Goal: Task Accomplishment & Management: Manage account settings

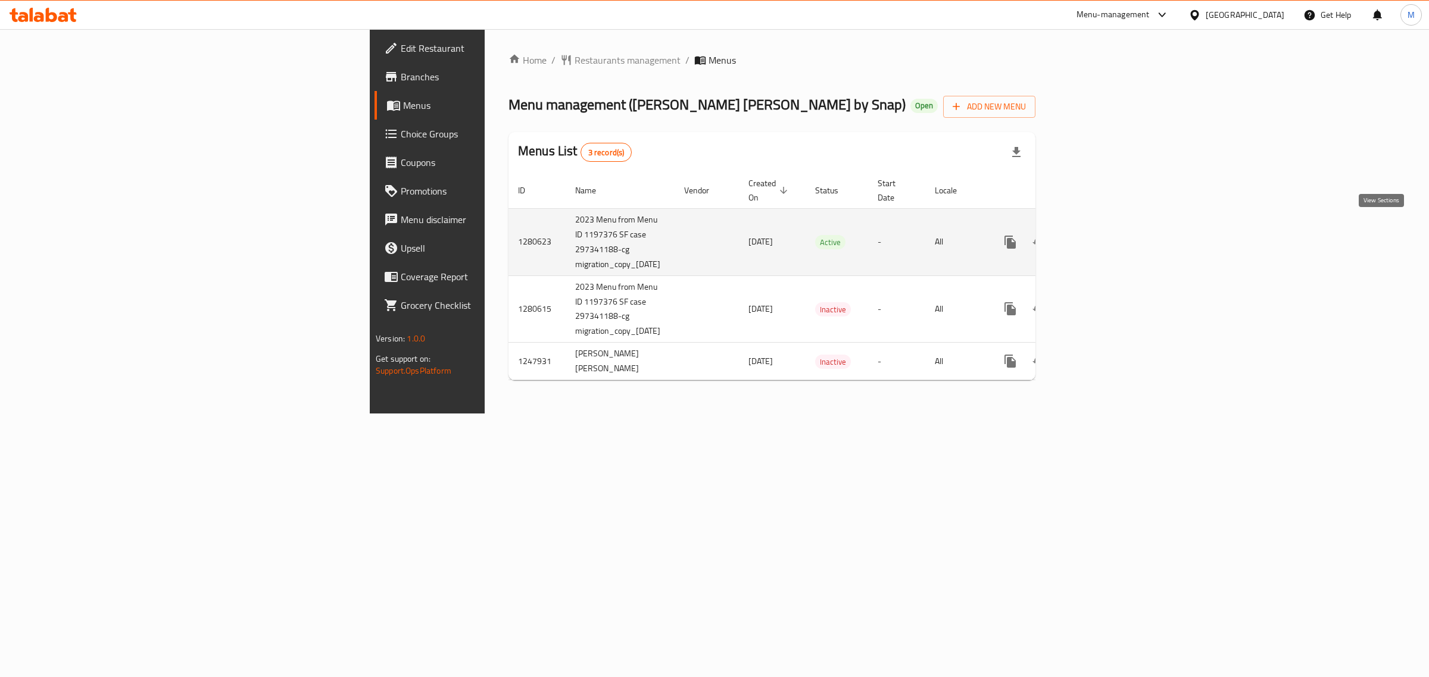
click at [1103, 235] on icon "enhanced table" at bounding box center [1096, 242] width 14 height 14
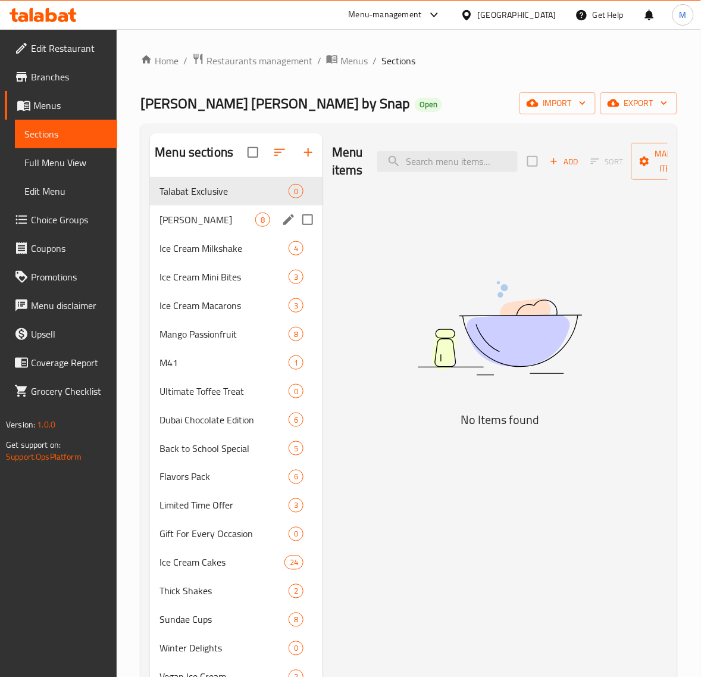
click at [241, 226] on span "[PERSON_NAME]" at bounding box center [208, 220] width 96 height 14
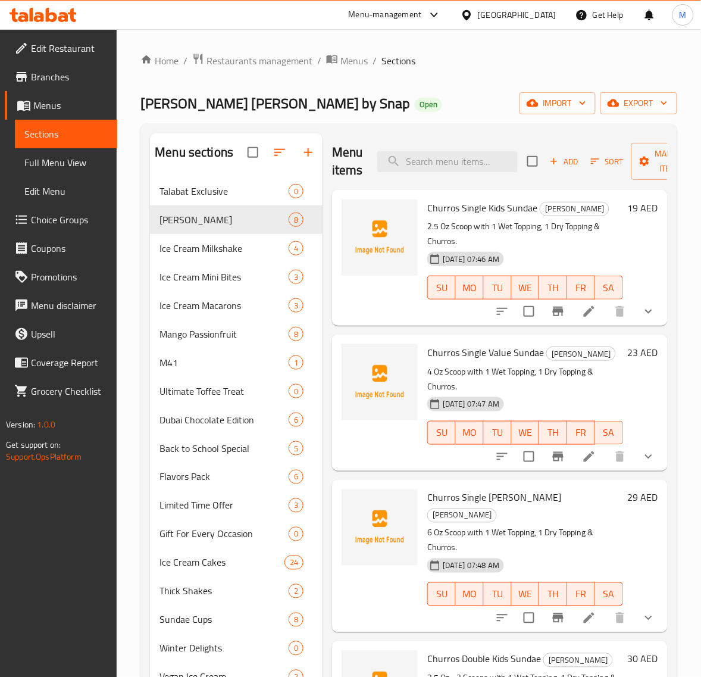
click at [635, 314] on button "show more" at bounding box center [649, 311] width 29 height 29
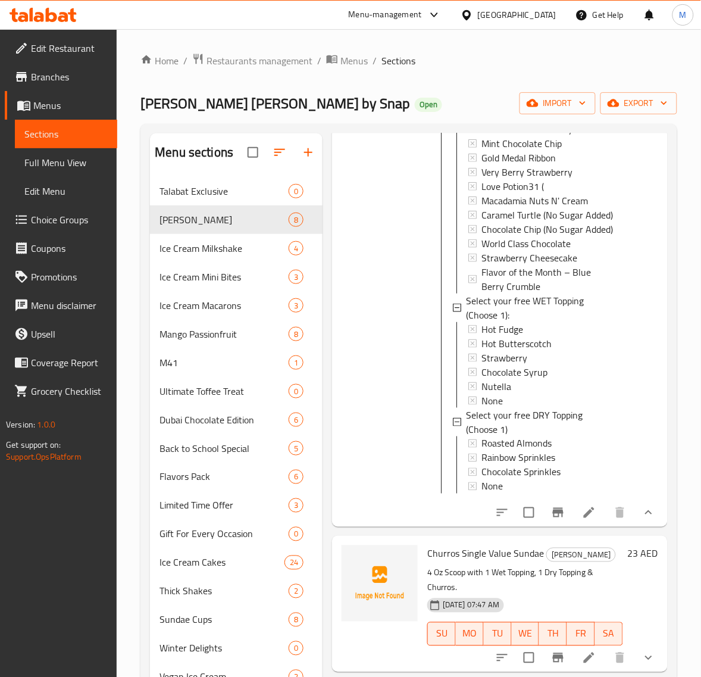
scroll to position [372, 0]
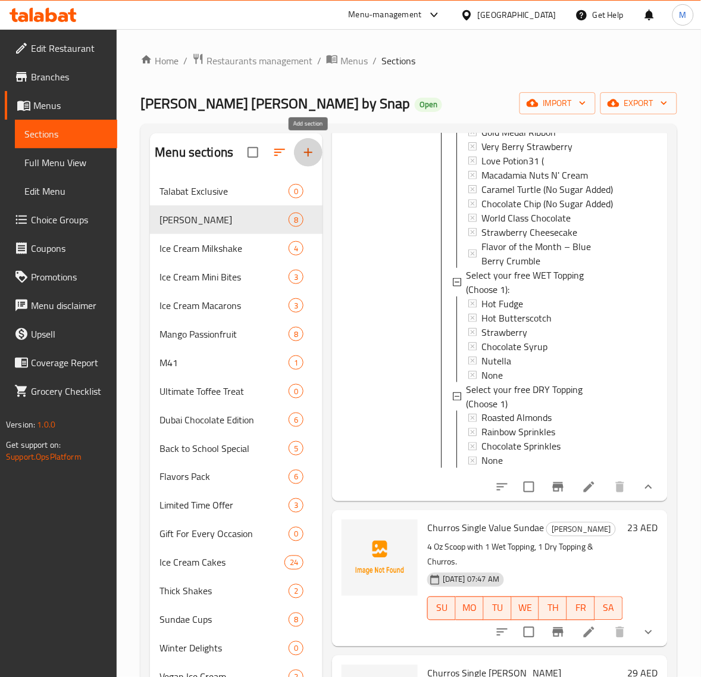
click at [310, 157] on icon "button" at bounding box center [308, 152] width 14 height 14
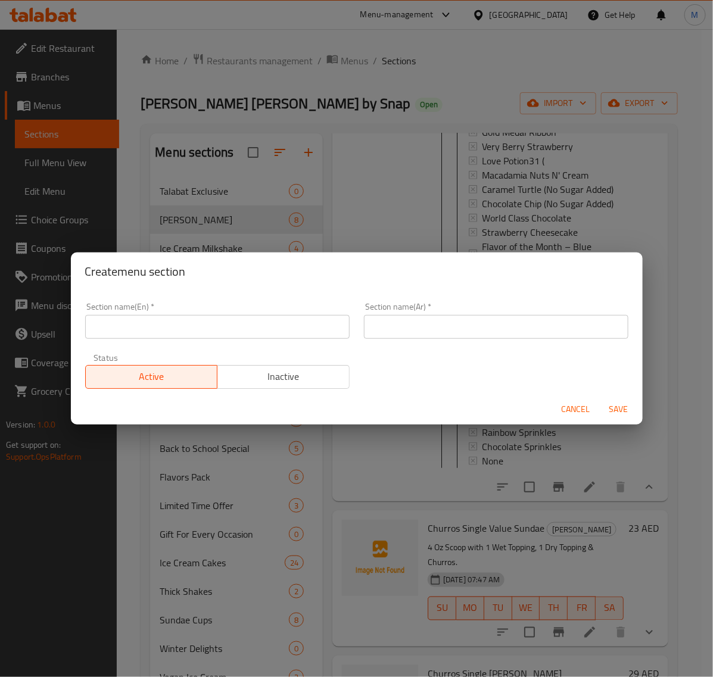
click at [171, 318] on input "text" at bounding box center [217, 327] width 264 height 24
paste input "Creature Creation Sundae"
type input "Creature Creation Sundae"
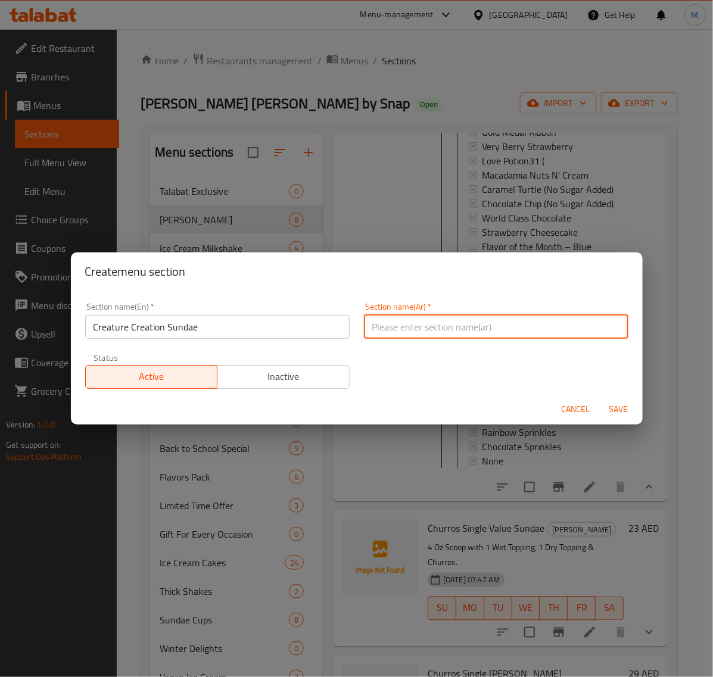
click at [397, 324] on input "text" at bounding box center [496, 327] width 264 height 24
paste input "[PERSON_NAME]"
type input "[PERSON_NAME]"
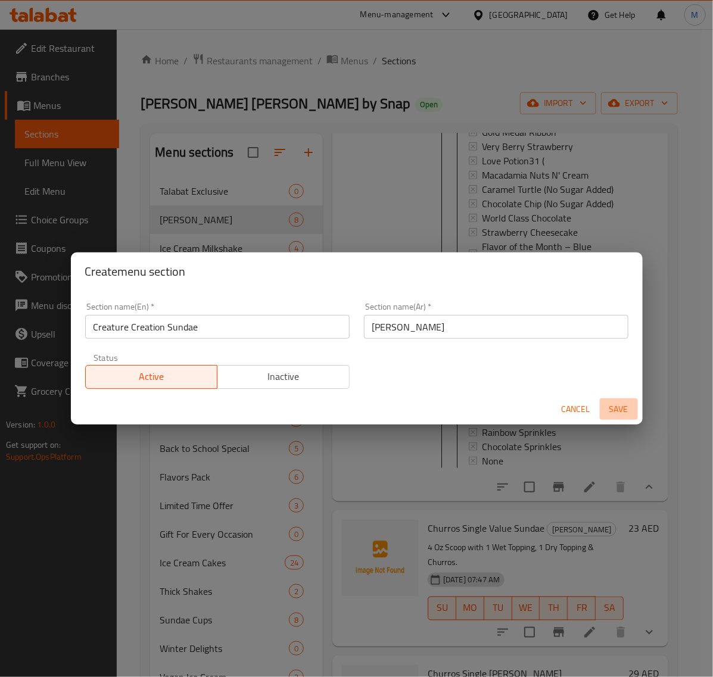
drag, startPoint x: 617, startPoint y: 405, endPoint x: 500, endPoint y: 448, distance: 124.3
click at [617, 406] on span "Save" at bounding box center [618, 409] width 29 height 15
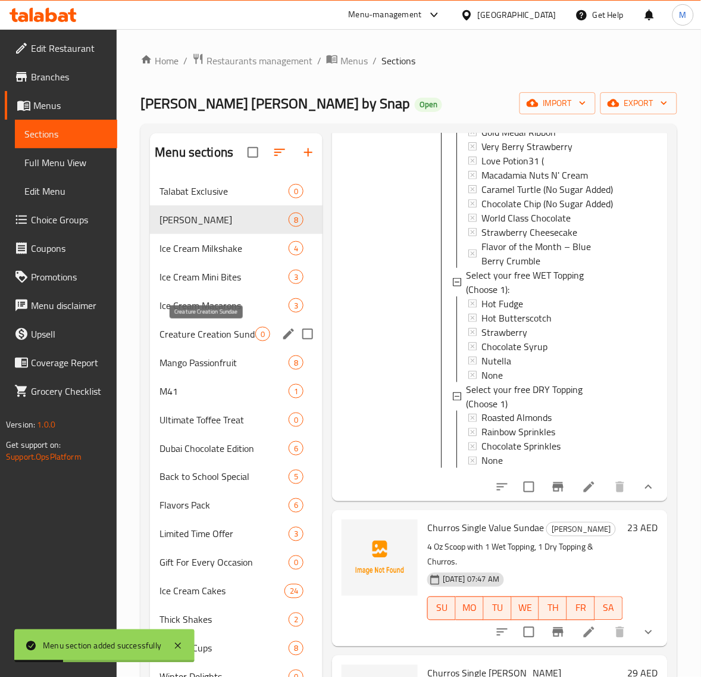
click at [241, 332] on span "Creature Creation Sundae" at bounding box center [208, 334] width 96 height 14
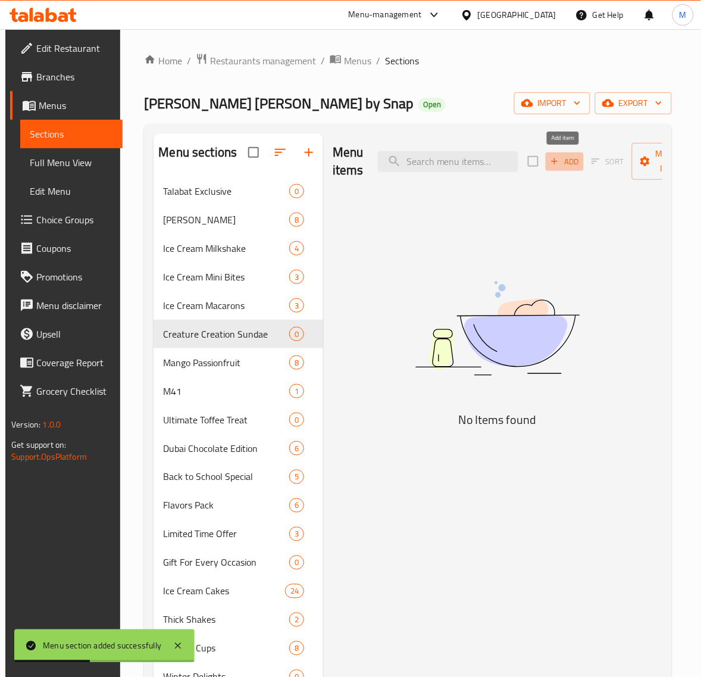
click at [569, 161] on span "Add" at bounding box center [565, 162] width 32 height 14
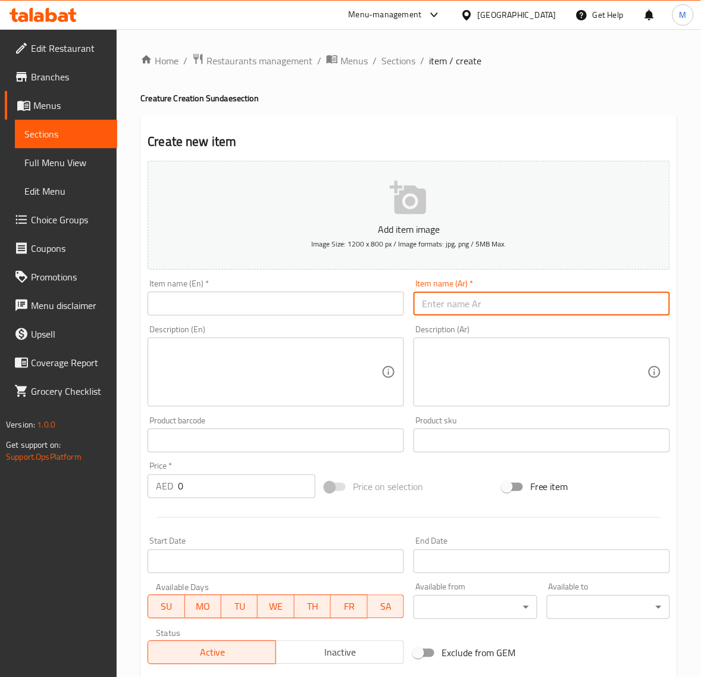
click at [487, 299] on input "text" at bounding box center [542, 304] width 257 height 24
paste input "صنداي سيارة السباق"
type input "صنداي سيارة السباق"
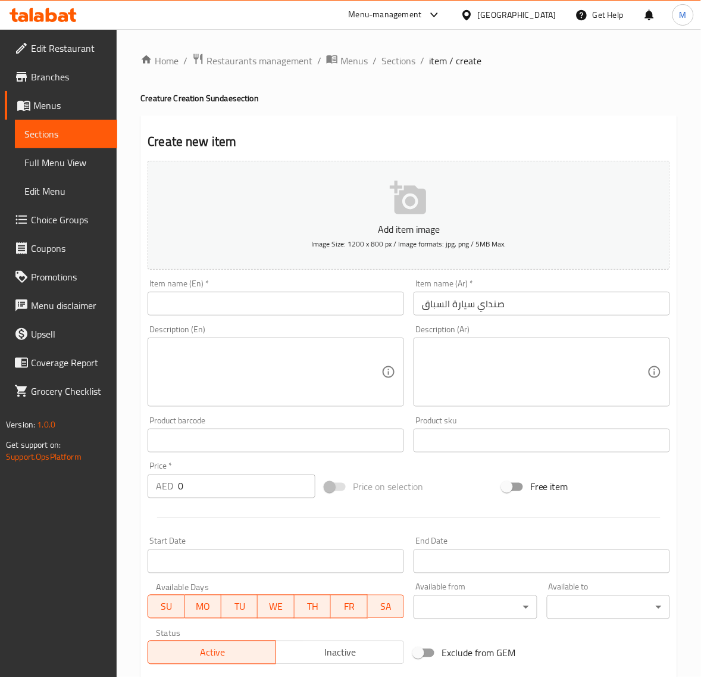
click at [220, 305] on input "text" at bounding box center [276, 304] width 257 height 24
paste input "Racing Car Sundae"
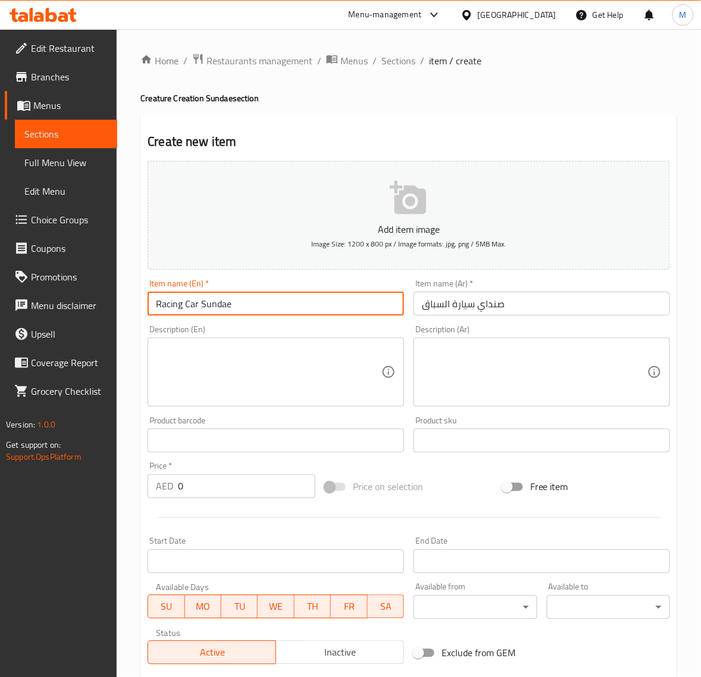
type input "Racing Car Sundae"
click at [216, 367] on textarea at bounding box center [269, 372] width 226 height 57
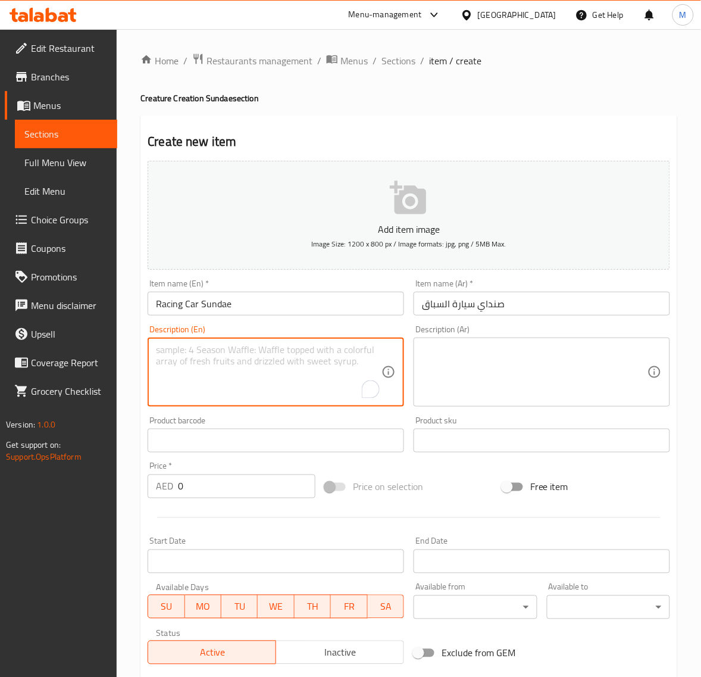
paste textarea "2.5 Oz Scoop, 1 Scoop with Rainbow Sprinkle and Racing Car Chocolate."
type textarea "2.5 Oz Scoop, 1 Scoop with Rainbow Sprinkle and Racing Car Chocolate."
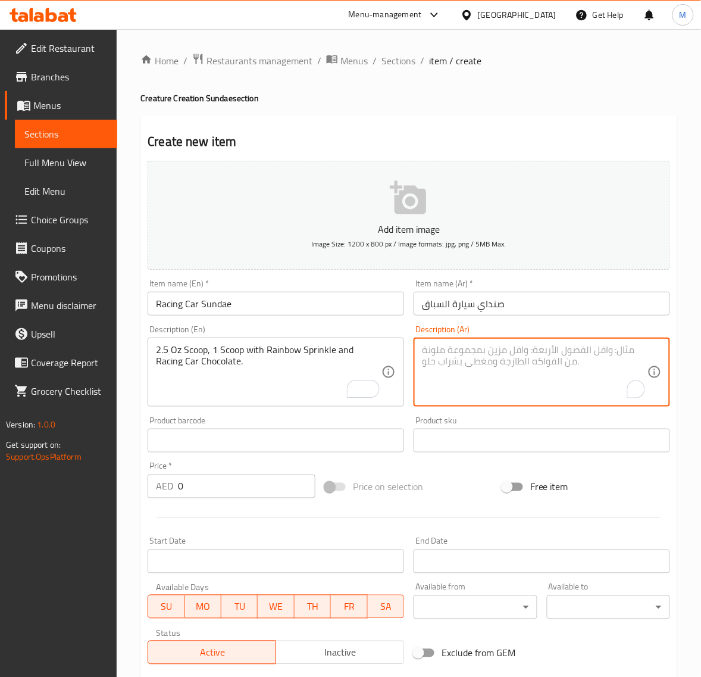
click at [507, 373] on textarea "To enrich screen reader interactions, please activate Accessibility in Grammarl…" at bounding box center [535, 372] width 226 height 57
paste textarea "مغرفة 2.5 أوقية، مغرفة مع قوس قزح سبرنكل مع سيارة السباق بشوكولاته"
type textarea "مغرفة 2.5 أوقية، مغرفة مع قوس قزح سبرنكل مع سيارة السباق بشوكولاته"
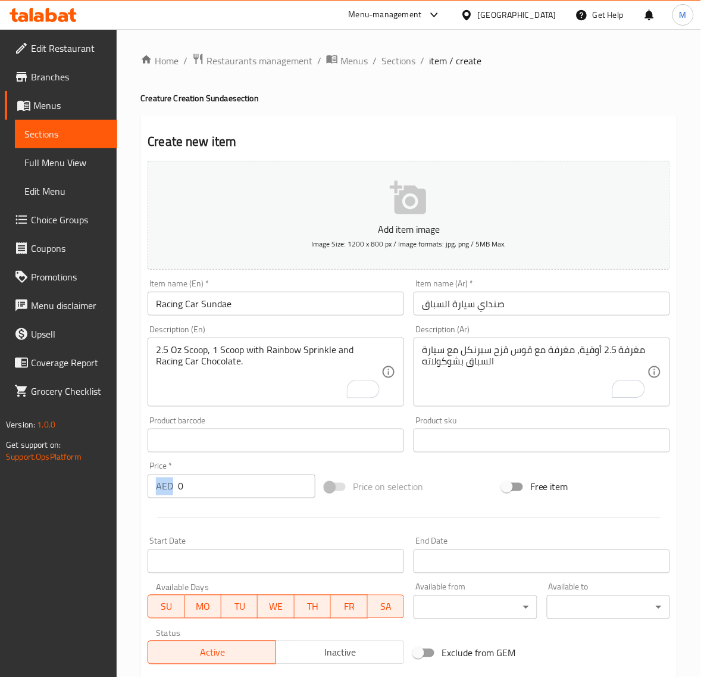
click at [316, 466] on div "Price   * AED 0 Price *" at bounding box center [231, 480] width 177 height 46
click at [189, 497] on input "0" at bounding box center [247, 486] width 138 height 24
click at [196, 490] on input "0" at bounding box center [247, 486] width 138 height 24
paste input "18"
type input "18"
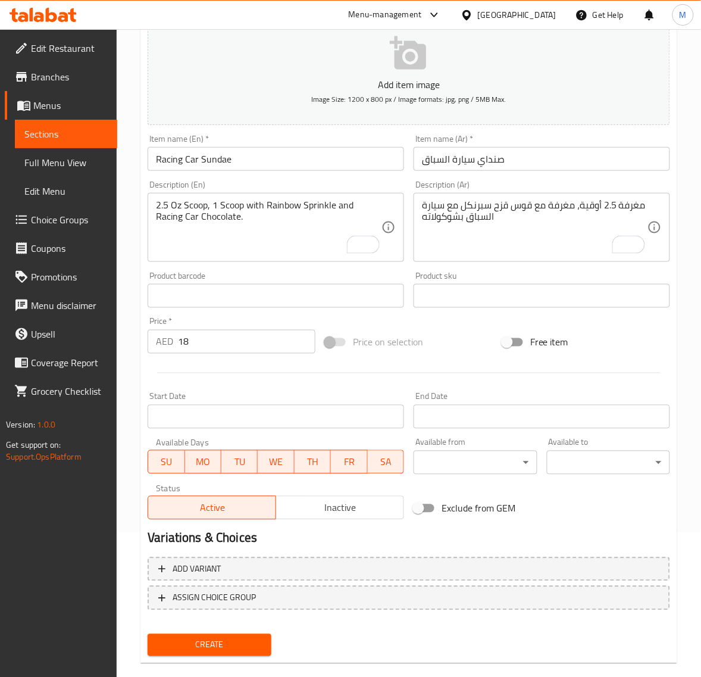
scroll to position [149, 0]
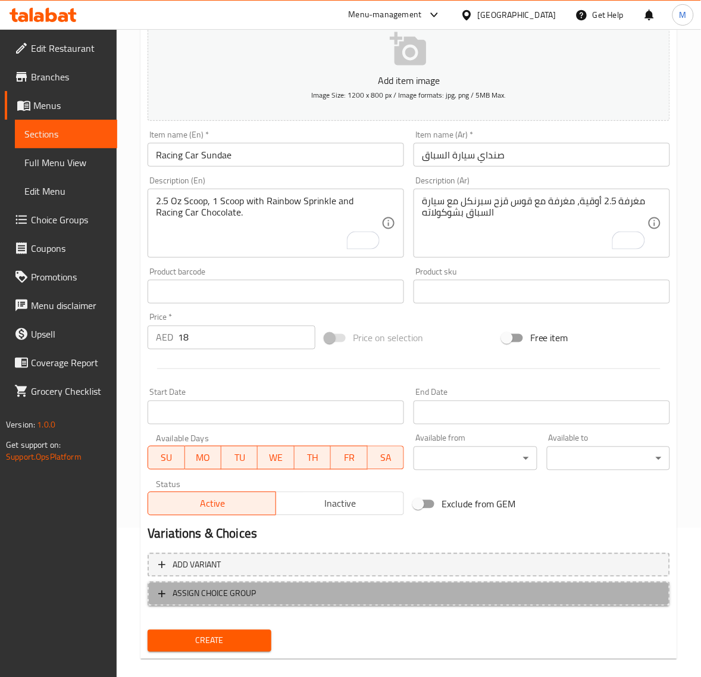
click at [276, 582] on button "ASSIGN CHOICE GROUP" at bounding box center [409, 594] width 523 height 24
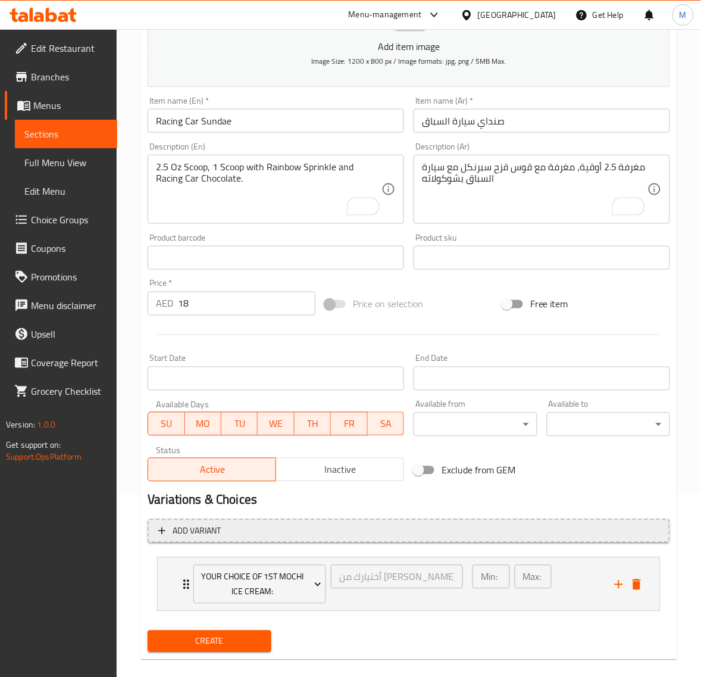
scroll to position [198, 0]
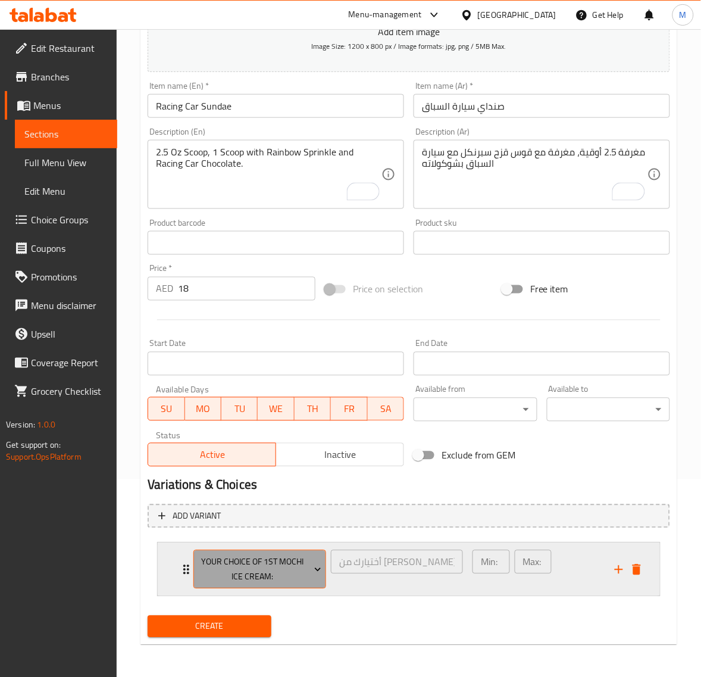
click at [287, 570] on span "Your Choice Of 1st Mochi Ice Cream:" at bounding box center [260, 570] width 124 height 30
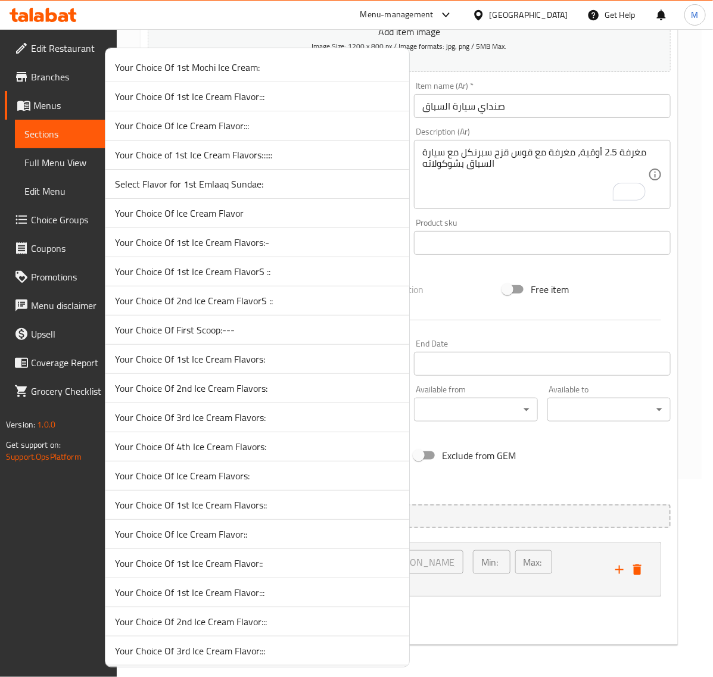
click at [276, 132] on span "Your Choice Of Ice Cream Flavor:::" at bounding box center [257, 125] width 285 height 14
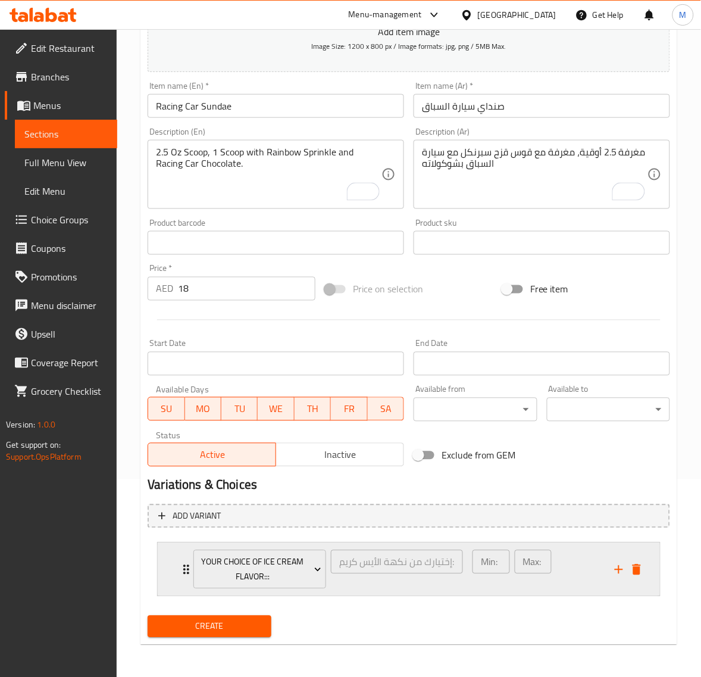
click at [566, 560] on div "Min: 1 ​ Max: 1 ​" at bounding box center [537, 569] width 142 height 53
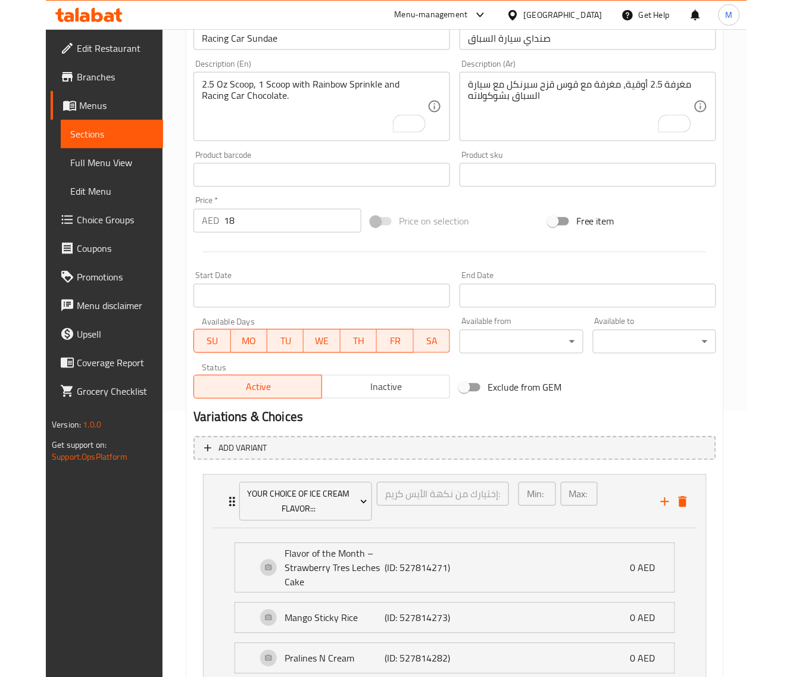
scroll to position [346, 0]
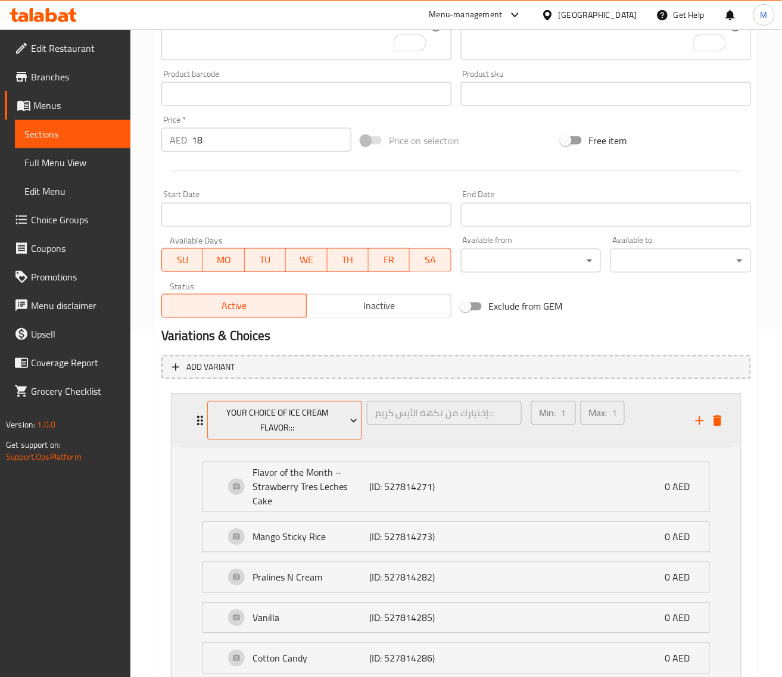
click at [301, 426] on span "Your Choice Of Ice Cream Flavor:::" at bounding box center [284, 421] width 146 height 30
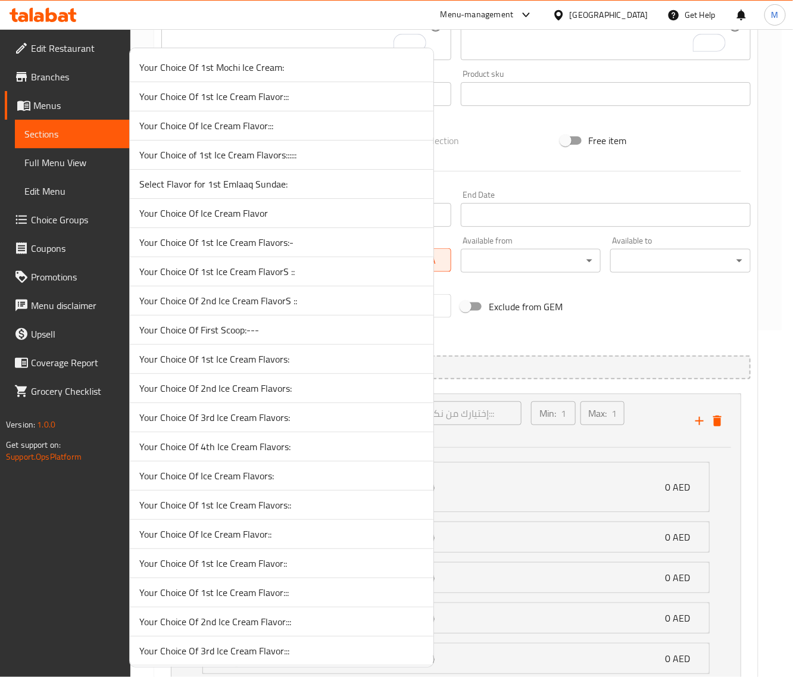
click at [230, 210] on span "Your Choice Of Ice Cream Flavor" at bounding box center [281, 213] width 285 height 14
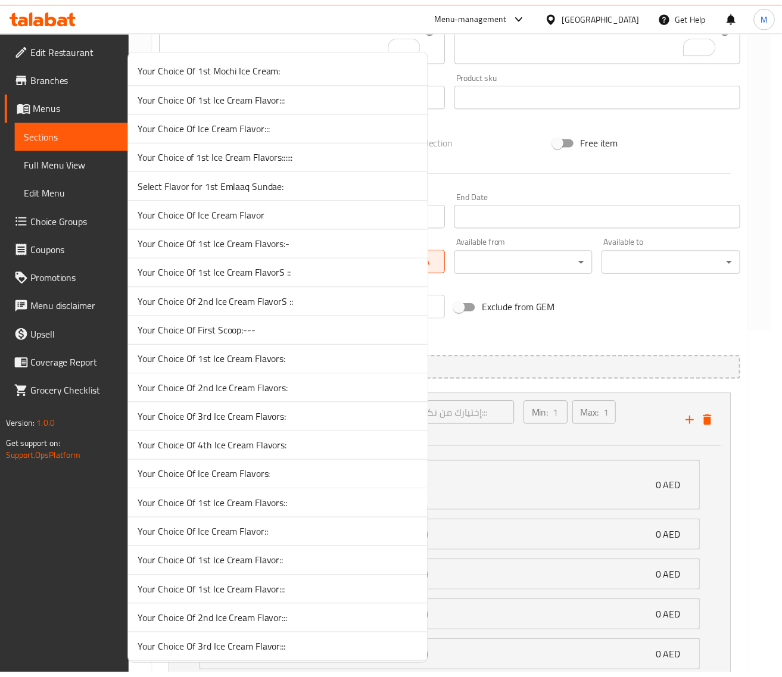
scroll to position [198, 0]
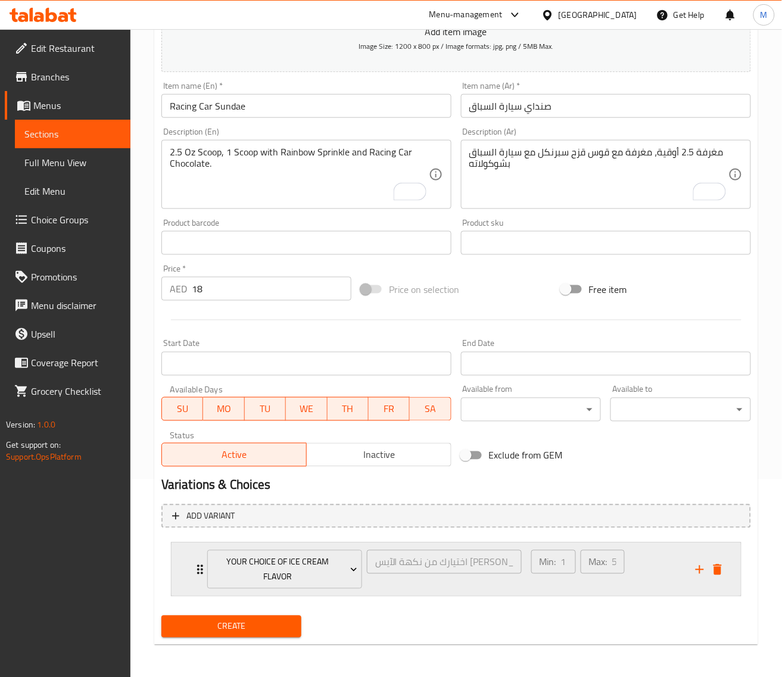
click at [644, 567] on div "Min: 1 ​ Max: 5 ​" at bounding box center [606, 569] width 164 height 53
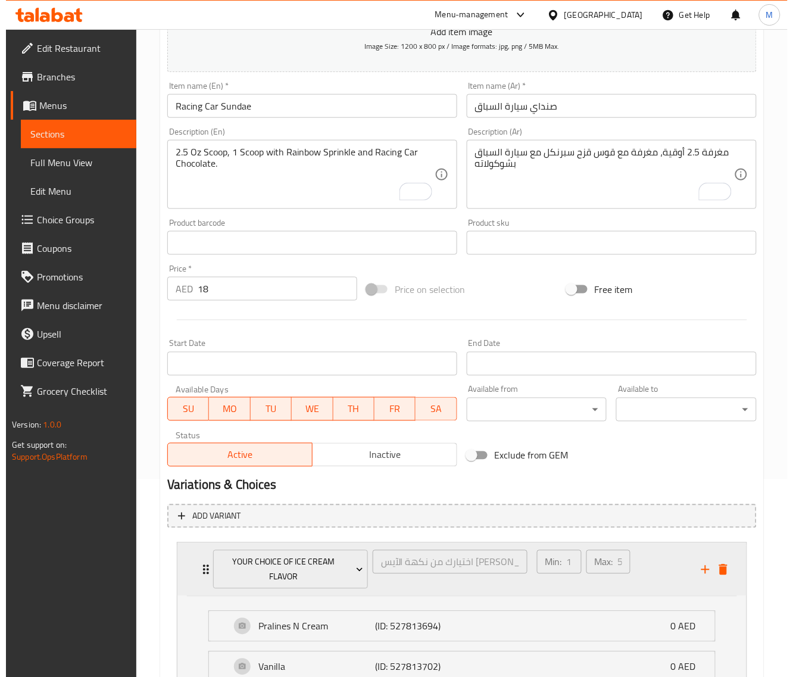
scroll to position [346, 0]
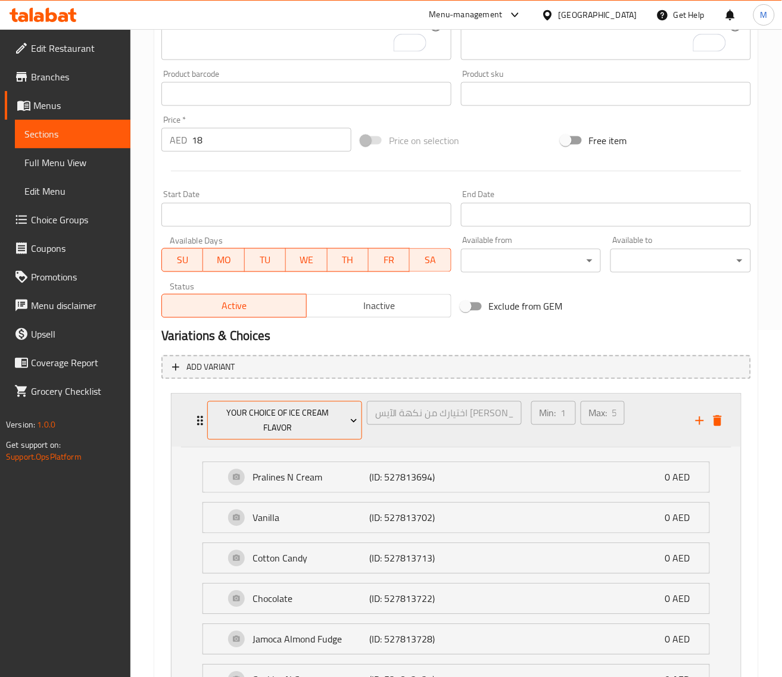
click at [310, 430] on span "Your Choice Of Ice Cream Flavor" at bounding box center [284, 421] width 146 height 30
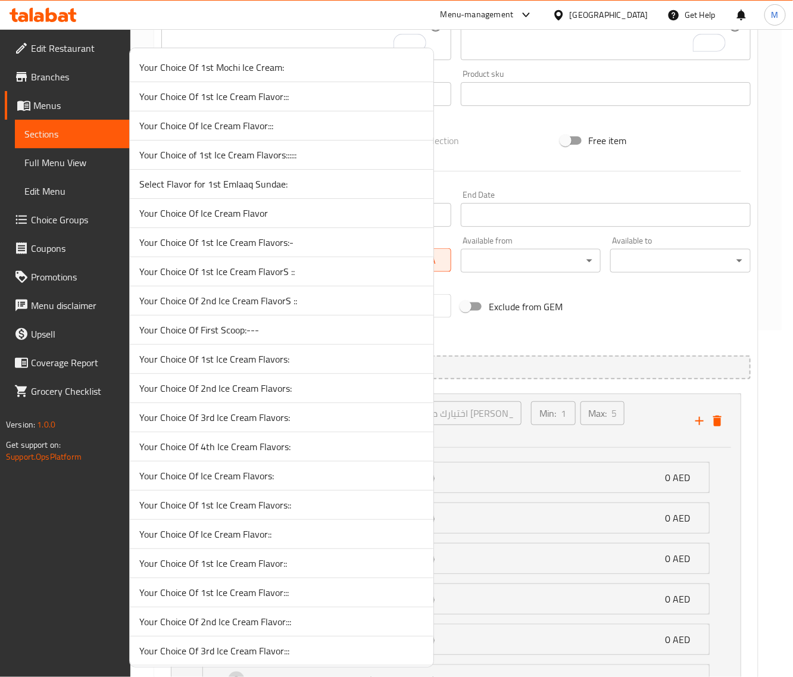
click at [289, 477] on span "Your Choice Of Ice Cream Flavors:" at bounding box center [281, 476] width 285 height 14
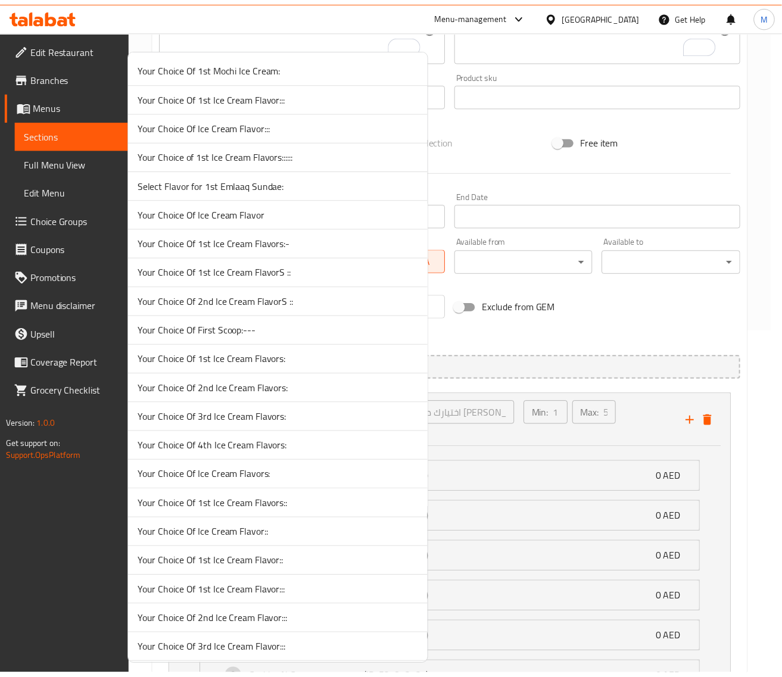
scroll to position [198, 0]
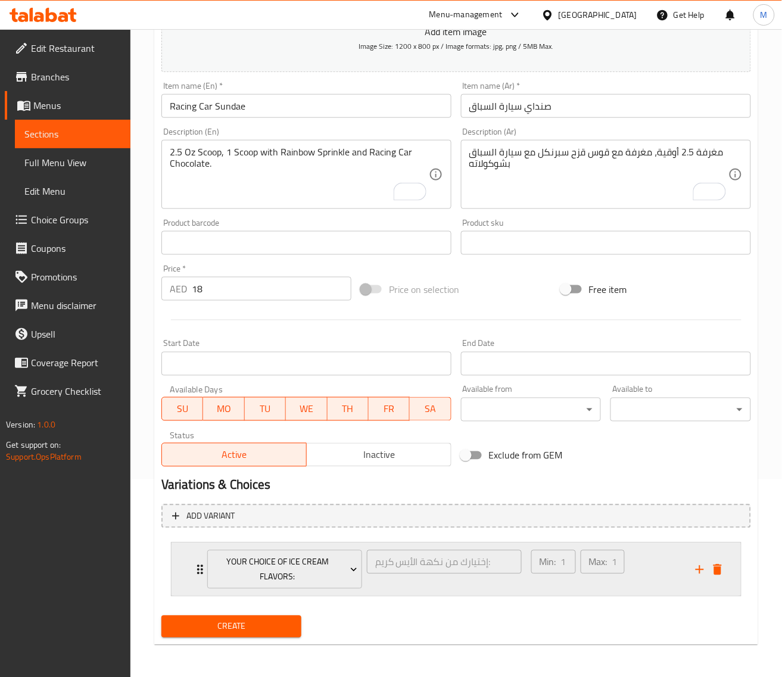
click at [661, 557] on div "Min: 1 ​ Max: 1 ​" at bounding box center [606, 569] width 164 height 53
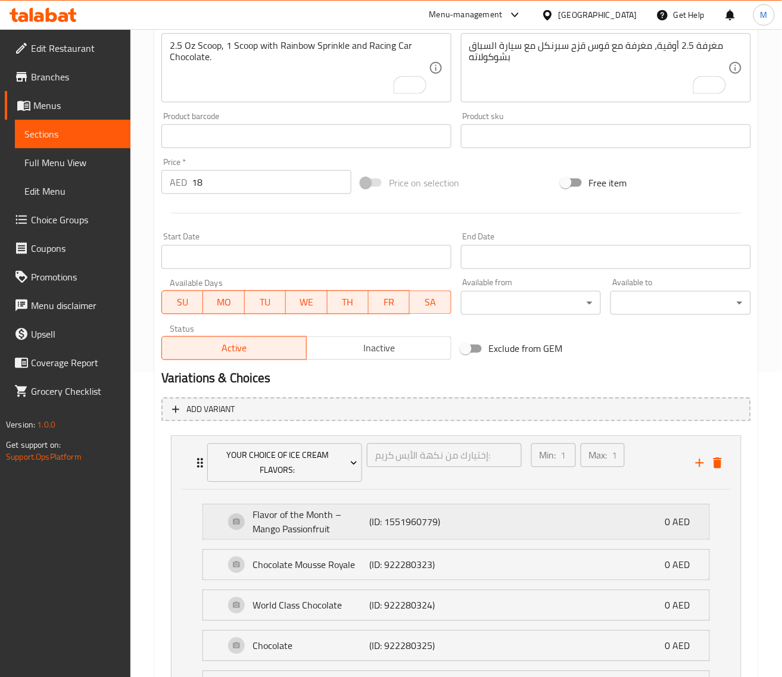
scroll to position [346, 0]
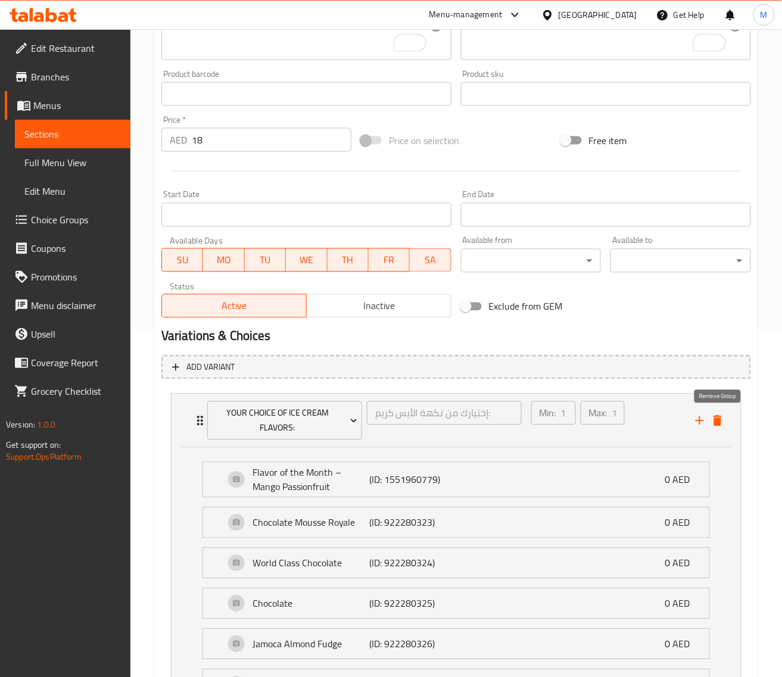
click at [713, 418] on icon "delete" at bounding box center [717, 421] width 14 height 14
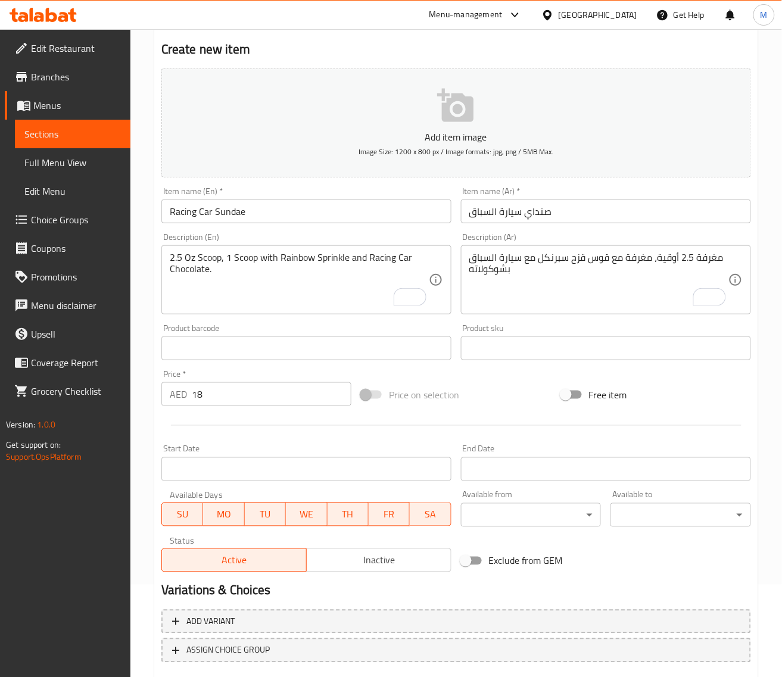
scroll to position [0, 0]
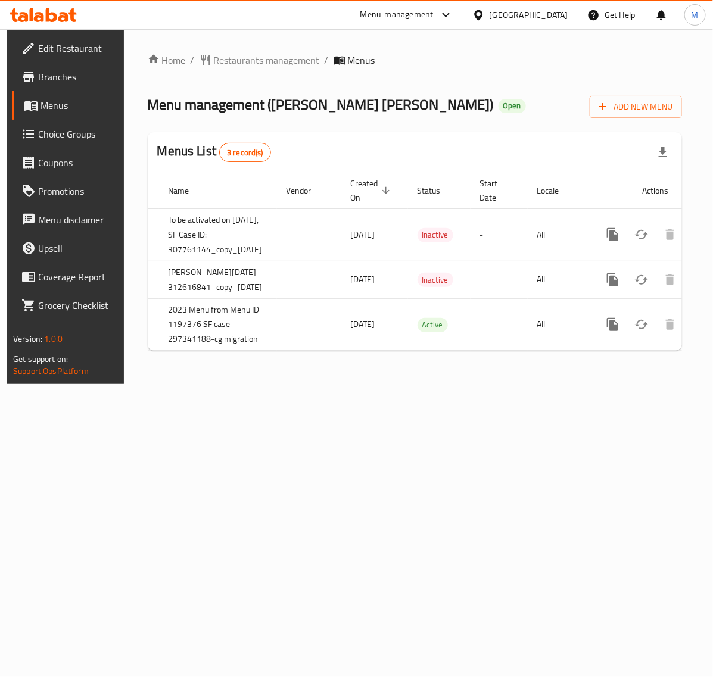
scroll to position [0, 61]
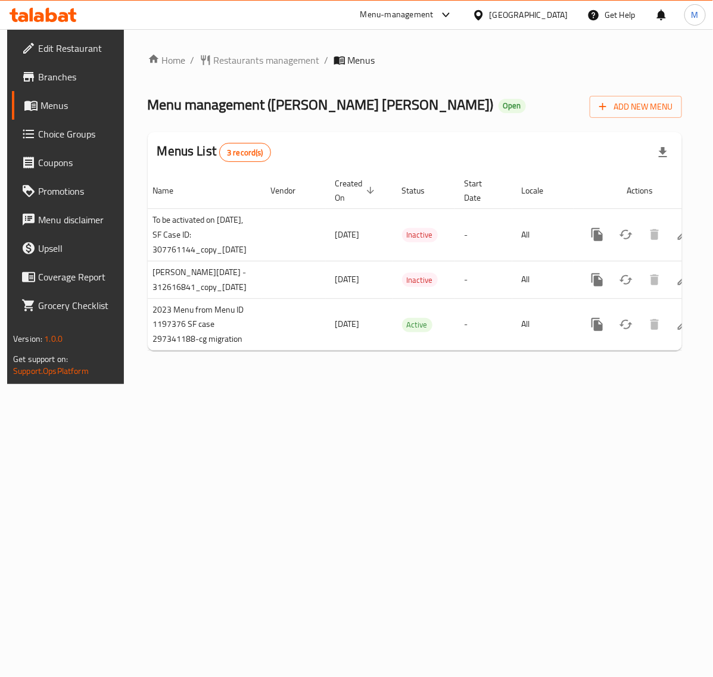
drag, startPoint x: 623, startPoint y: 351, endPoint x: 659, endPoint y: 355, distance: 36.5
click at [659, 351] on div "ID Name Vendor Created On sorted descending Status Start Date Locale Actions 12…" at bounding box center [415, 262] width 534 height 179
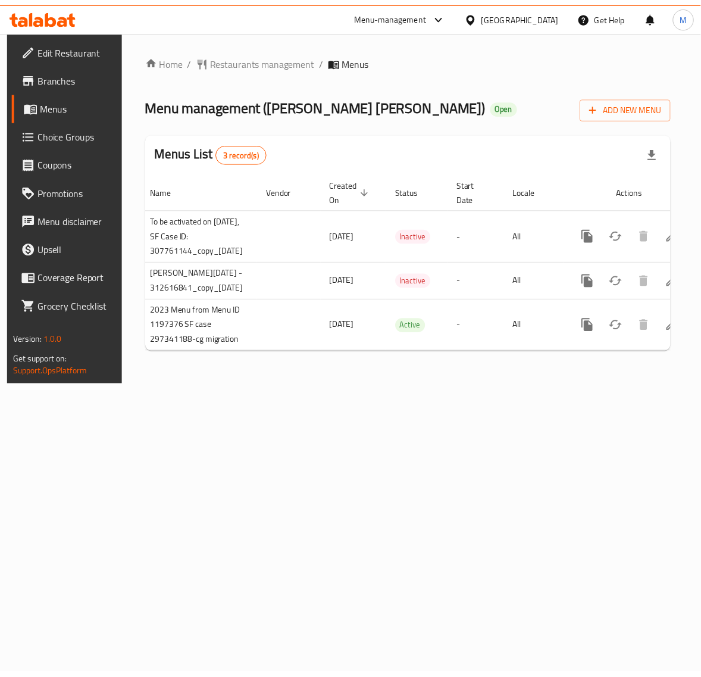
scroll to position [0, 92]
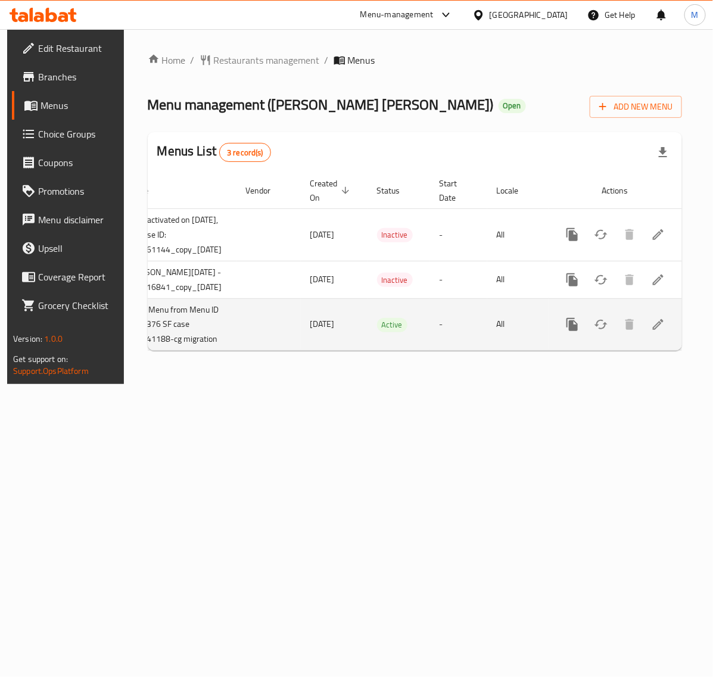
click at [664, 325] on icon "enhanced table" at bounding box center [658, 324] width 14 height 14
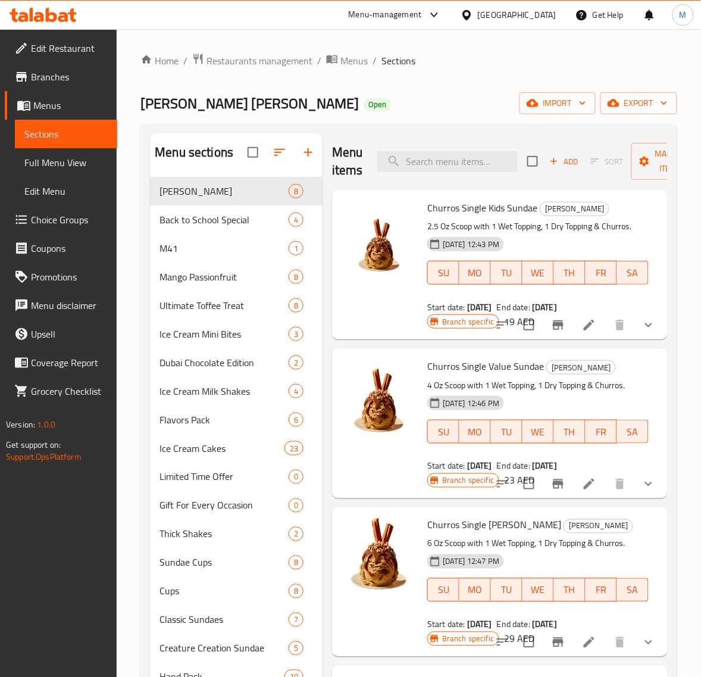
click at [360, 291] on div at bounding box center [380, 265] width 86 height 140
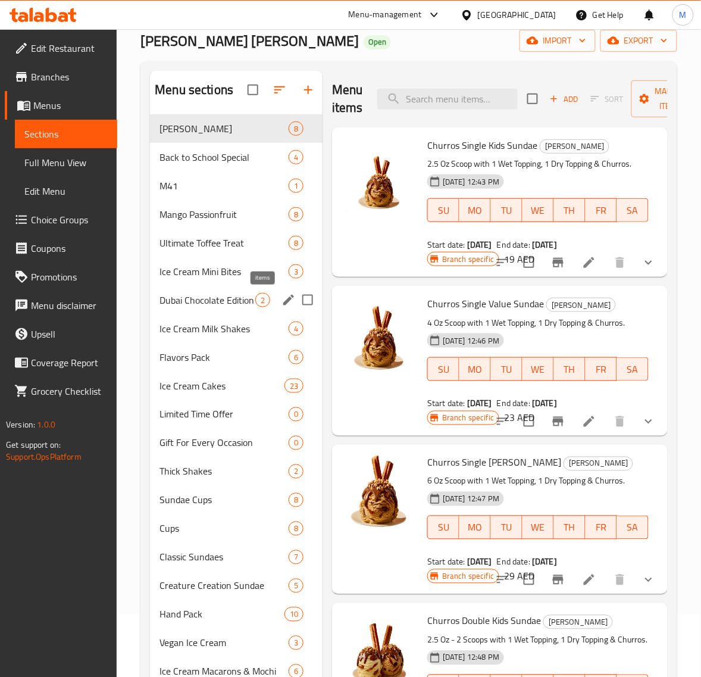
scroll to position [149, 0]
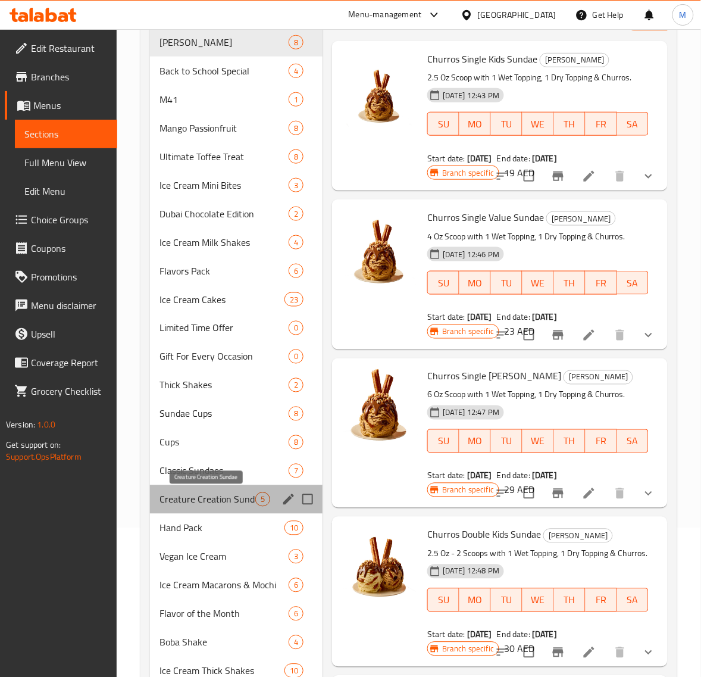
click at [211, 498] on span "Creature Creation Sundae" at bounding box center [208, 499] width 96 height 14
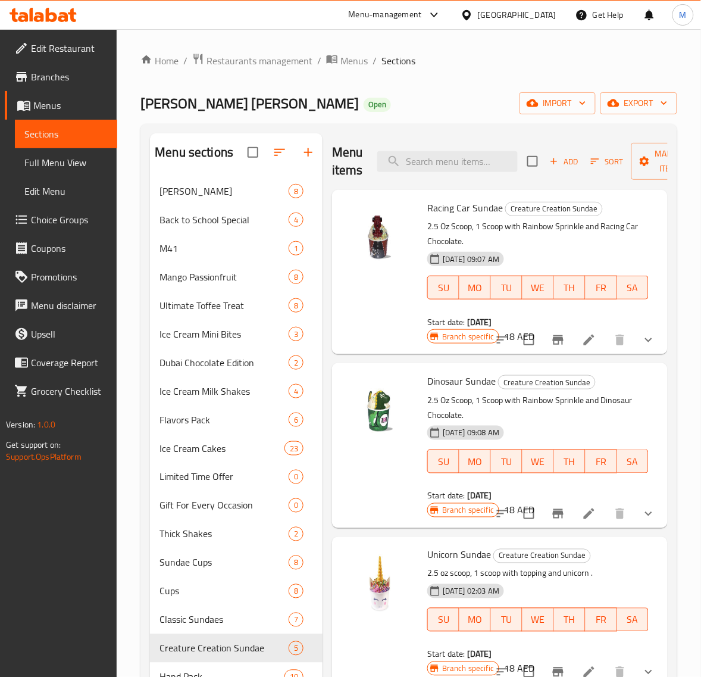
click at [642, 344] on icon "show more" at bounding box center [649, 340] width 14 height 14
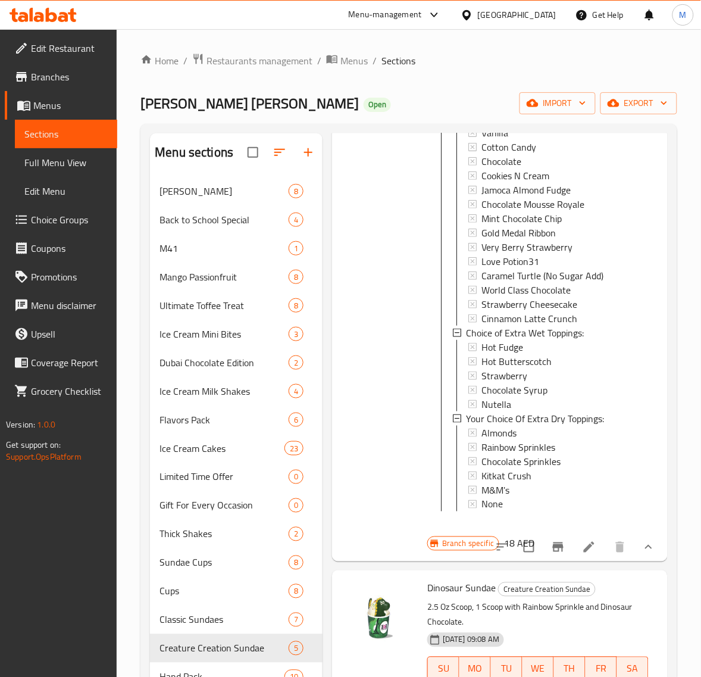
click at [49, 218] on span "Choice Groups" at bounding box center [69, 220] width 77 height 14
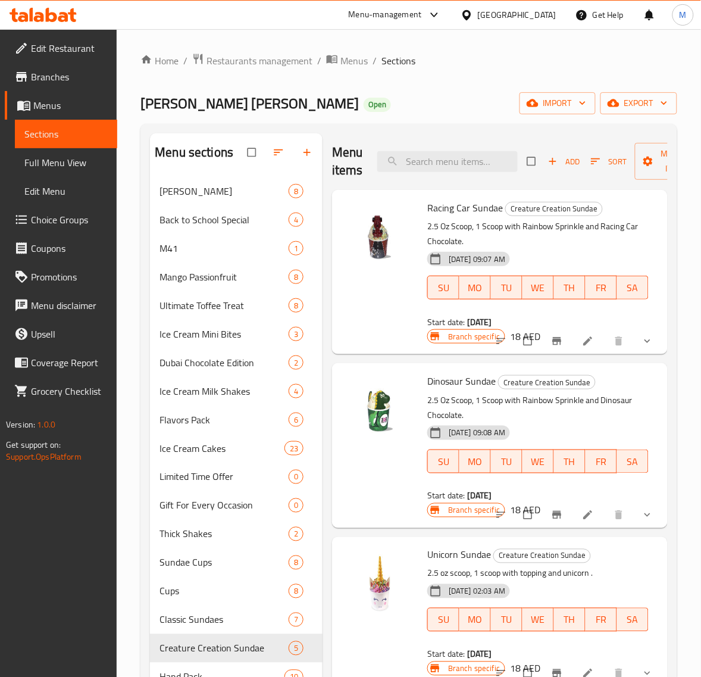
click at [642, 342] on icon "show more" at bounding box center [648, 341] width 12 height 12
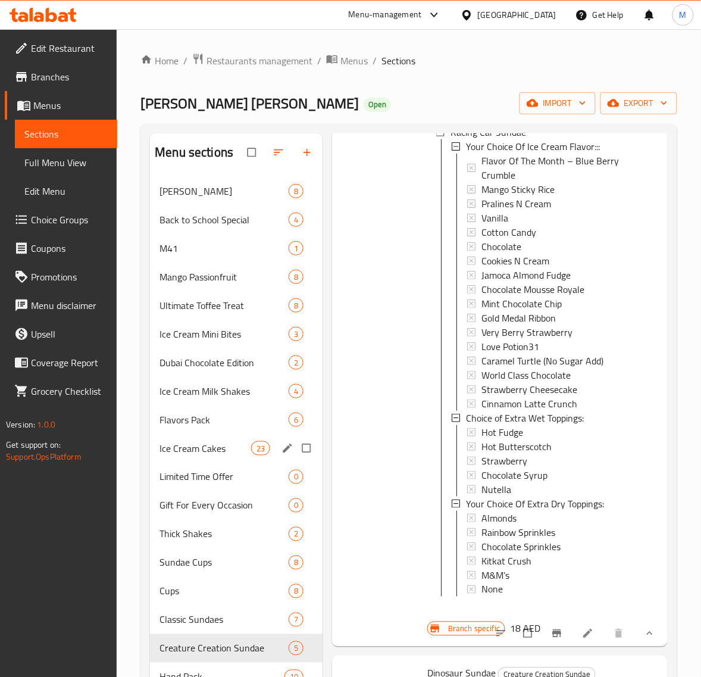
scroll to position [223, 0]
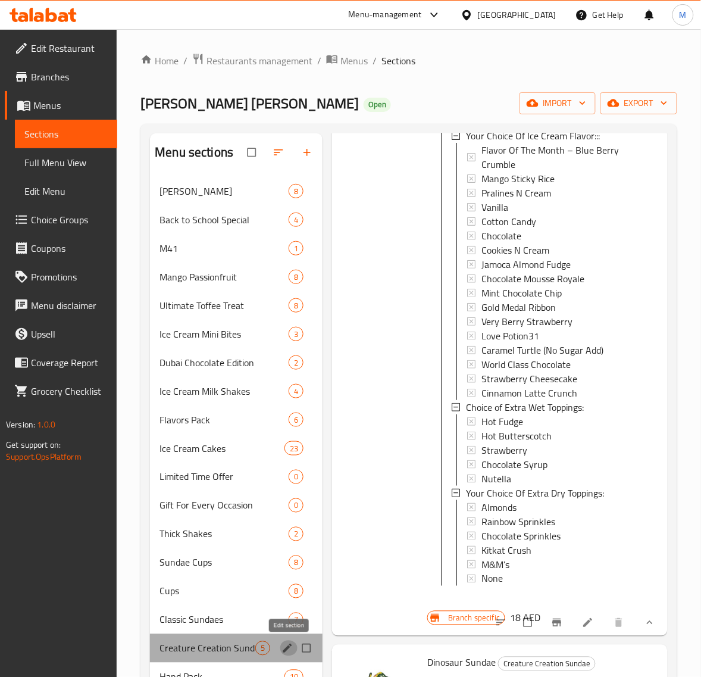
click at [284, 650] on icon "edit" at bounding box center [287, 648] width 9 height 9
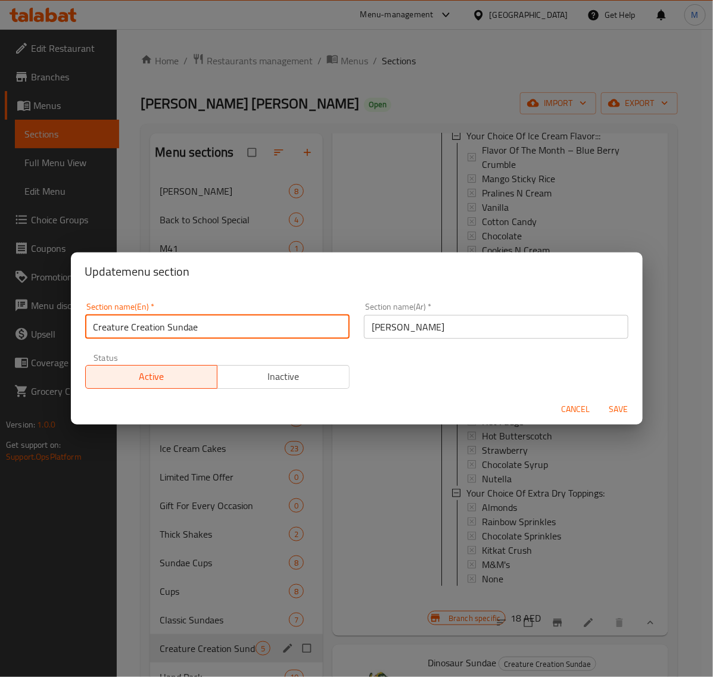
click at [207, 327] on input "Creature Creation Sundae" at bounding box center [217, 327] width 264 height 24
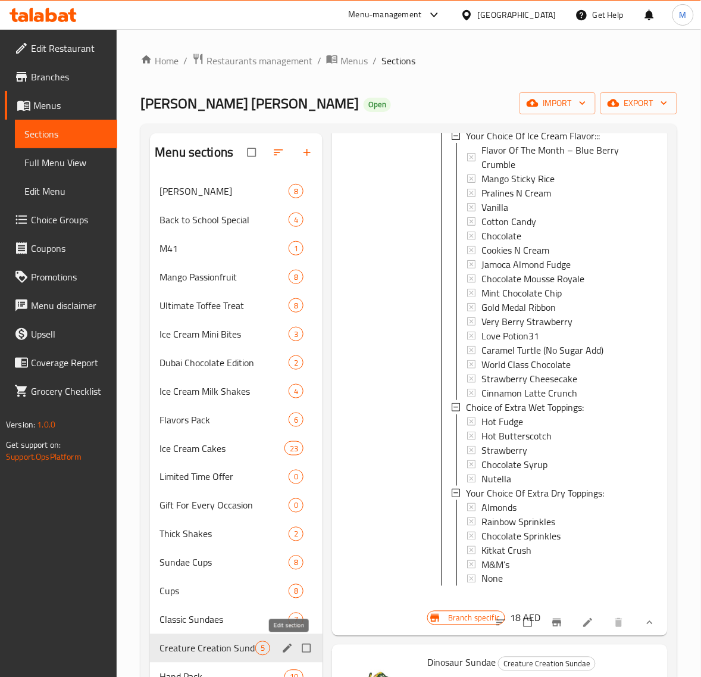
click at [283, 649] on icon "edit" at bounding box center [288, 648] width 12 height 12
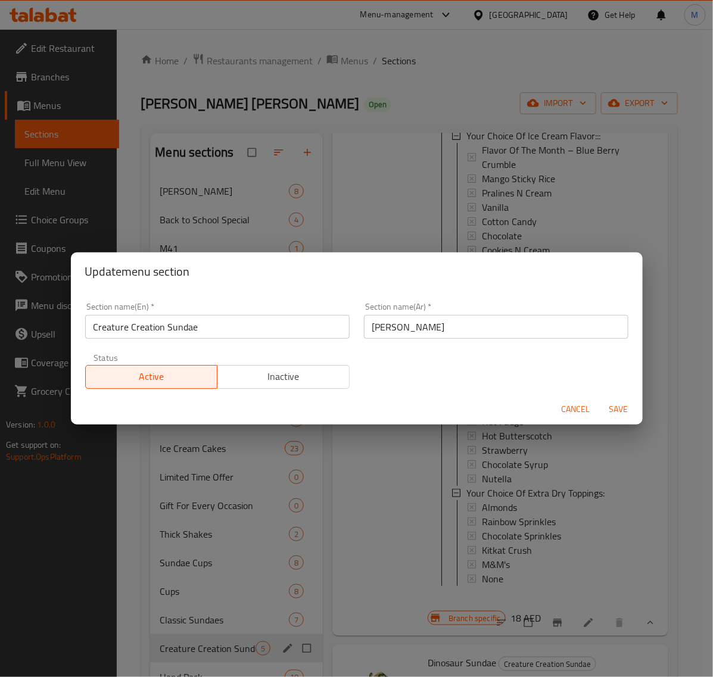
click at [463, 321] on input "[PERSON_NAME]" at bounding box center [496, 327] width 264 height 24
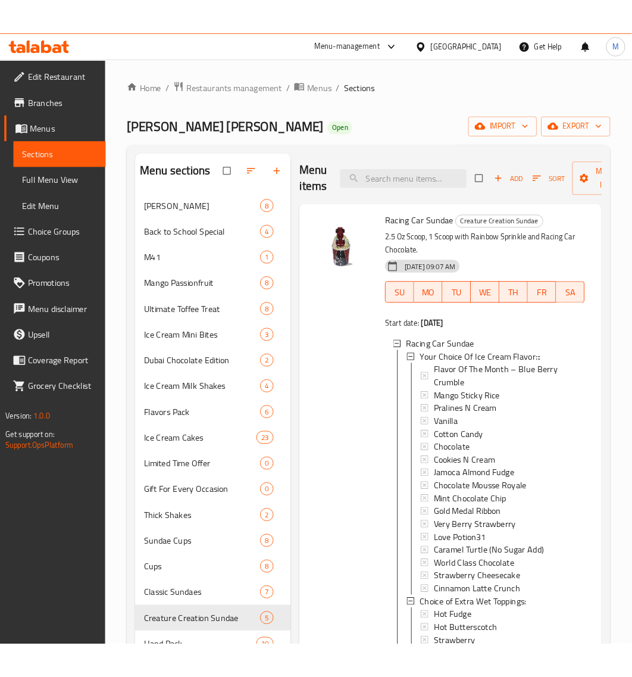
scroll to position [0, 0]
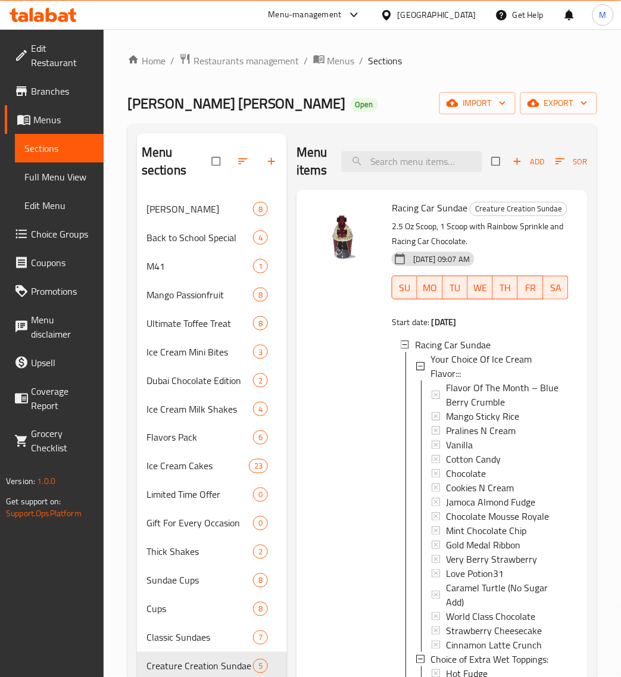
click at [43, 113] on span "Menus" at bounding box center [63, 120] width 61 height 14
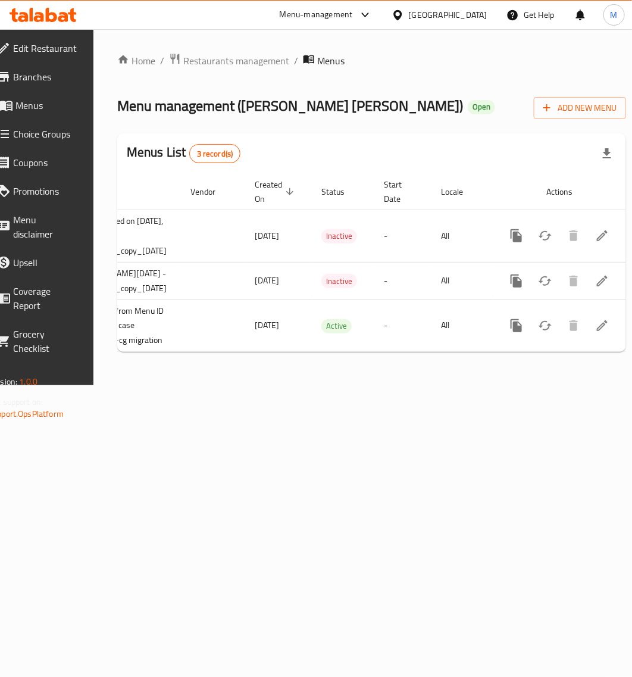
scroll to position [0, 148]
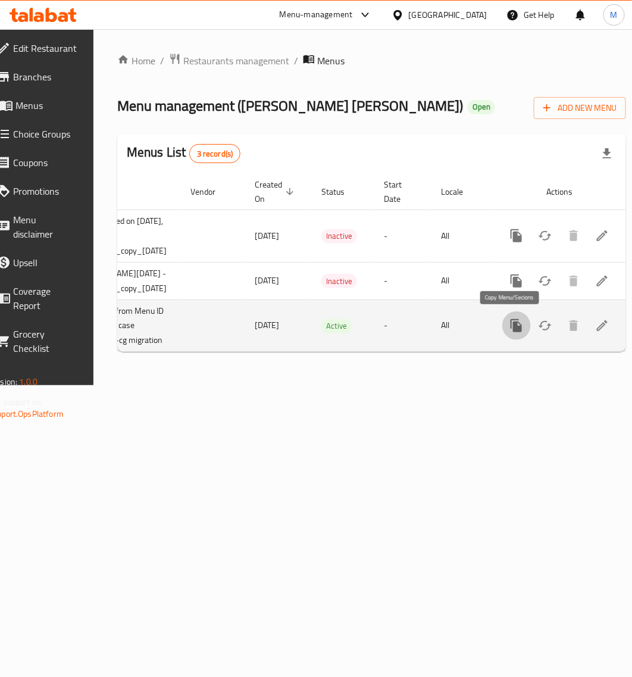
click at [512, 327] on icon "more" at bounding box center [516, 325] width 11 height 13
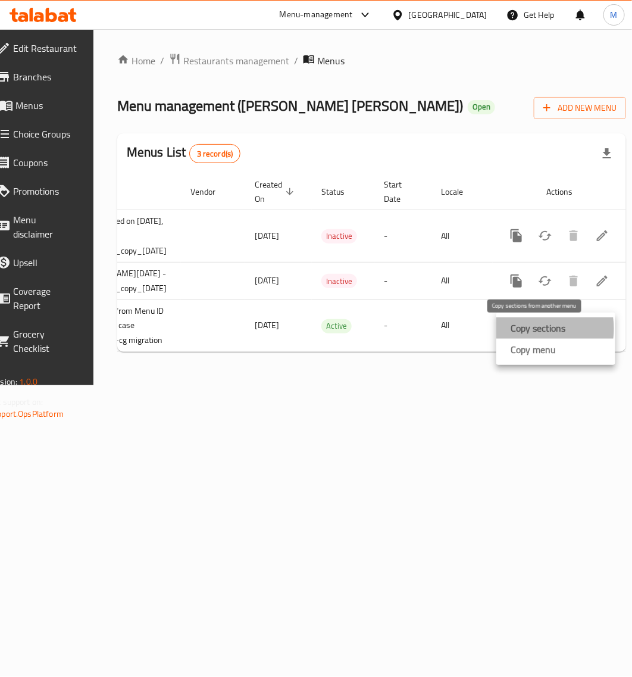
click at [527, 329] on strong "Copy sections" at bounding box center [538, 328] width 55 height 14
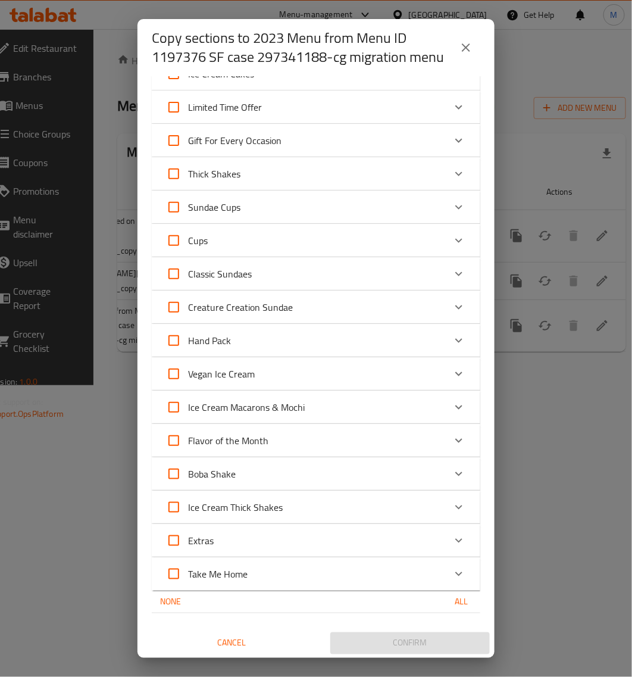
scroll to position [0, 0]
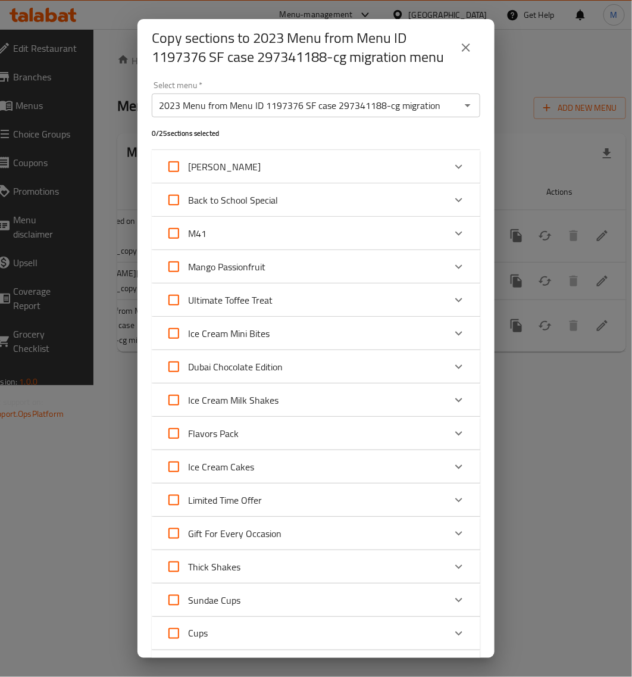
click at [461, 107] on icon "Open" at bounding box center [468, 105] width 14 height 14
click at [469, 45] on icon "close" at bounding box center [466, 47] width 8 height 8
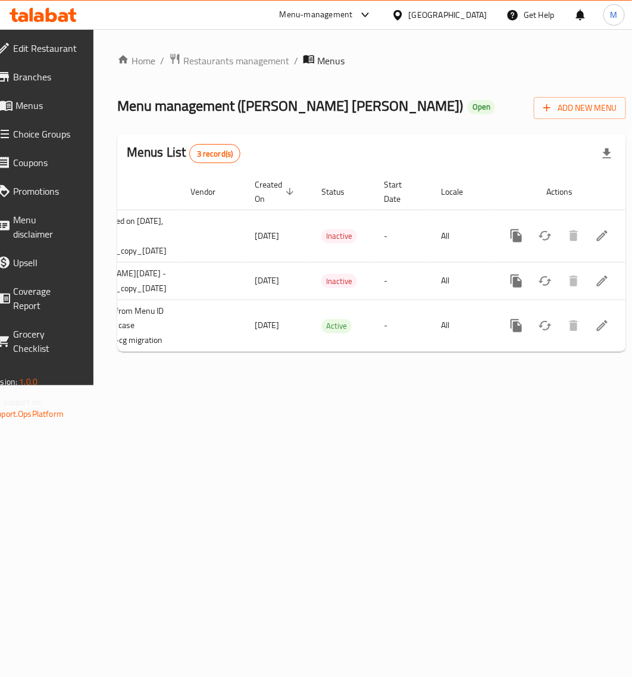
scroll to position [0, 159]
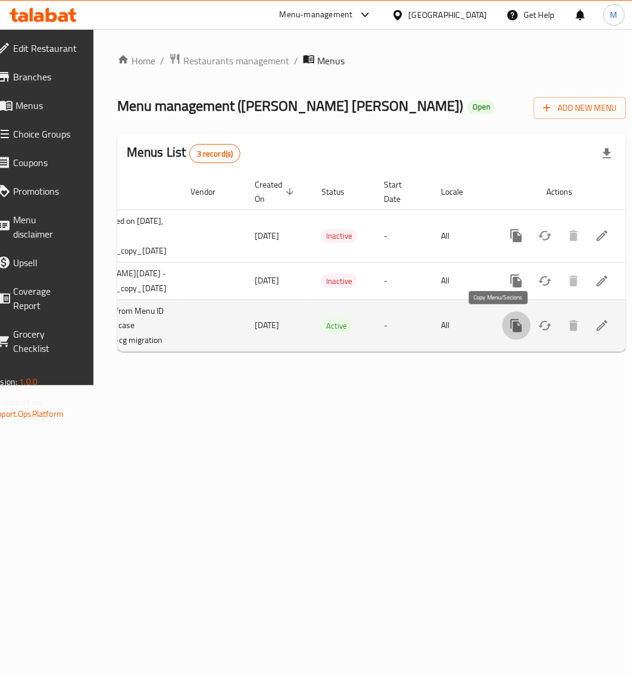
click at [511, 328] on icon "more" at bounding box center [516, 325] width 11 height 13
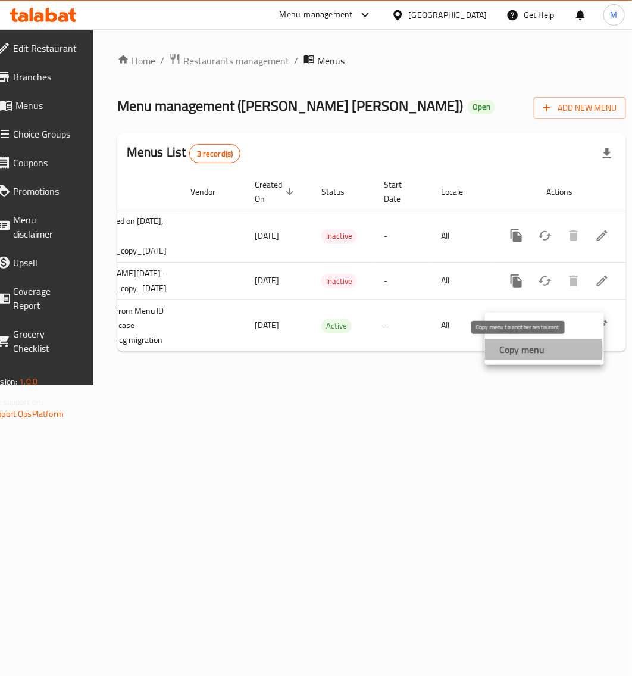
click at [519, 351] on strong "Copy menu" at bounding box center [521, 349] width 45 height 14
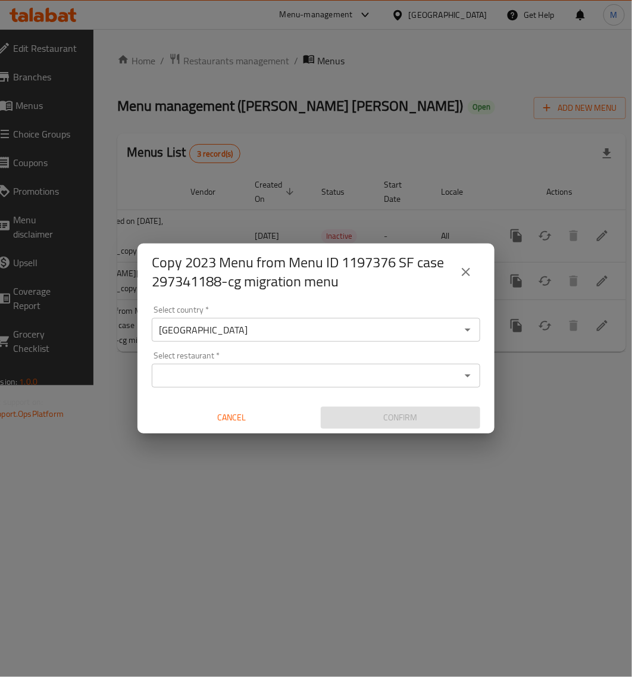
click at [230, 426] on button "Cancel" at bounding box center [232, 418] width 160 height 22
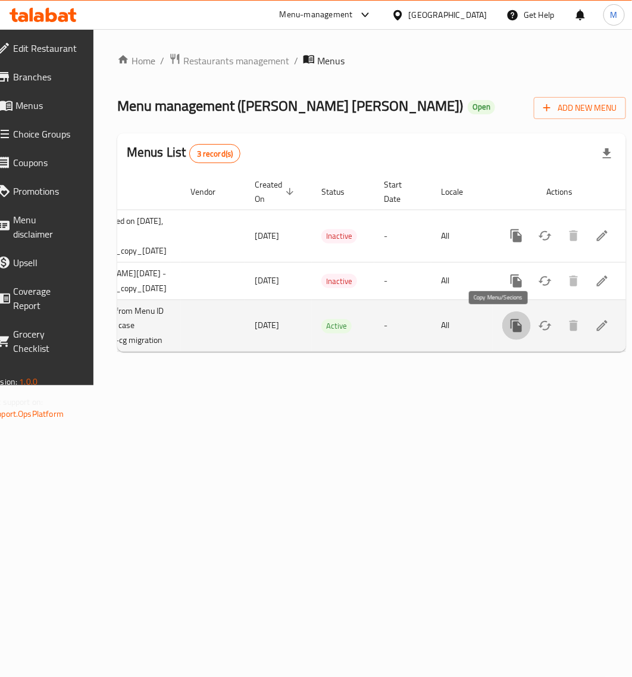
click at [510, 326] on icon "more" at bounding box center [517, 325] width 14 height 14
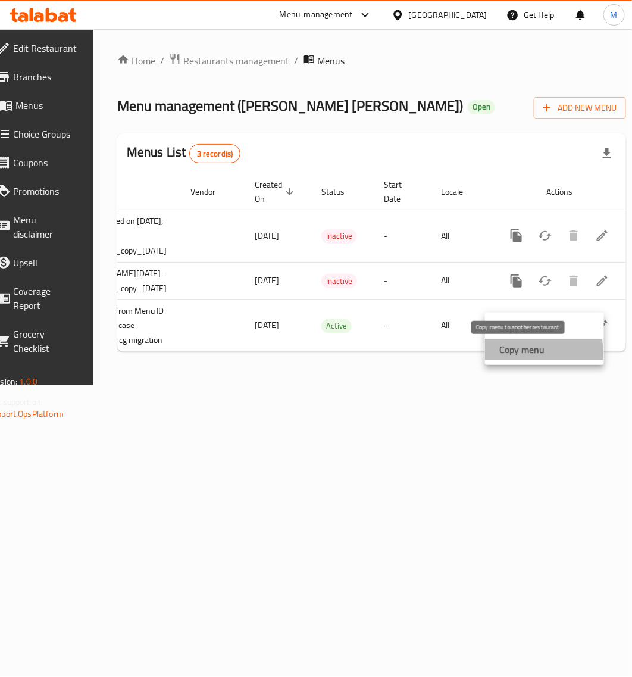
click at [506, 352] on strong "Copy menu" at bounding box center [521, 349] width 45 height 14
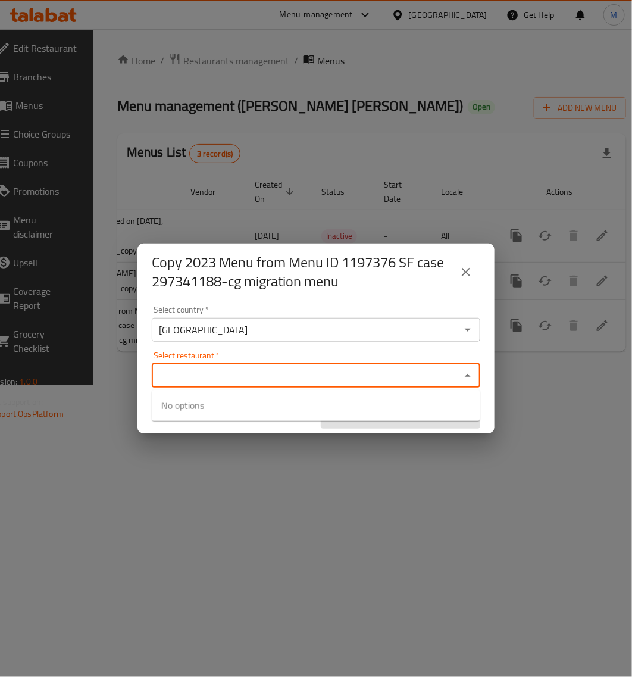
click at [270, 381] on input "Select restaurant   *" at bounding box center [306, 375] width 302 height 17
paste input "Baskin Robbins by Snap"
type input "Baskin Robbins by Snap"
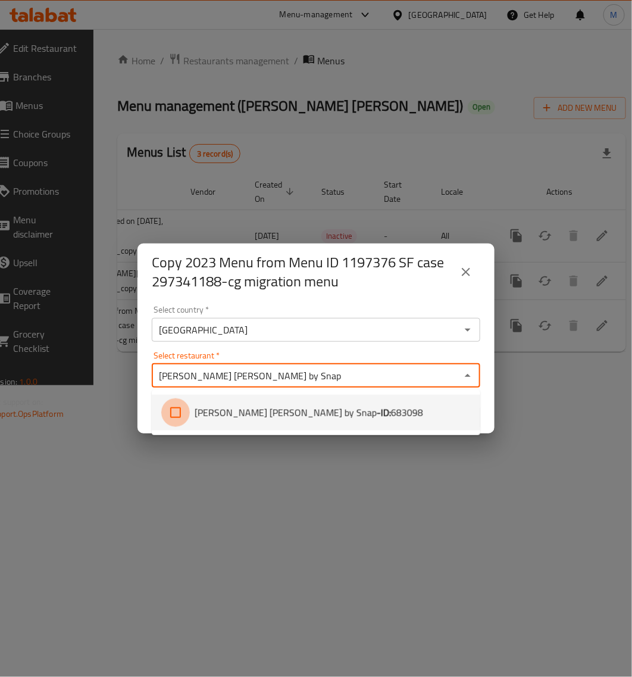
click at [176, 412] on input "checkbox" at bounding box center [175, 412] width 29 height 29
checkbox input "true"
click at [480, 352] on div "Select restaurant   * Baskin Robbins by Snap Select restaurant *" at bounding box center [316, 369] width 329 height 36
click at [391, 417] on span "683098" at bounding box center [407, 412] width 32 height 14
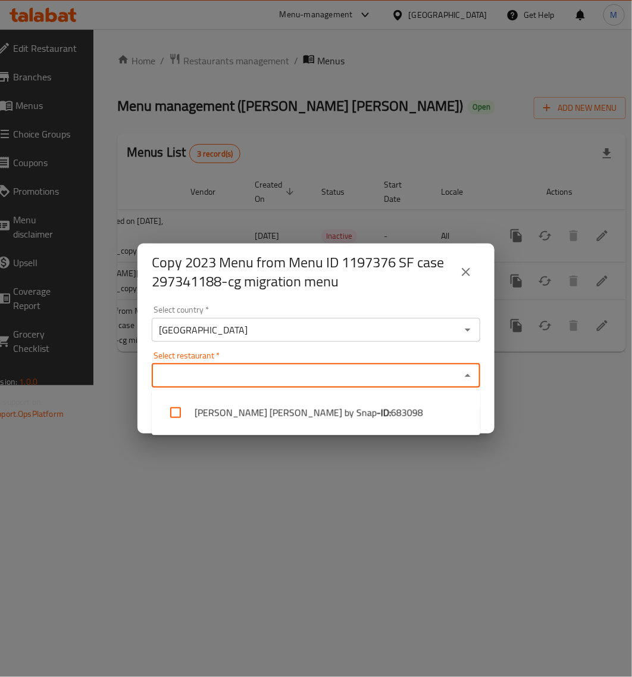
click at [391, 417] on span "683098" at bounding box center [407, 412] width 32 height 14
checkbox input "true"
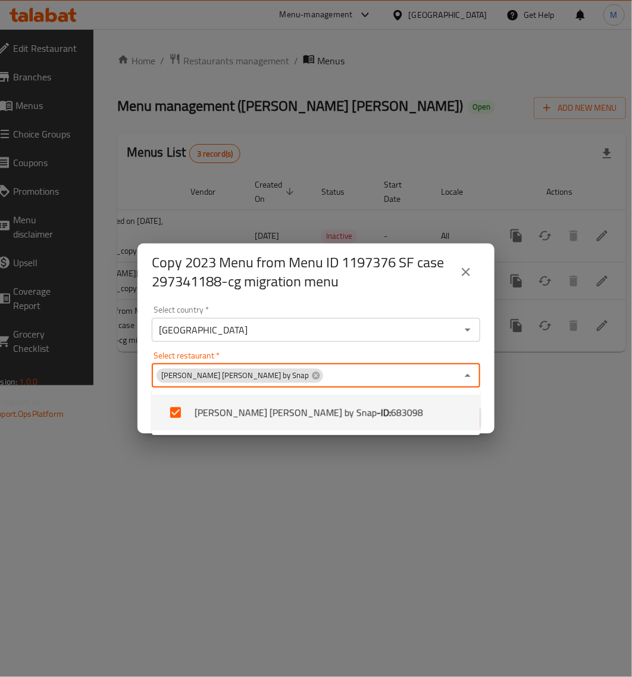
click at [343, 354] on div "Select restaurant   * Baskin Robbins by Snap Select restaurant *" at bounding box center [316, 369] width 329 height 36
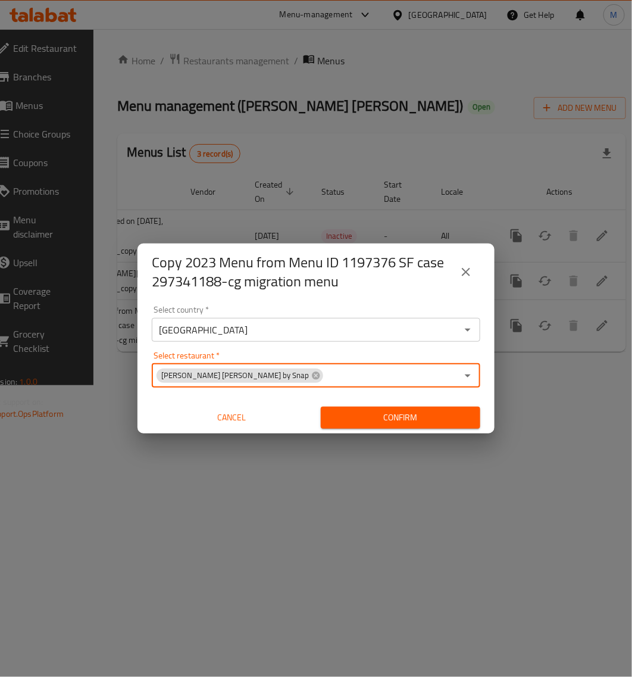
click at [391, 378] on input "Select restaurant   *" at bounding box center [390, 375] width 133 height 17
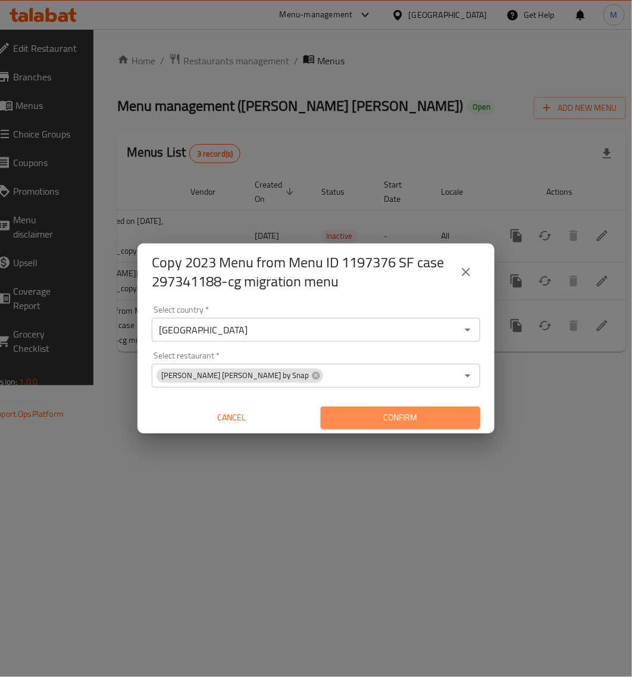
click at [405, 417] on span "Confirm" at bounding box center [400, 417] width 140 height 15
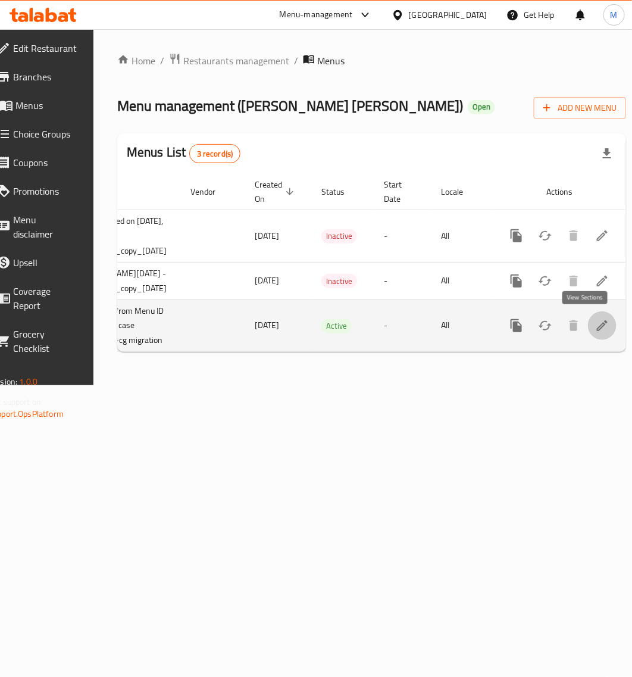
click at [595, 330] on icon "enhanced table" at bounding box center [602, 325] width 14 height 14
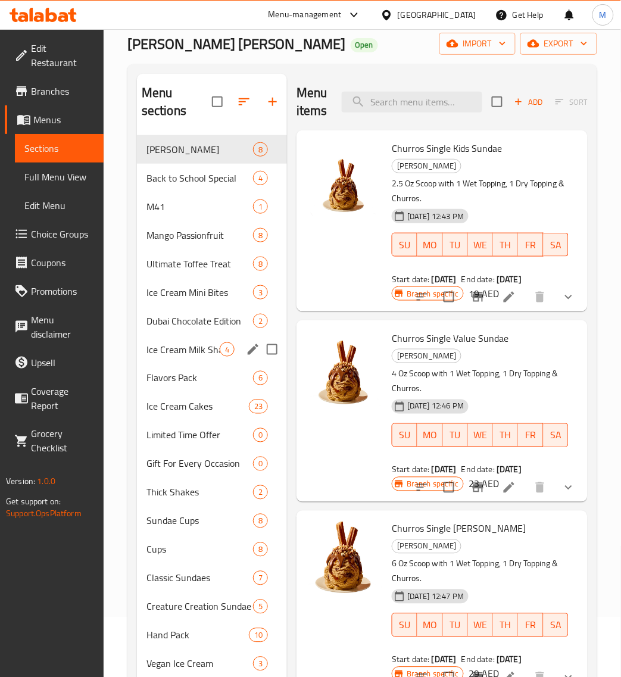
scroll to position [74, 0]
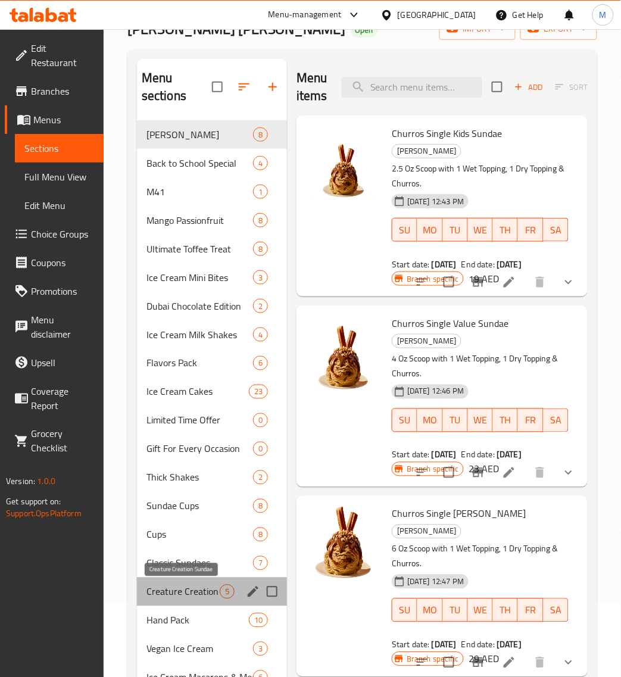
click at [165, 590] on span "Creature Creation Sundae" at bounding box center [182, 592] width 73 height 14
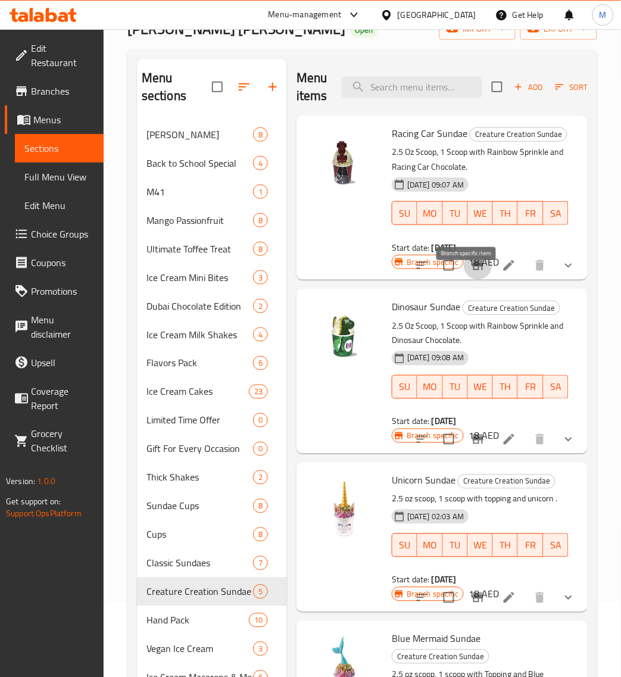
click at [473, 270] on icon "Branch-specific-item" at bounding box center [478, 266] width 11 height 10
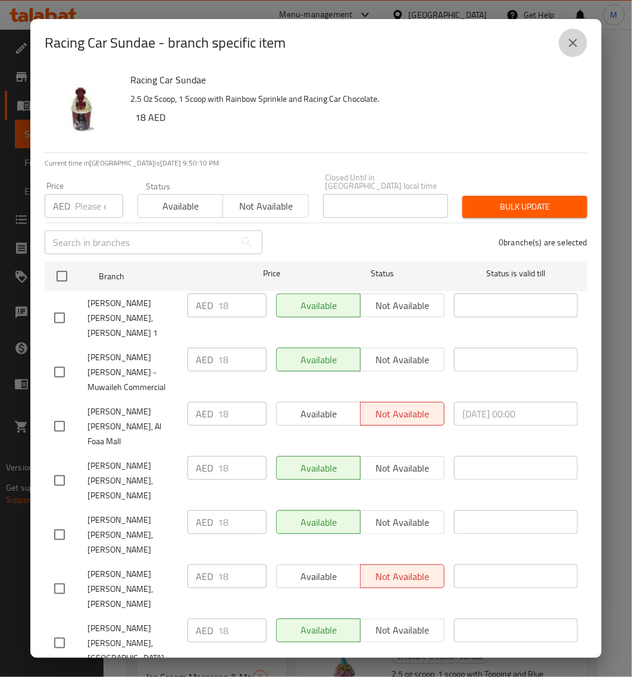
click at [571, 52] on button "close" at bounding box center [573, 43] width 29 height 29
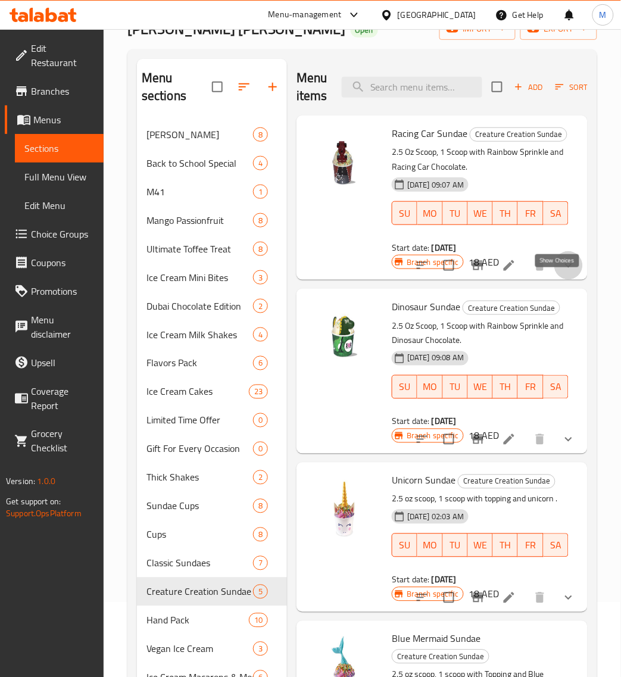
click at [561, 273] on icon "show more" at bounding box center [568, 265] width 14 height 14
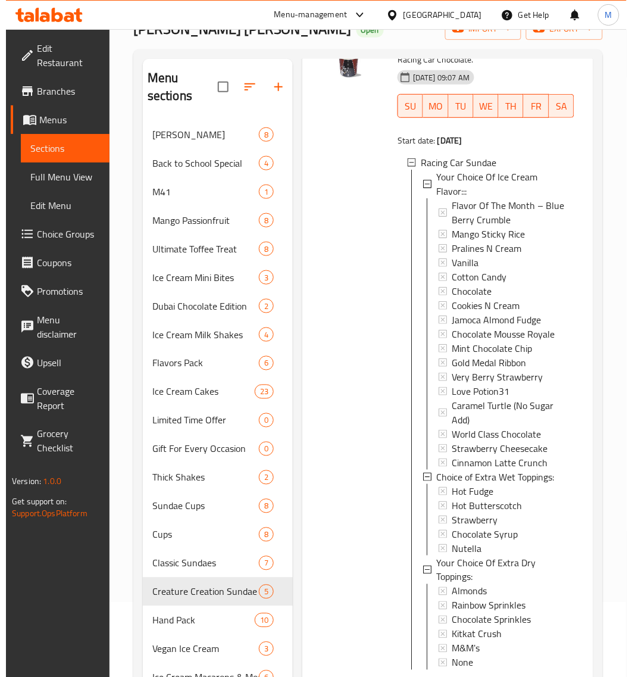
scroll to position [298, 0]
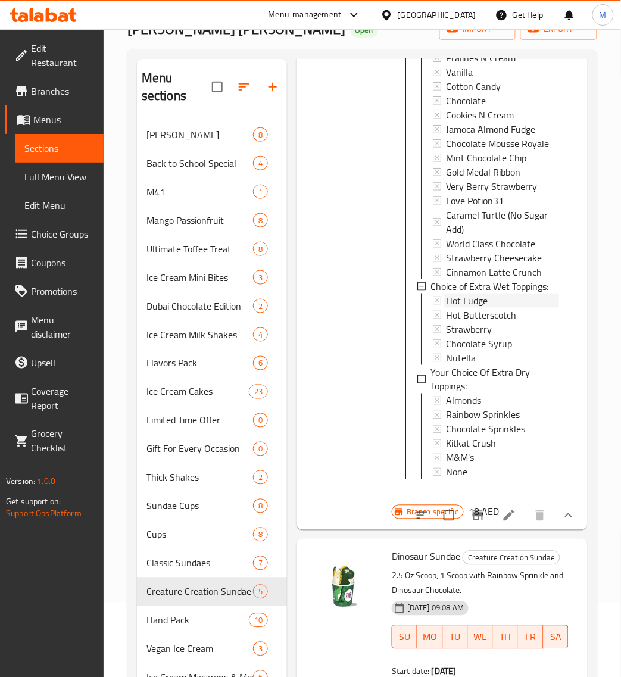
click at [467, 308] on span "Hot Fudge" at bounding box center [467, 300] width 42 height 14
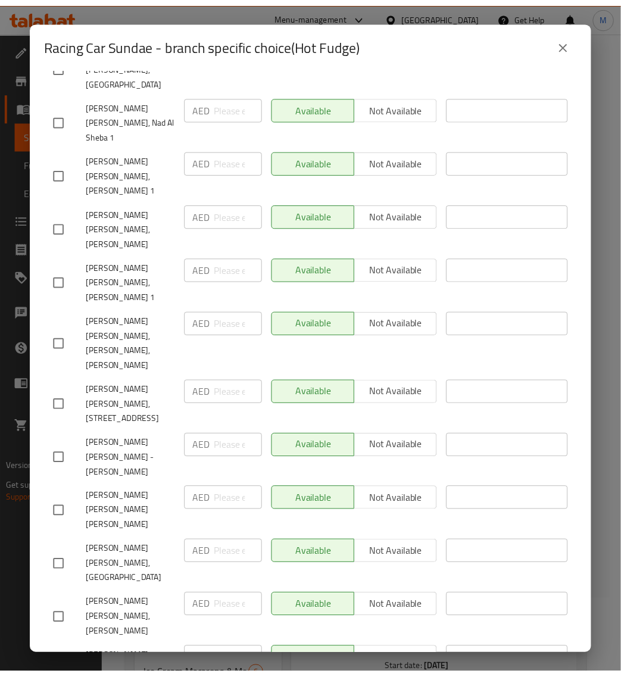
scroll to position [446, 0]
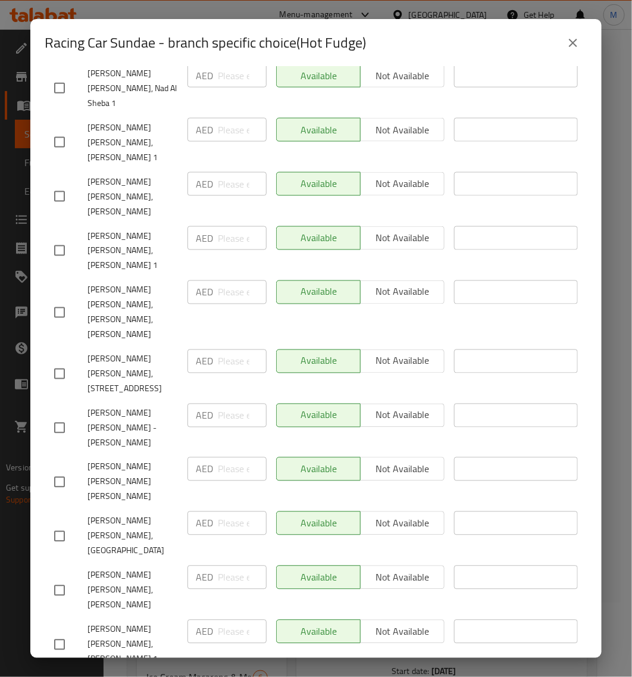
click at [573, 48] on icon "close" at bounding box center [573, 43] width 14 height 14
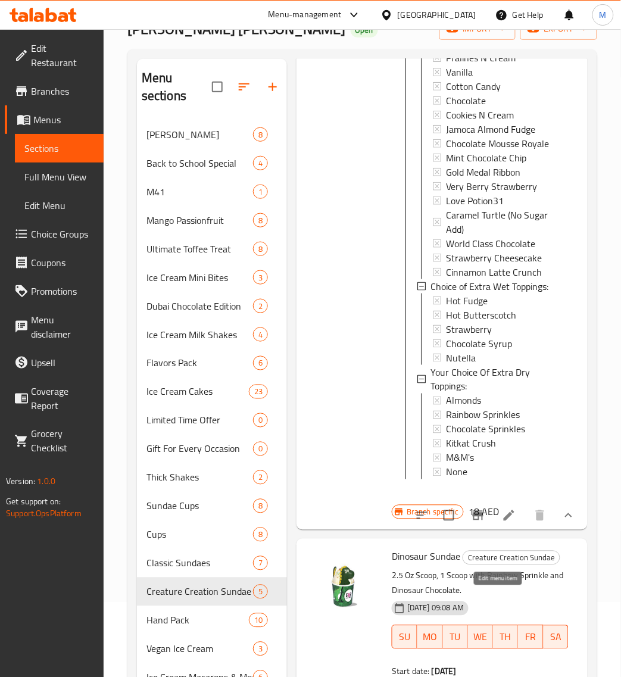
click at [502, 523] on icon at bounding box center [509, 515] width 14 height 14
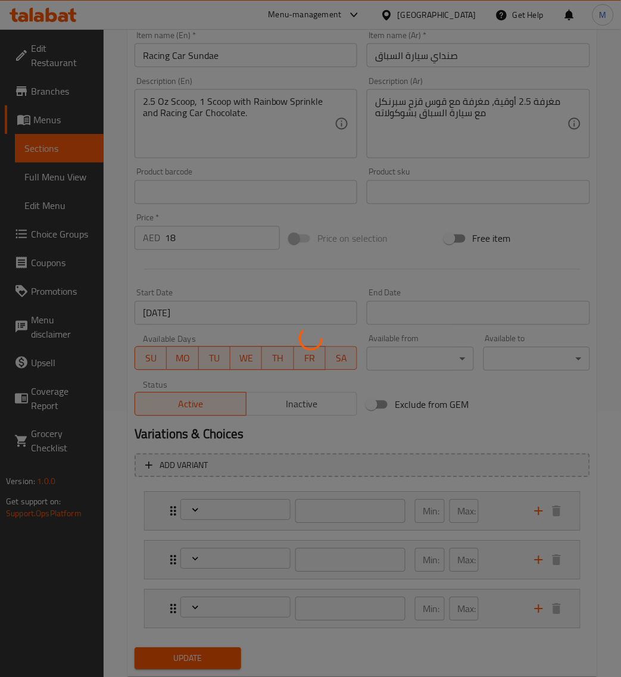
scroll to position [299, 0]
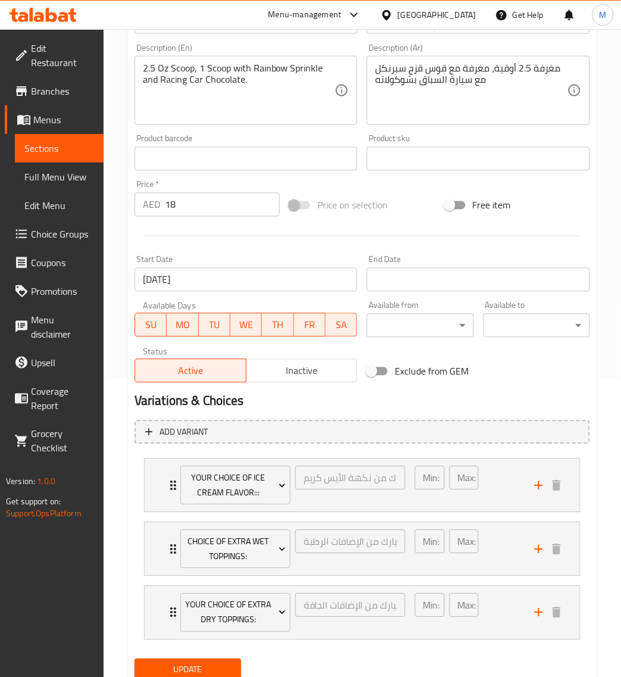
type input "إختيارك من نكهة الأيس كريم:::"
type input "1"
type input "إختيارك من الإضافات الرطبة:"
type input "0"
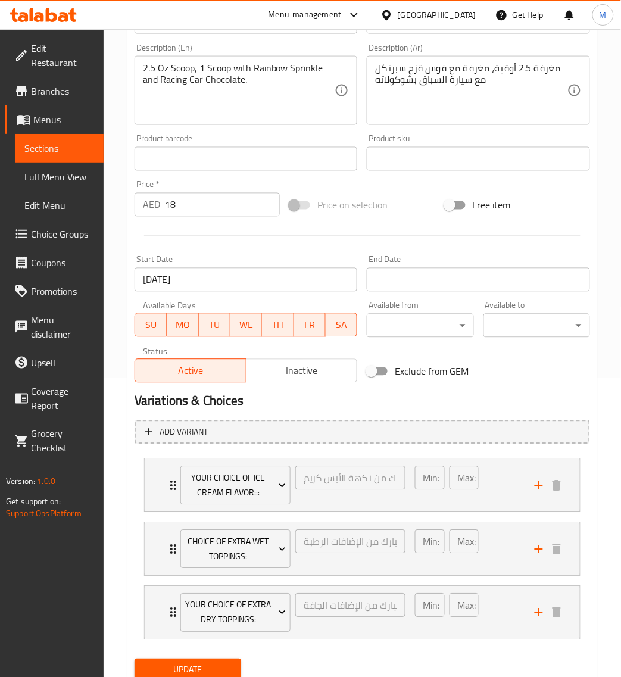
type input "0"
type input "إختيارك من الإضافات الجافة:"
type input "0"
click at [500, 558] on div "Min: 0 ​ Max: 0 ​" at bounding box center [468, 549] width 120 height 53
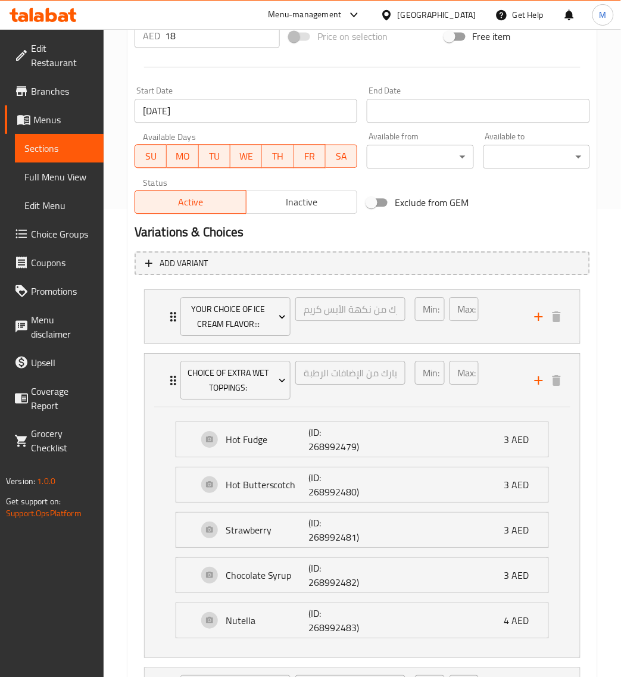
scroll to position [522, 0]
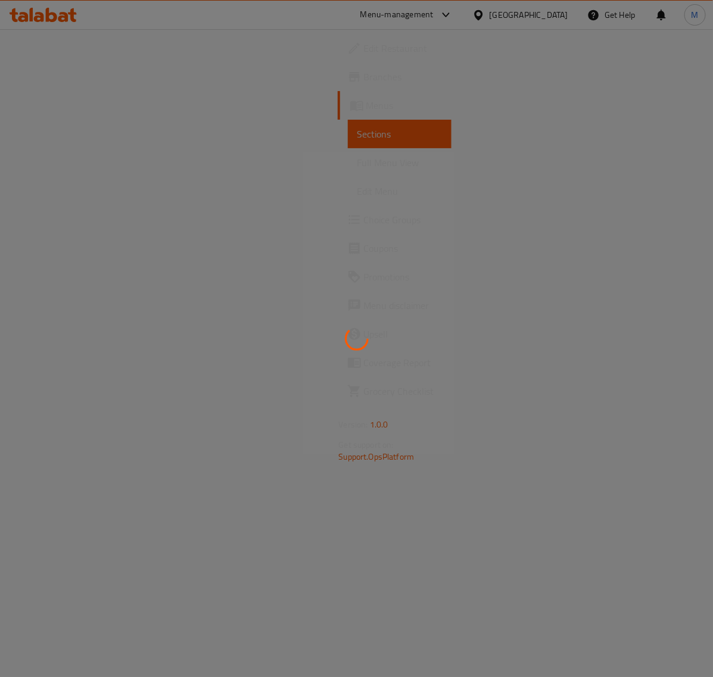
click at [58, 221] on div at bounding box center [356, 338] width 713 height 677
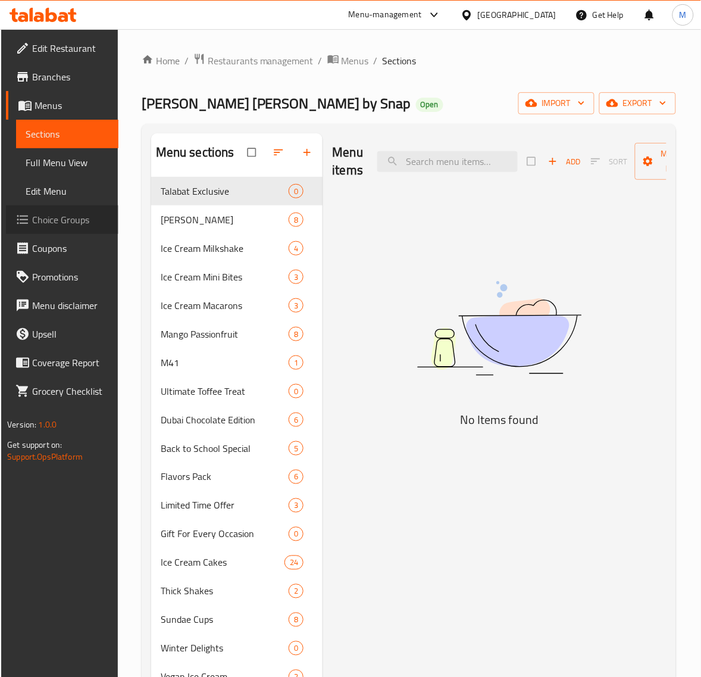
click at [55, 218] on span "Choice Groups" at bounding box center [70, 220] width 77 height 14
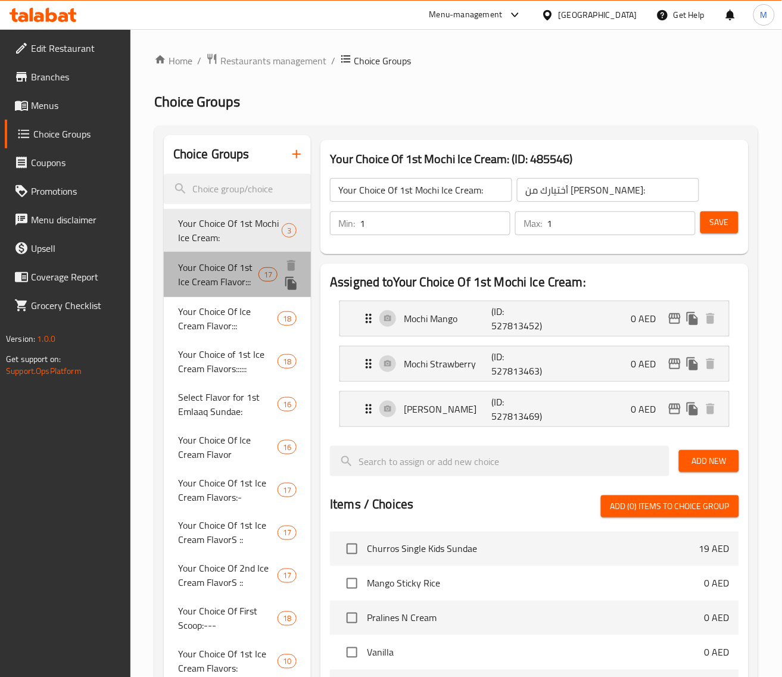
click at [228, 272] on span "Your Choice Of 1st Ice Cream Flavor:::" at bounding box center [218, 274] width 80 height 29
type input "Your Choice Of 1st Ice Cream Flavor:::"
type input "إختيارك من نكهة الأيس كريم الأولي:::"
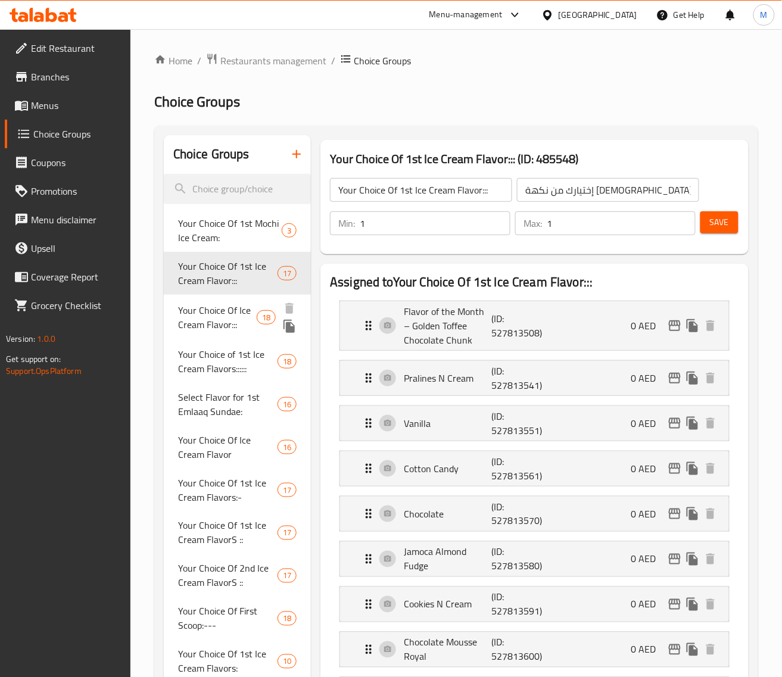
click at [227, 323] on span "Your Choice Of Ice Cream Flavor:::" at bounding box center [217, 317] width 79 height 29
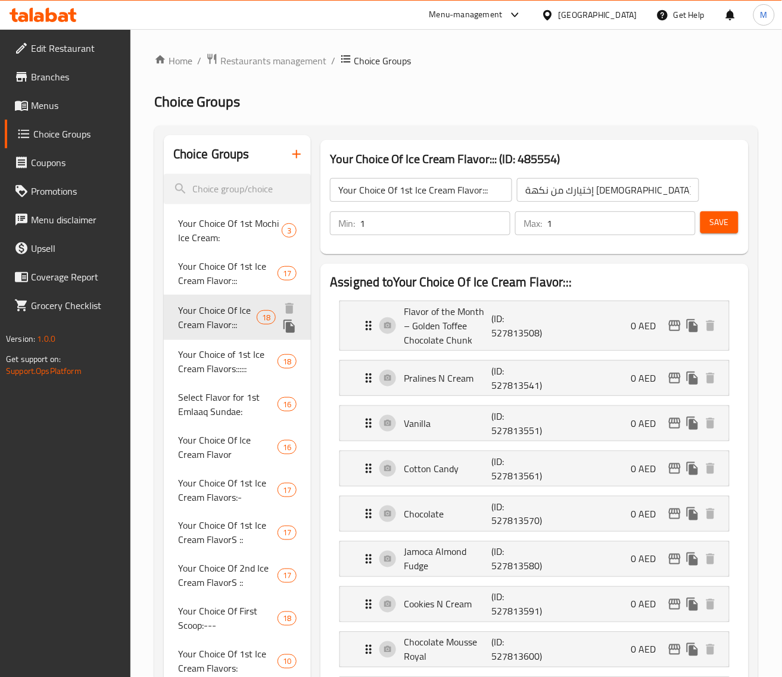
type input "Your Choice Of Ice Cream Flavor:::"
type input "إختيارك من نكهة الأيس كريم:::"
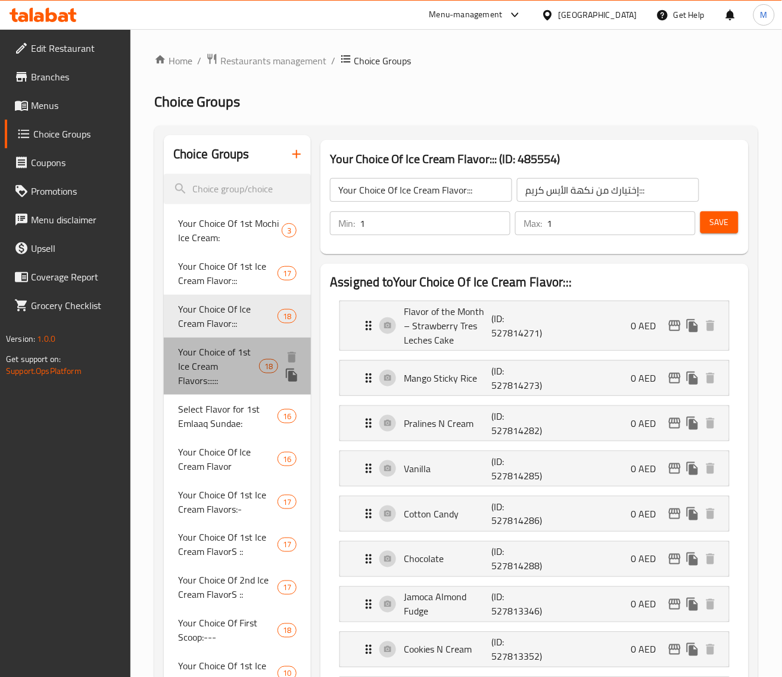
click at [221, 345] on span "Your Choice of 1st Ice Cream Flavors::::::" at bounding box center [218, 366] width 81 height 43
type input "Your Choice of 1st Ice Cream Flavors::::::"
type input "إختيارك من نكهة الأيس كريم الأولي::::::"
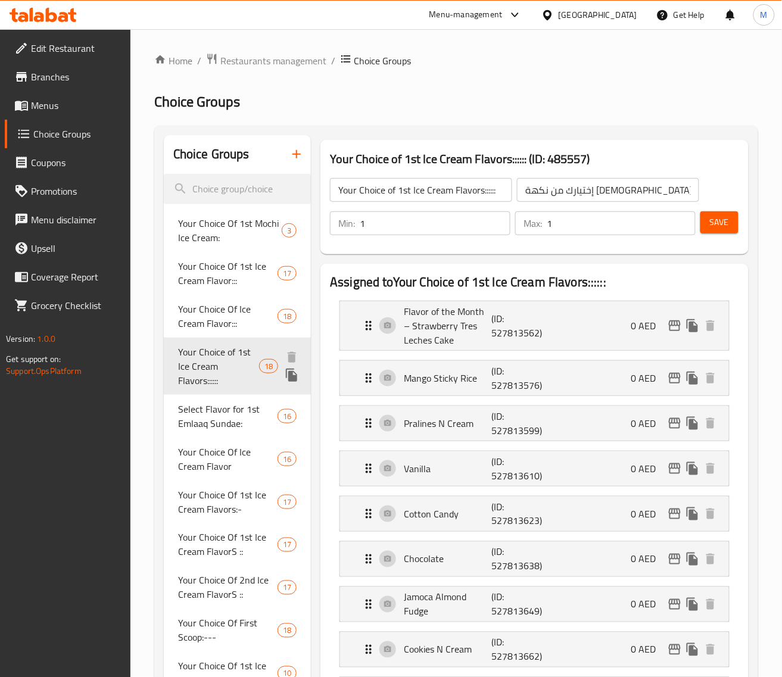
click at [221, 367] on span "Your Choice of 1st Ice Cream Flavors::::::" at bounding box center [218, 366] width 81 height 43
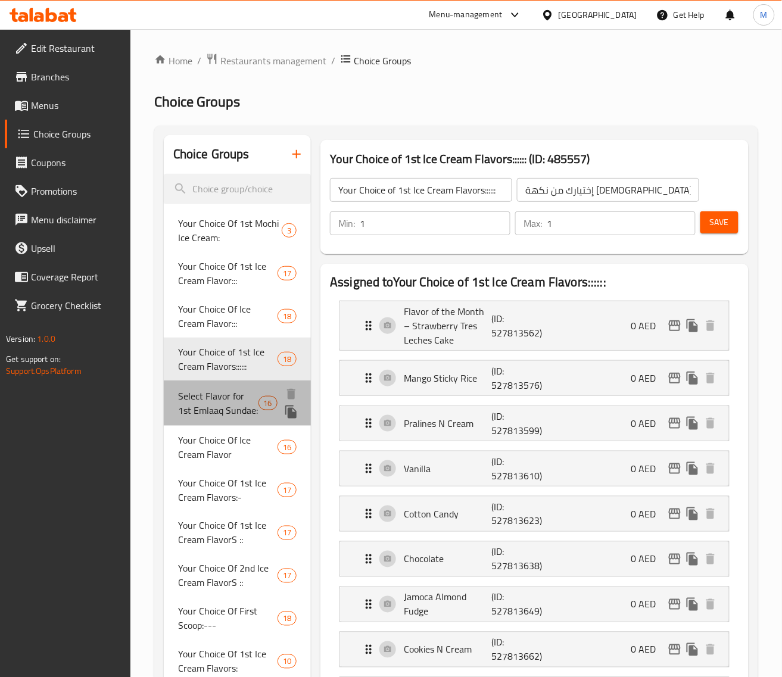
click at [228, 405] on span "Select Flavor for 1st Emlaaq Sundae:" at bounding box center [218, 403] width 80 height 29
type input "Select Flavor for 1st Emlaaq Sundae:"
type input "اختر نكهة صنداى العملاق الأول:"
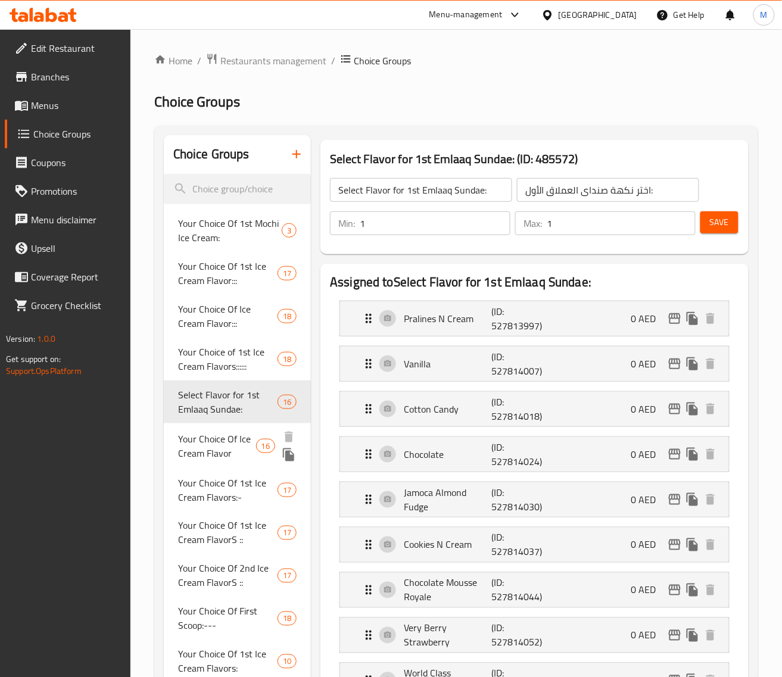
click at [228, 435] on span "Your Choice Of Ice Cream Flavor" at bounding box center [217, 446] width 78 height 29
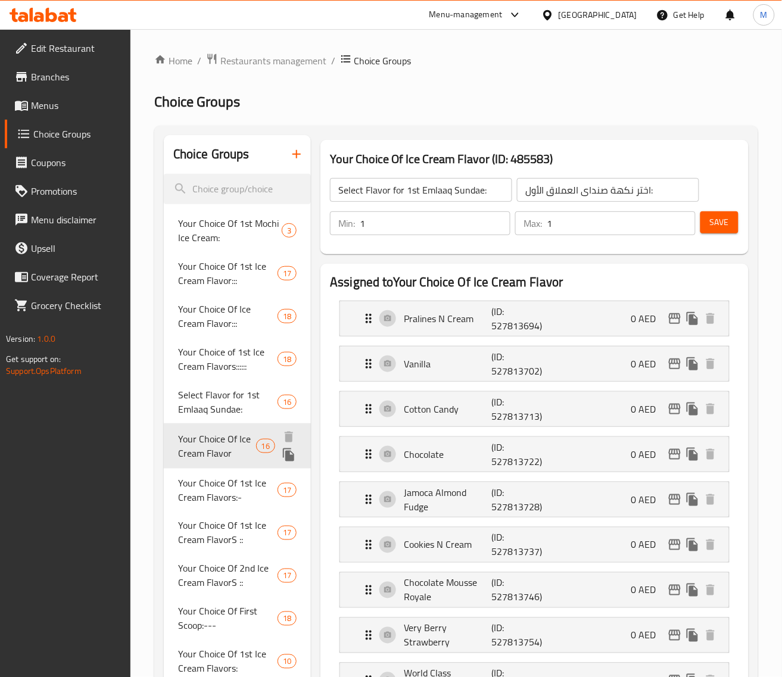
type input "Your Choice Of Ice Cream Flavor"
type input "اختيارك من نكهة الآيس كريم"
type input "5"
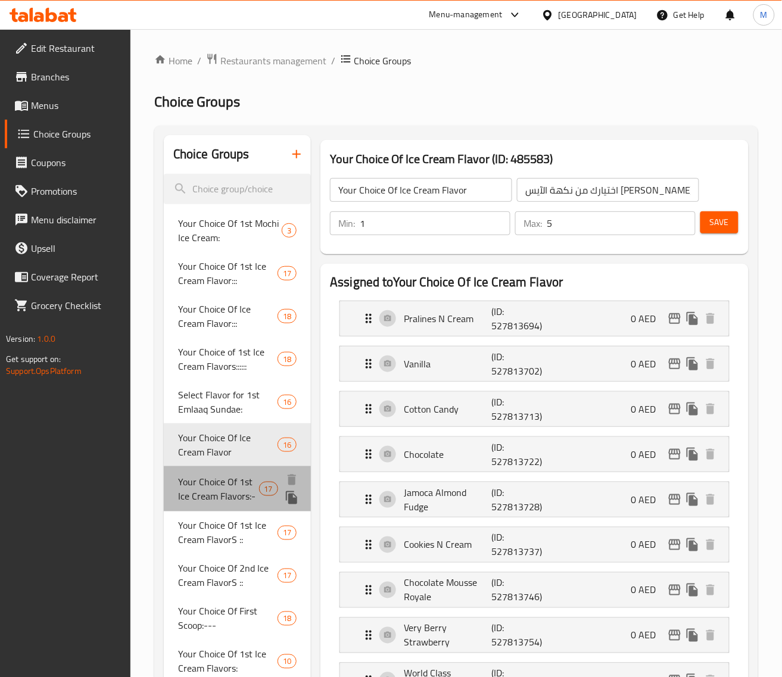
click at [224, 476] on span "Your Choice Of 1st Ice Cream Flavors:-" at bounding box center [218, 488] width 81 height 29
type input "Your Choice Of 1st Ice Cream Flavors:-"
type input "إختيارك من نكهة الأيس كريم الأولي:-"
type input "1"
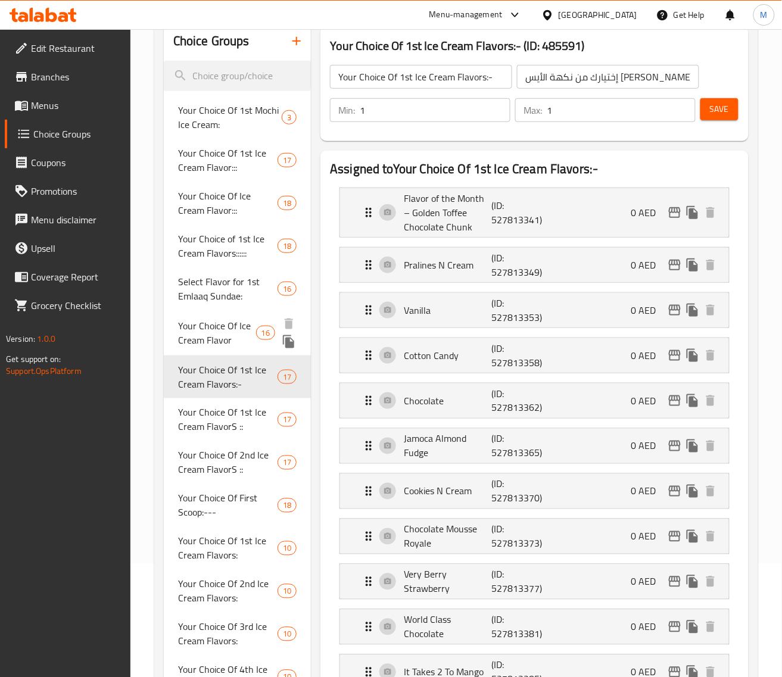
scroll to position [149, 0]
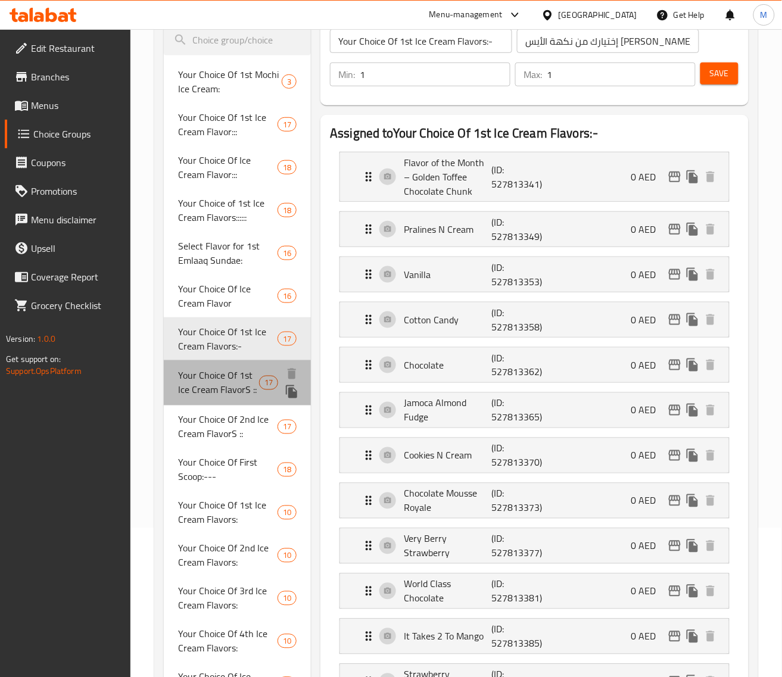
click at [220, 389] on span "Your Choice Of 1st Ice Cream FlavorS ::" at bounding box center [218, 382] width 81 height 29
type input "Your Choice Of 1st Ice Cream FlavorS ::"
type input "اختيارك من نكهات الآيس كريم الأولى::"
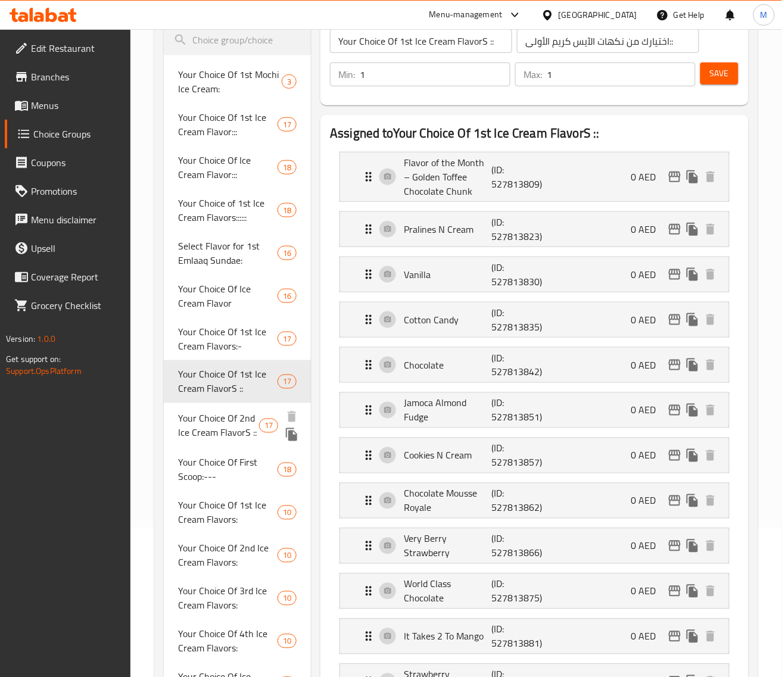
click at [215, 421] on span "Your Choice Of 2nd Ice Cream FlavorS ::" at bounding box center [218, 425] width 81 height 29
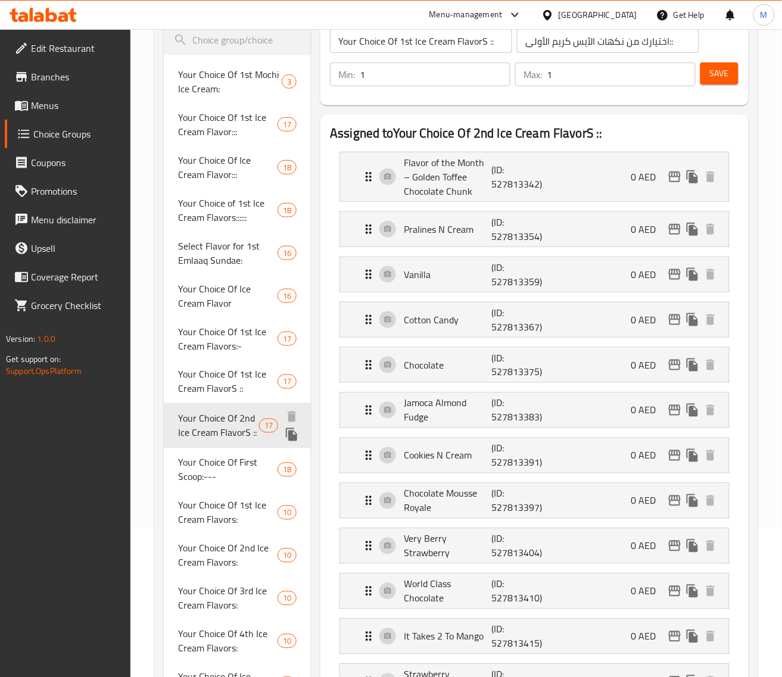
type input "Your Choice Of 2nd Ice Cream FlavorS ::"
type input "اختيارك من نكهات الآيس كريم الثانية::"
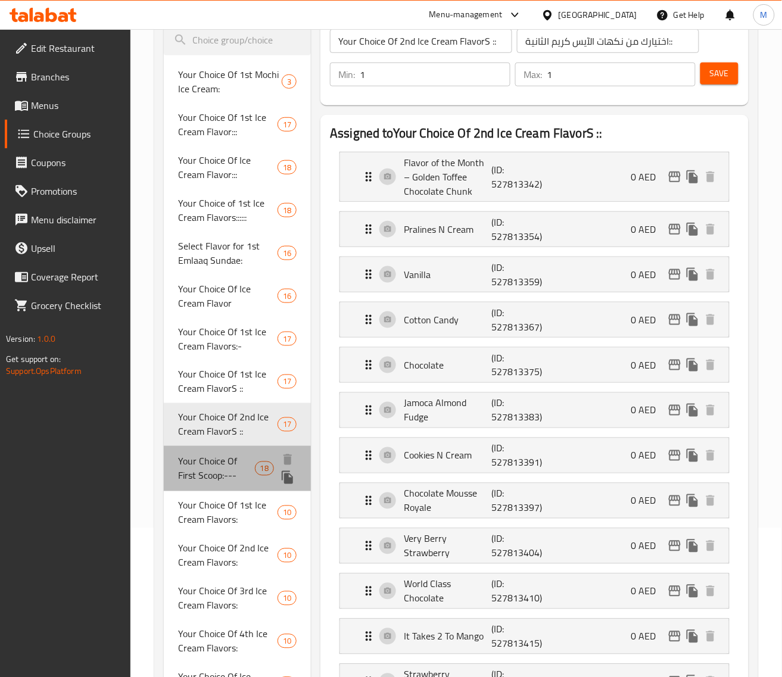
click at [214, 451] on div "Your Choice Of First Scoop:--- 18" at bounding box center [238, 468] width 148 height 45
type input "Your Choice Of First Scoop:---"
type input "إختيارك من البولة الأولي:---"
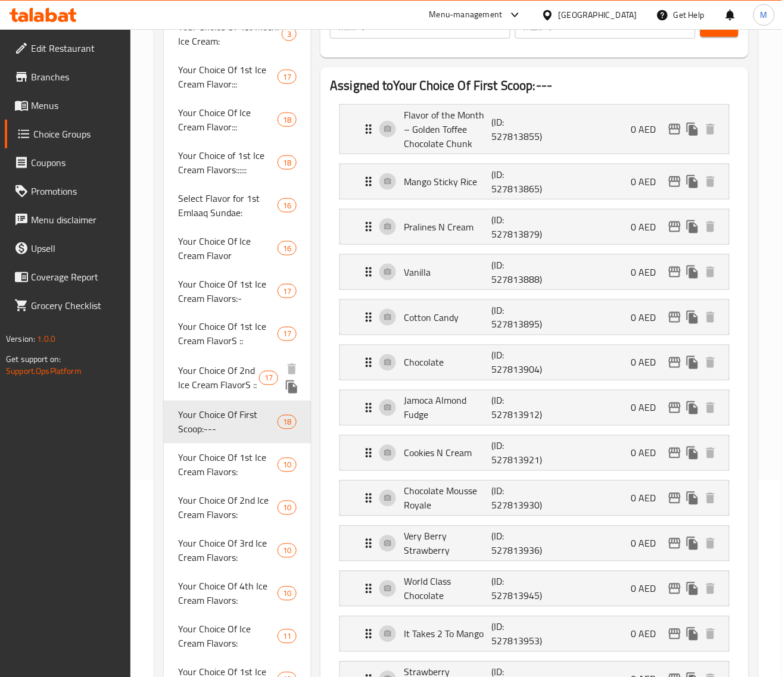
scroll to position [223, 0]
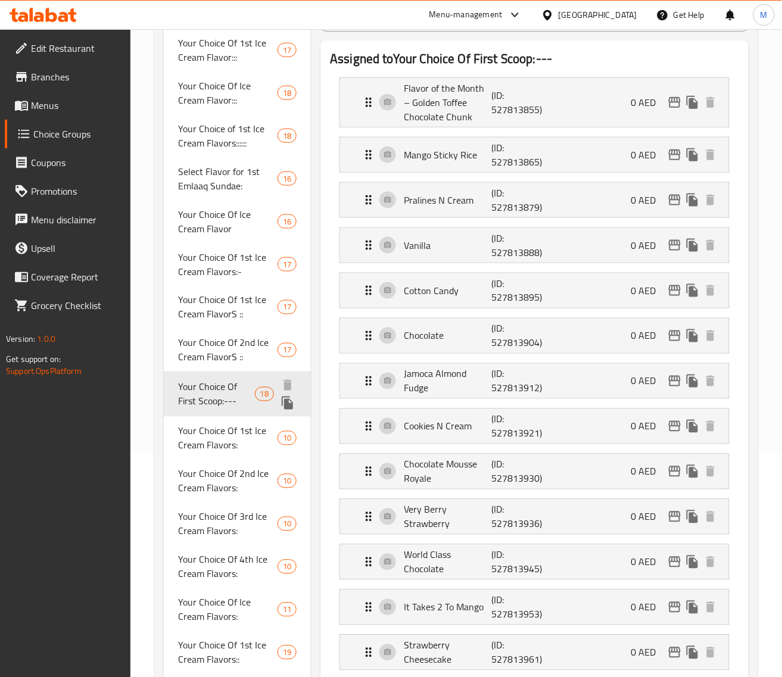
click at [218, 405] on span "Your Choice Of First Scoop:---" at bounding box center [216, 394] width 77 height 29
click at [220, 432] on span "Your Choice Of 1st Ice Cream Flavors:" at bounding box center [218, 437] width 80 height 29
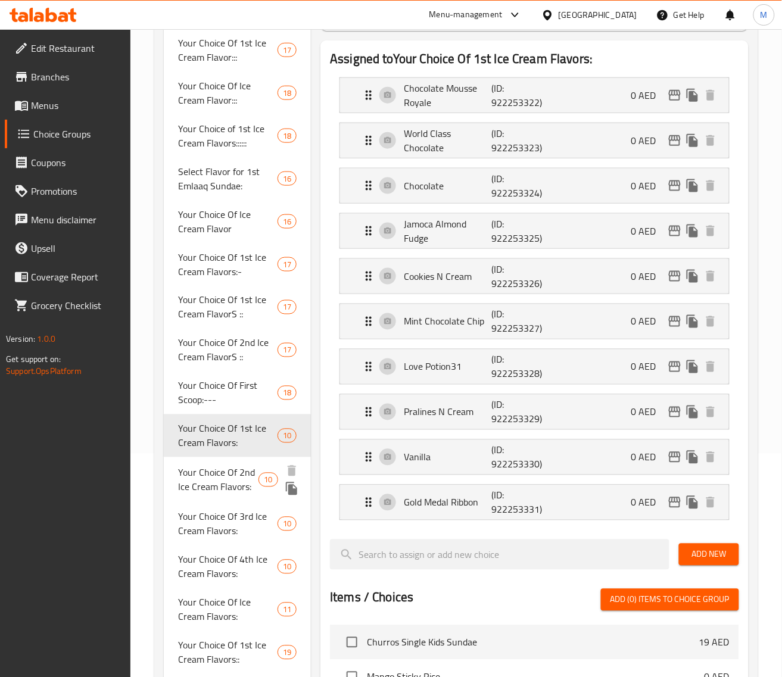
type input "Your Choice Of 1st Ice Cream Flavors:"
type input "إختيارك من نكهة الأيس كريم الأولي:"
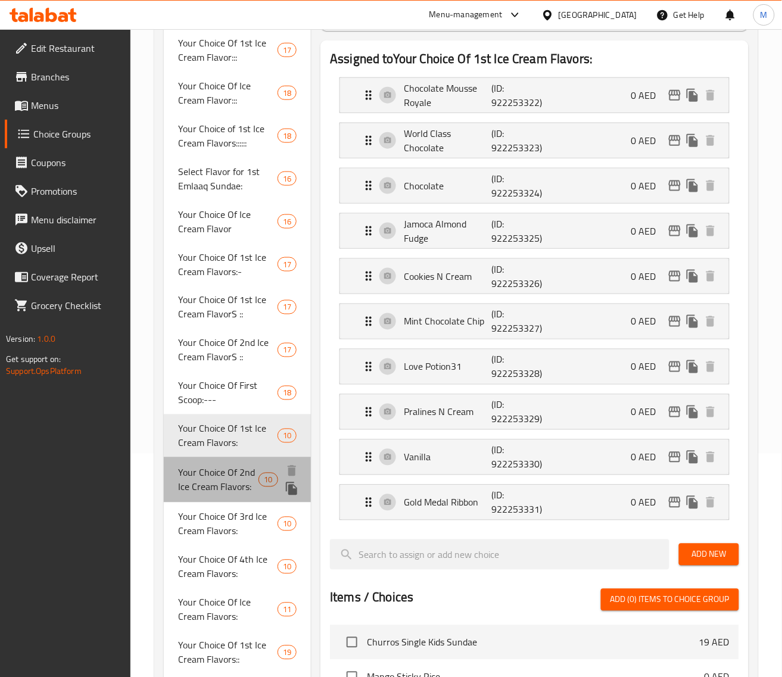
click at [217, 472] on span "Your Choice Of 2nd Ice Cream Flavors:" at bounding box center [218, 480] width 80 height 29
type input "Your Choice Of 2nd Ice Cream Flavors:"
type input "إختيارك من نكهة الأيس كريم الثانية:"
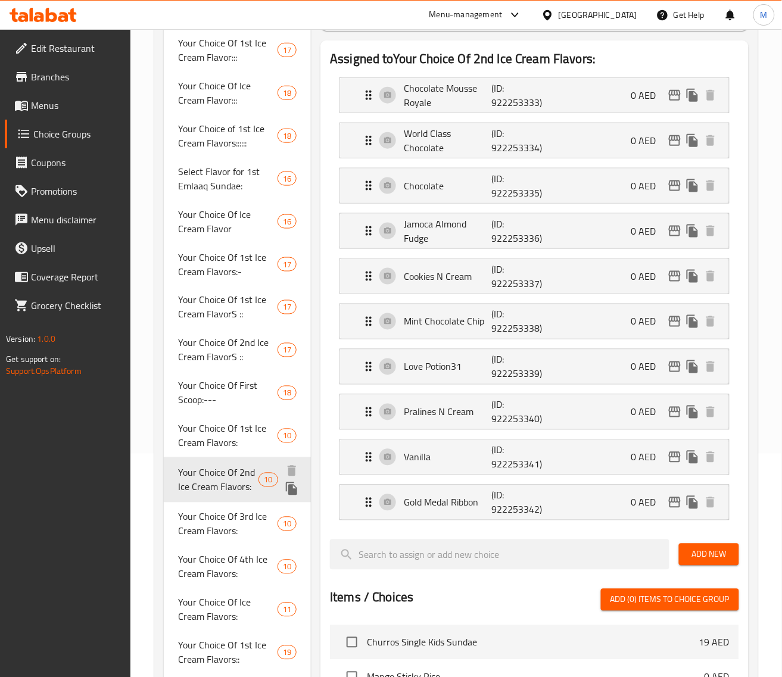
click at [219, 500] on div "Your Choice Of 2nd Ice Cream Flavors: 10" at bounding box center [238, 479] width 148 height 45
click at [221, 508] on span "Your Choice Of 3rd Ice Cream Flavors:" at bounding box center [218, 522] width 80 height 29
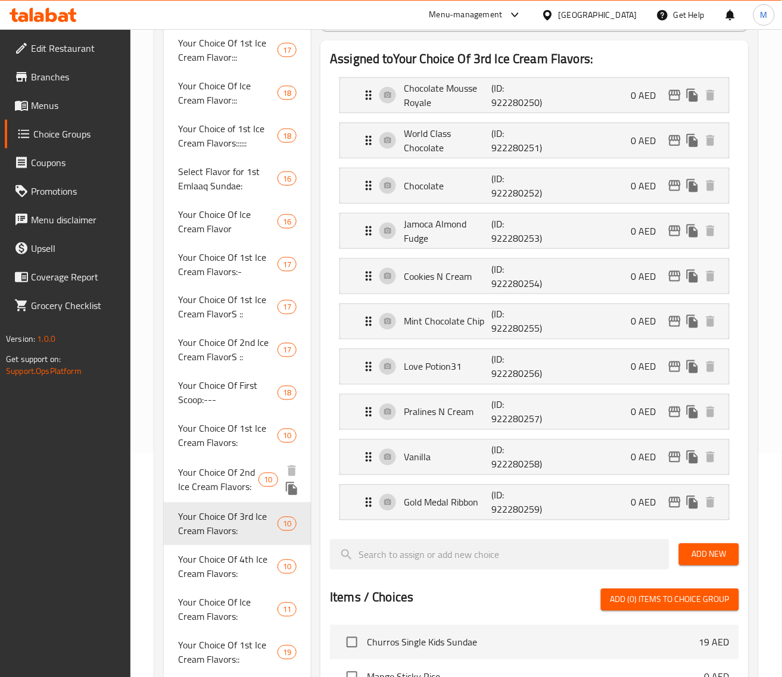
type input "Your Choice Of 3rd Ice Cream Flavors:"
type input "إختيارك من نكهة الأيس كريم الثالثه:"
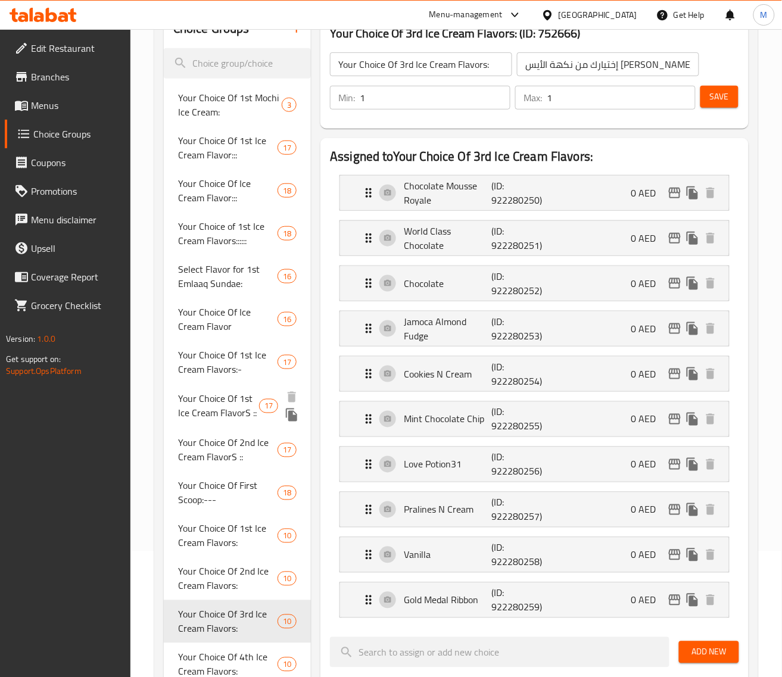
scroll to position [0, 0]
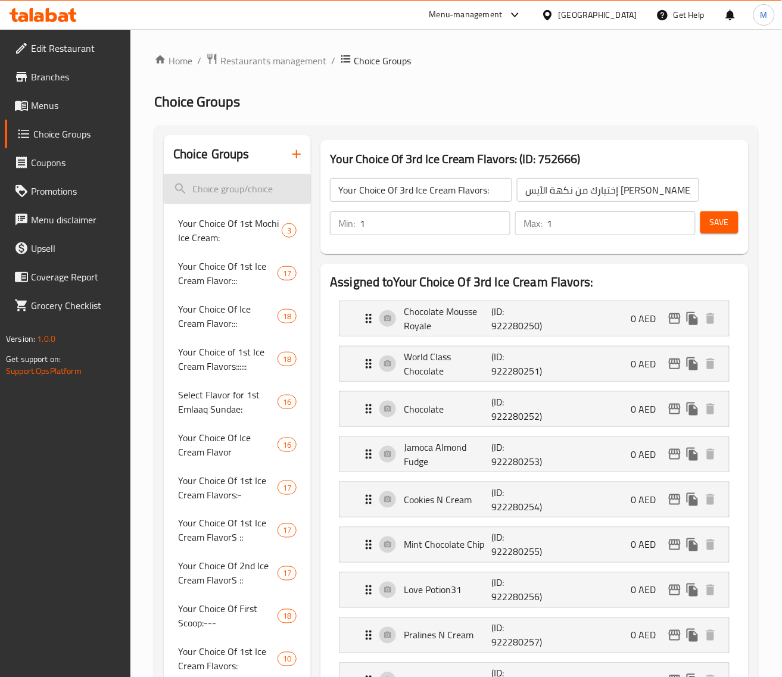
click at [250, 179] on input "search" at bounding box center [238, 189] width 148 height 30
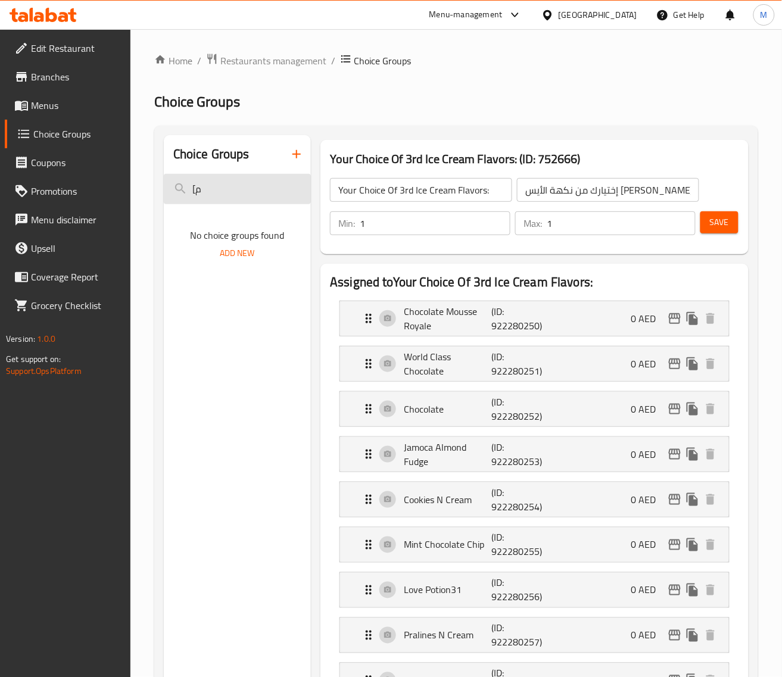
type input "["
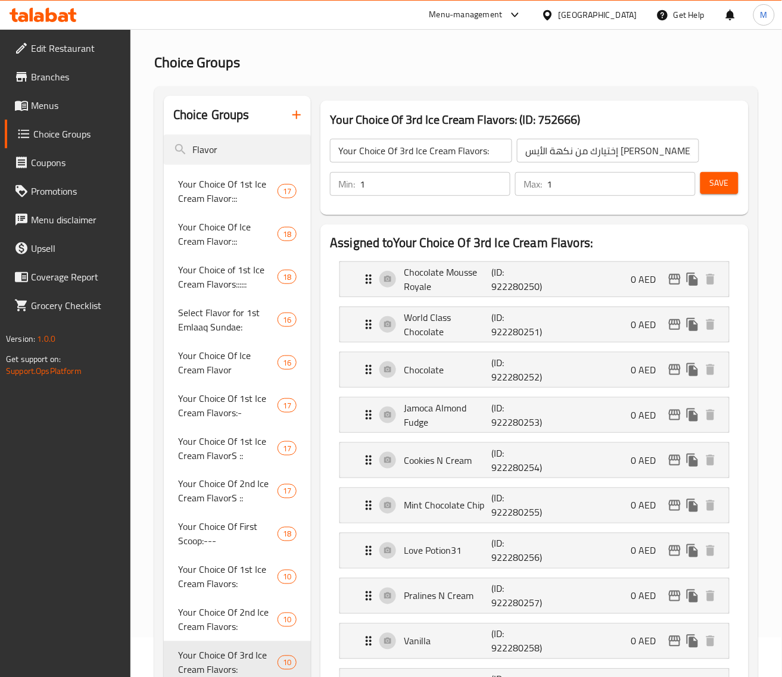
scroll to position [74, 0]
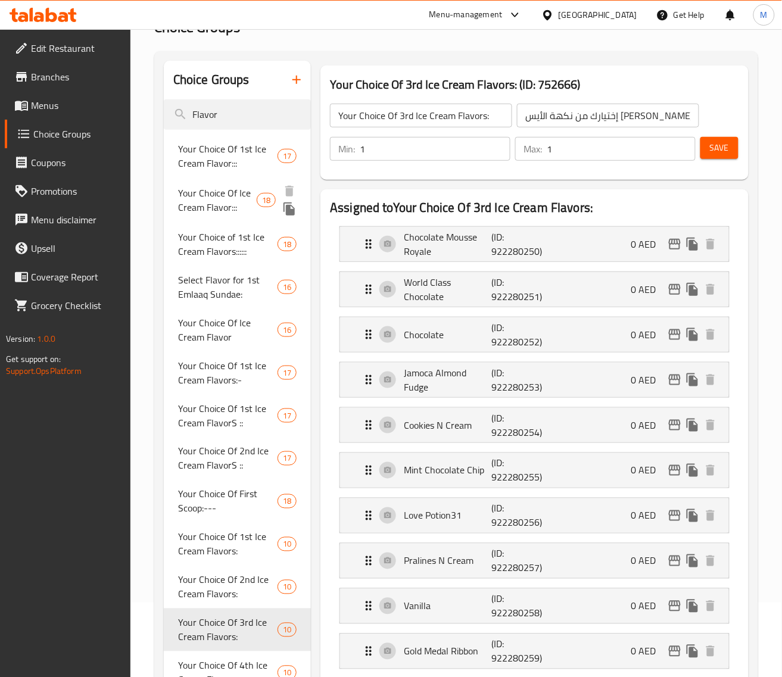
type input "Flavor"
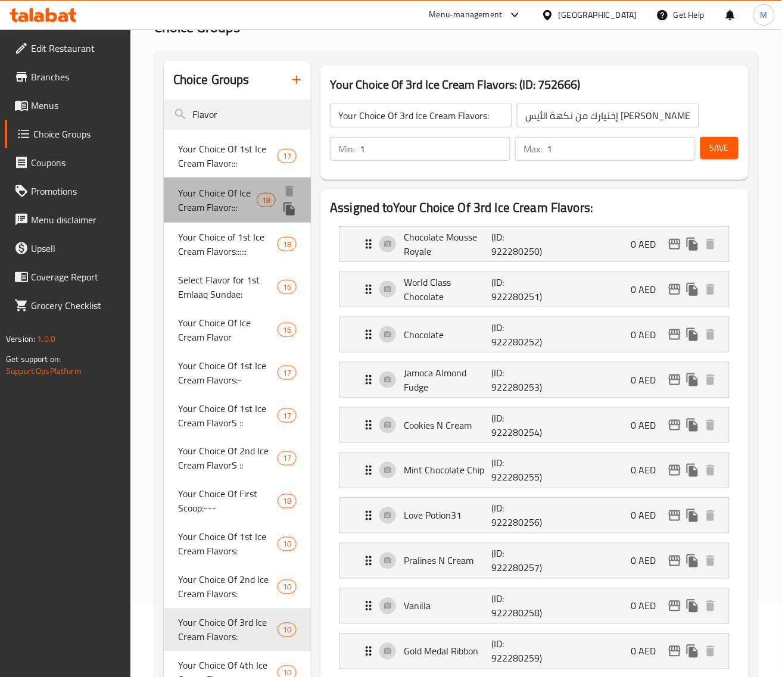
click at [217, 201] on span "Your Choice Of Ice Cream Flavor:::" at bounding box center [217, 200] width 79 height 29
type input "Your Choice Of Ice Cream Flavor:::"
type input "إختيارك من نكهة الأيس كريم:::"
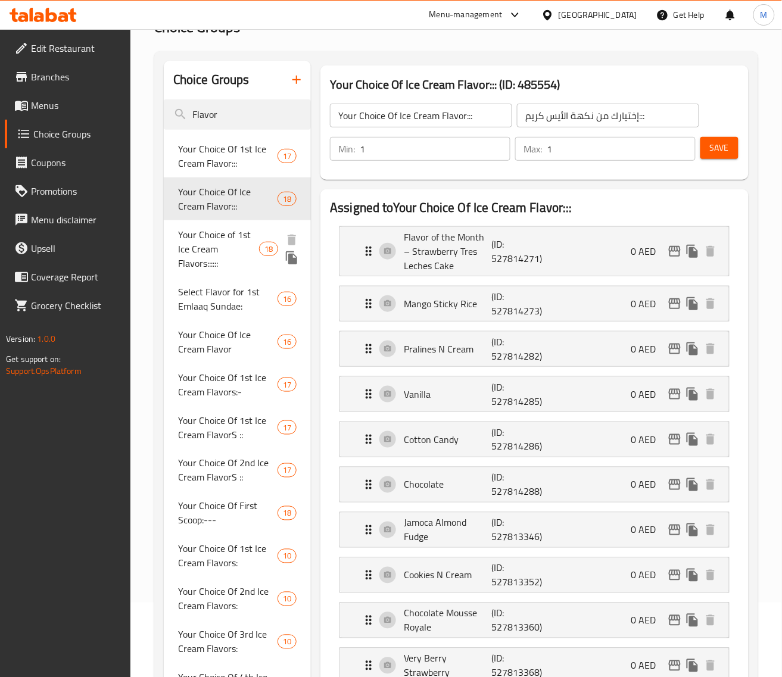
click at [205, 239] on span "Your Choice of 1st Ice Cream Flavors::::::" at bounding box center [218, 248] width 81 height 43
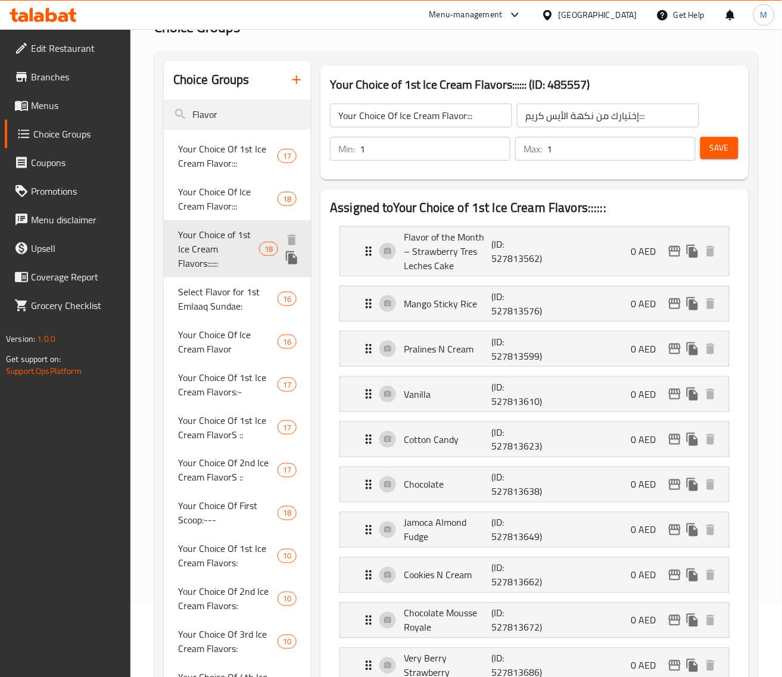
type input "Your Choice of 1st Ice Cream Flavors::::::"
type input "إختيارك من نكهة الأيس كريم الأولي::::::"
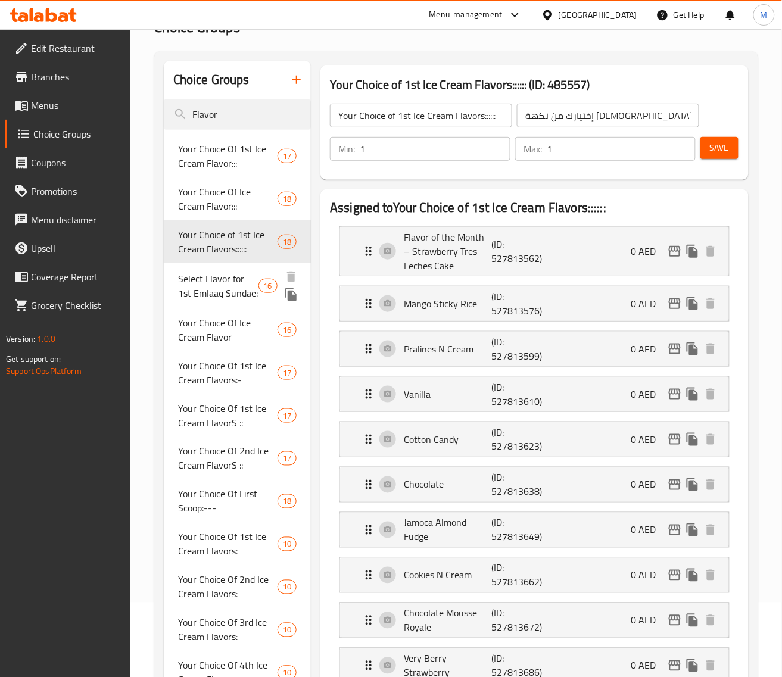
click at [210, 280] on span "Select Flavor for 1st Emlaaq Sundae:" at bounding box center [218, 285] width 80 height 29
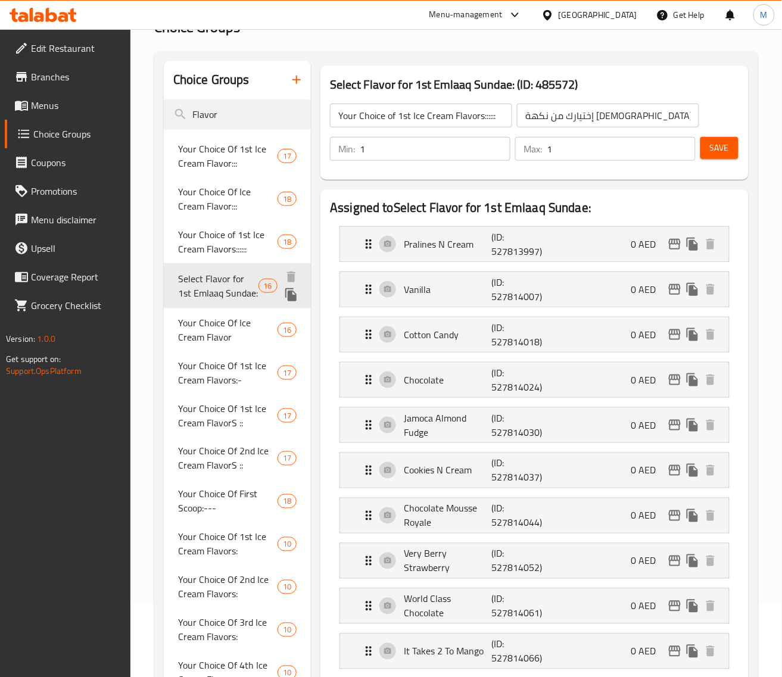
type input "Select Flavor for 1st Emlaaq Sundae:"
type input "اختر نكهة صنداى العملاق الأول:"
click at [210, 318] on span "Your Choice Of Ice Cream Flavor" at bounding box center [217, 328] width 78 height 29
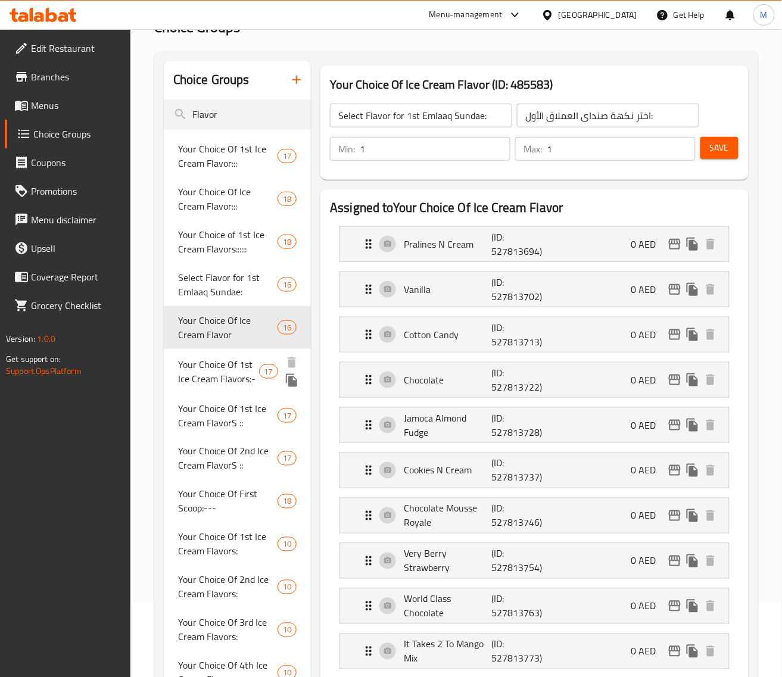
type input "Your Choice Of Ice Cream Flavor"
type input "اختيارك من نكهة الآيس كريم"
type input "5"
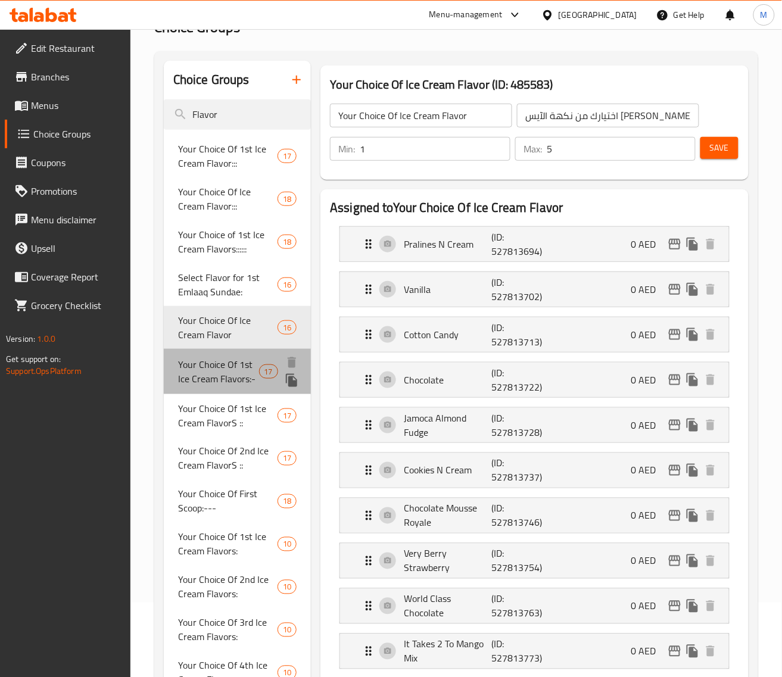
click at [218, 357] on span "Your Choice Of 1st Ice Cream Flavors:-" at bounding box center [218, 371] width 81 height 29
type input "Your Choice Of 1st Ice Cream Flavors:-"
type input "إختيارك من نكهة الأيس كريم الأولي:-"
type input "1"
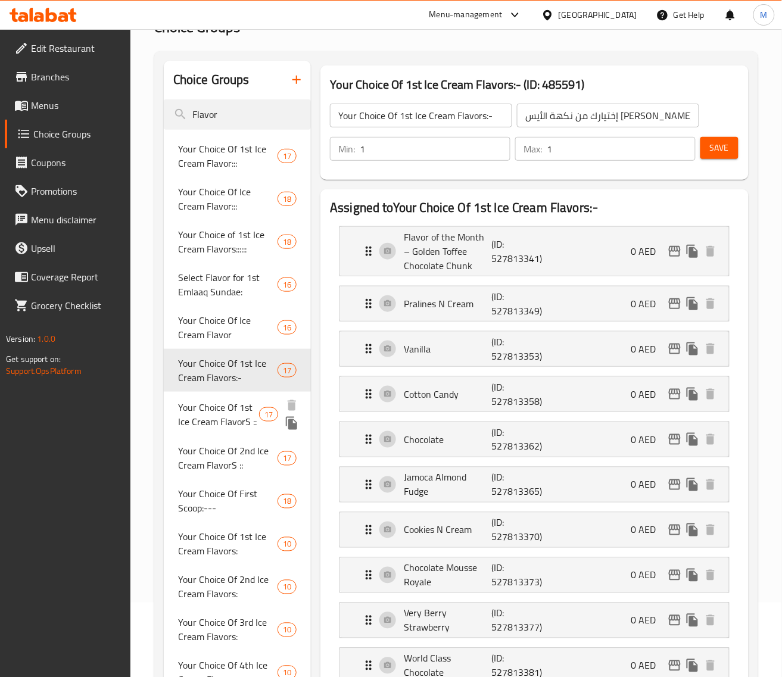
click at [205, 396] on div "Your Choice Of 1st Ice Cream FlavorS :: 17" at bounding box center [238, 414] width 148 height 45
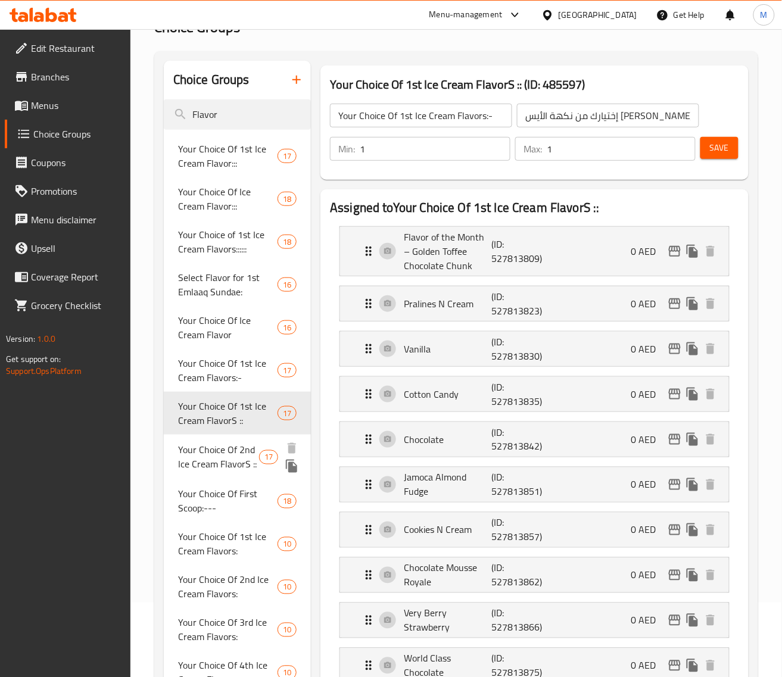
type input "Your Choice Of 1st Ice Cream FlavorS ::"
type input "اختيارك من نكهات الآيس كريم الأولى::"
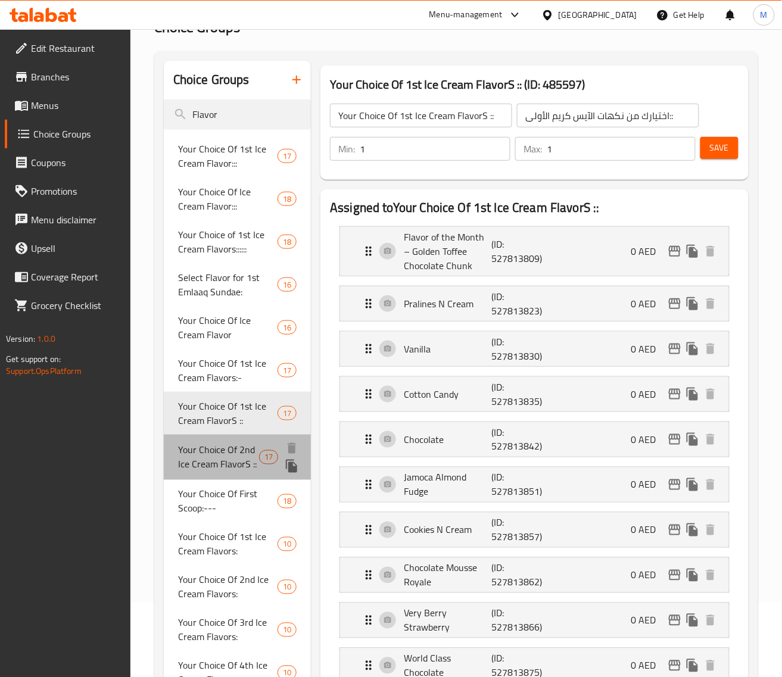
click at [221, 448] on span "Your Choice Of 2nd Ice Cream FlavorS ::" at bounding box center [218, 457] width 81 height 29
type input "Your Choice Of 2nd Ice Cream FlavorS ::"
type input "اختيارك من نكهات الآيس كريم الثانية::"
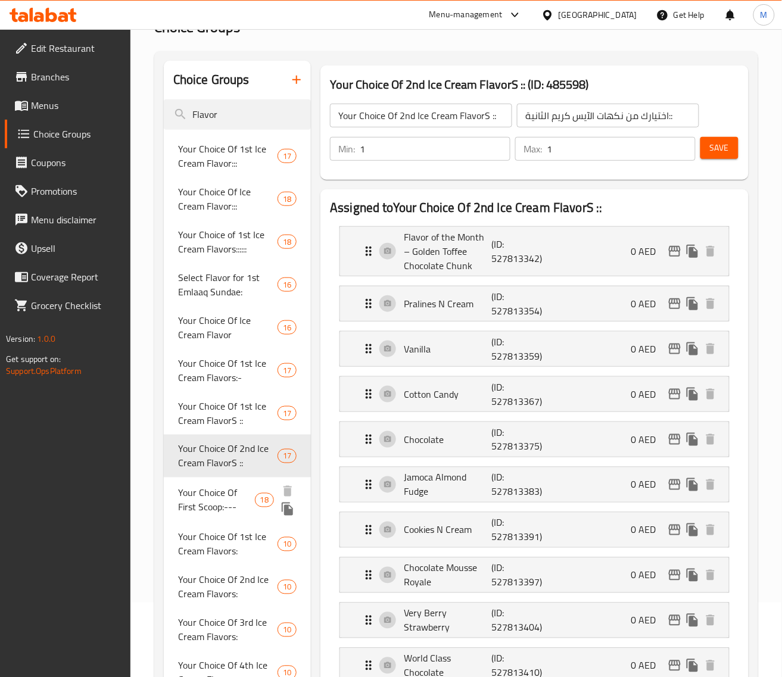
click at [211, 486] on span "Your Choice Of First Scoop:---" at bounding box center [216, 500] width 77 height 29
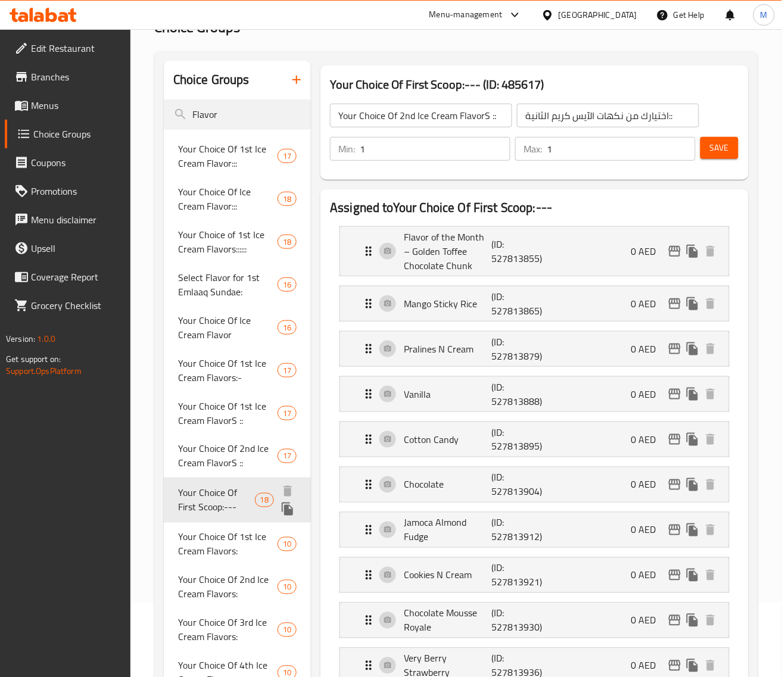
type input "Your Choice Of First Scoop:---"
type input "إختيارك من البولة الأولي:---"
click at [207, 529] on span "Your Choice Of 1st Ice Cream Flavors:" at bounding box center [218, 543] width 80 height 29
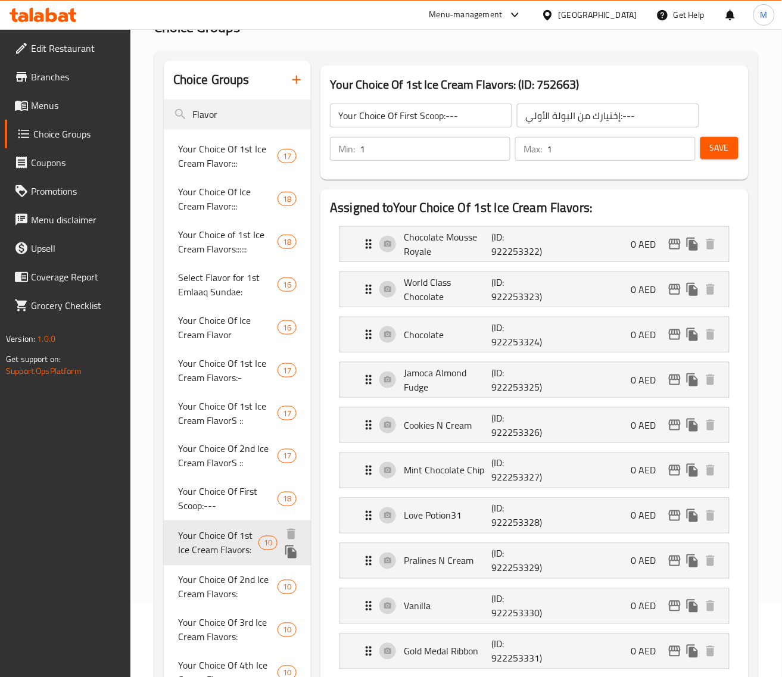
type input "Your Choice Of 1st Ice Cream Flavors:"
type input "إختيارك من نكهة الأيس كريم الأولي:"
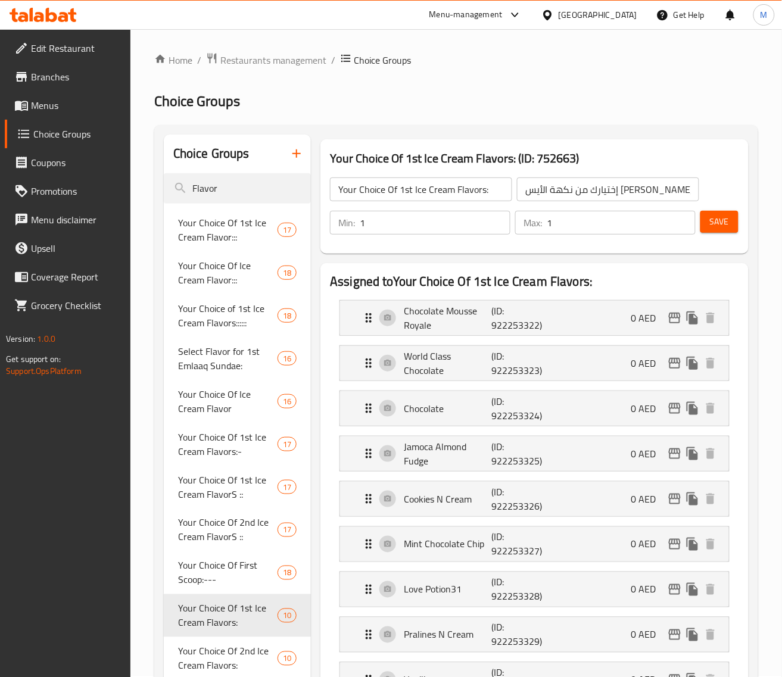
scroll to position [0, 0]
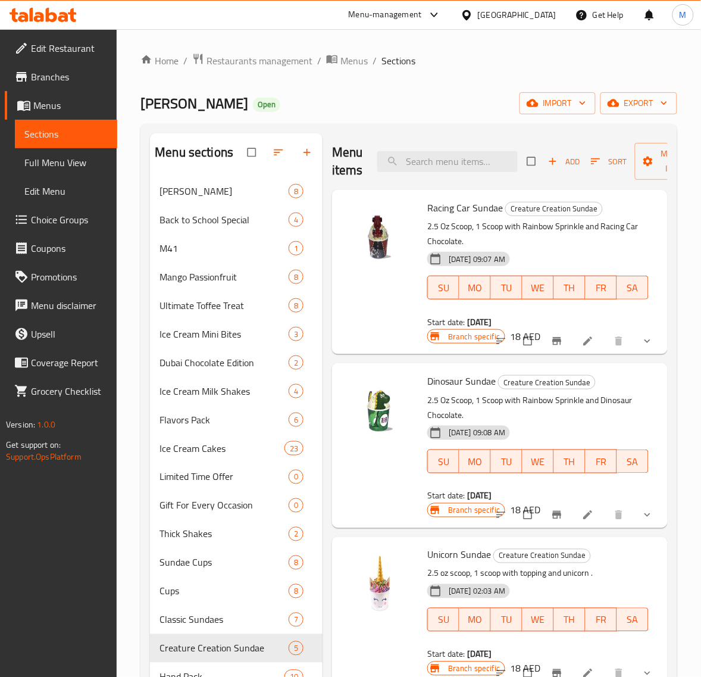
click at [63, 157] on span "Full Menu View" at bounding box center [65, 162] width 83 height 14
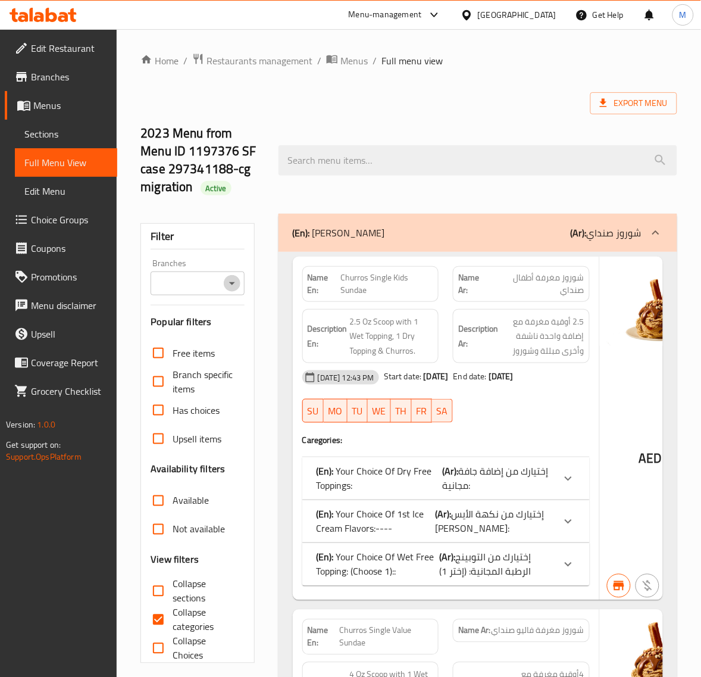
click at [225, 283] on icon "Open" at bounding box center [232, 283] width 14 height 14
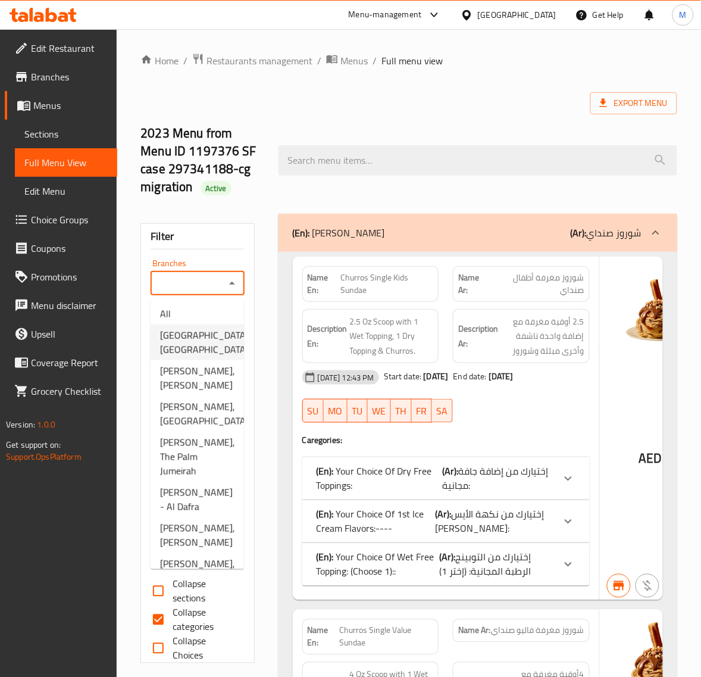
click at [203, 357] on span "Baskin Robbins, Airport Road" at bounding box center [205, 342] width 91 height 29
type input "Baskin Robbins, Airport Road"
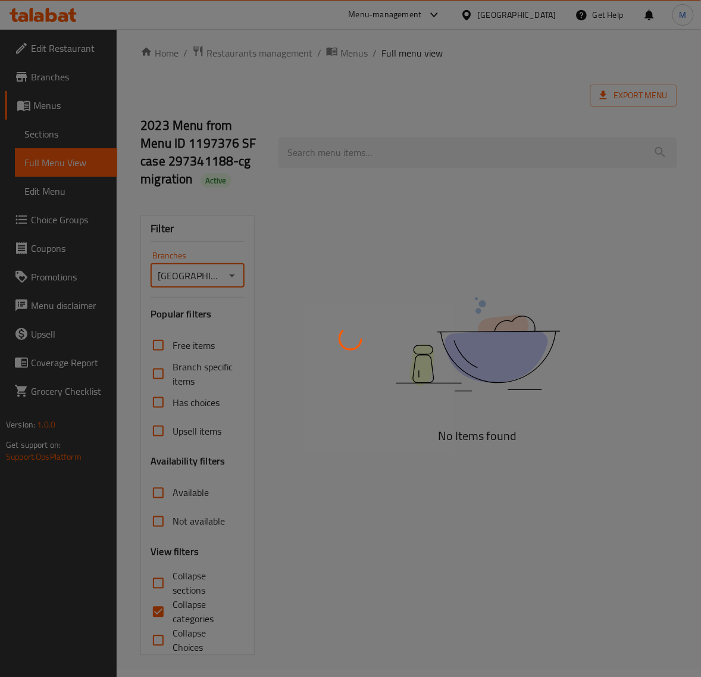
scroll to position [10, 0]
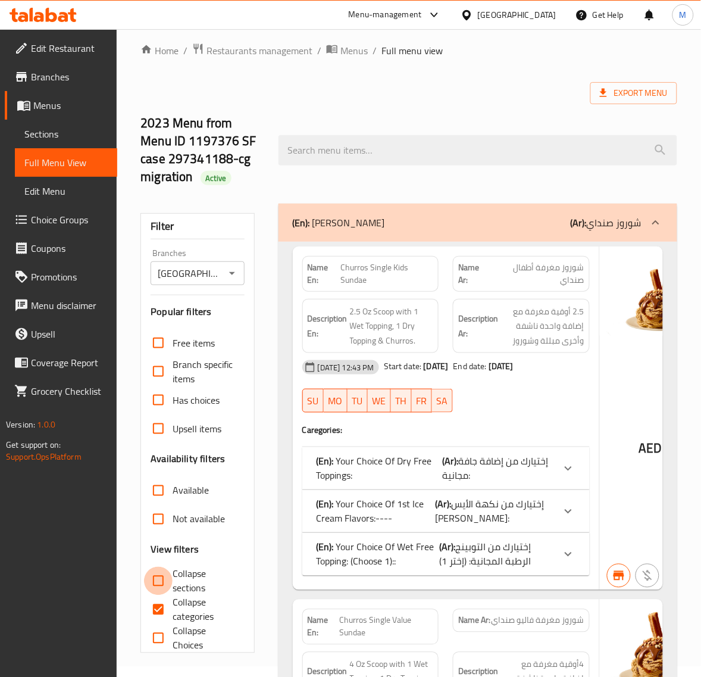
click at [157, 582] on input "Collapse sections" at bounding box center [158, 581] width 29 height 29
checkbox input "true"
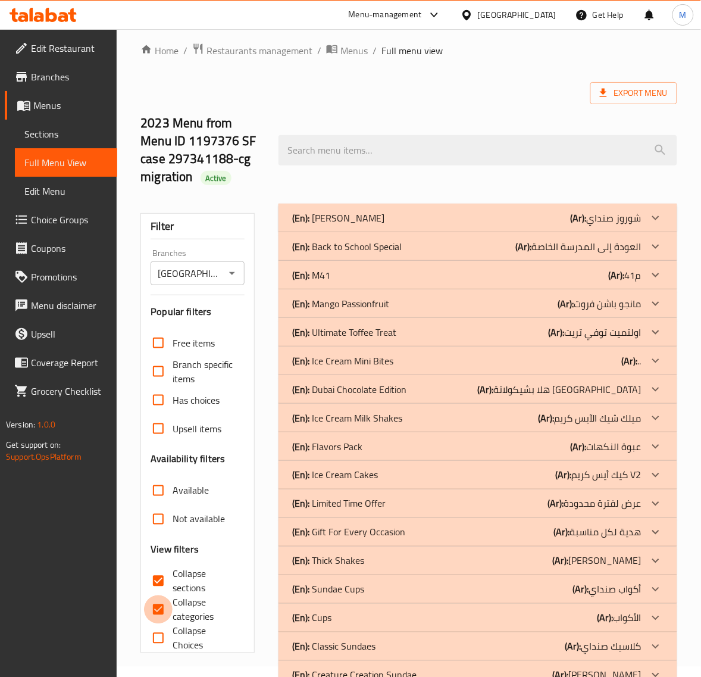
click at [158, 607] on input "Collapse categories" at bounding box center [158, 609] width 29 height 29
checkbox input "false"
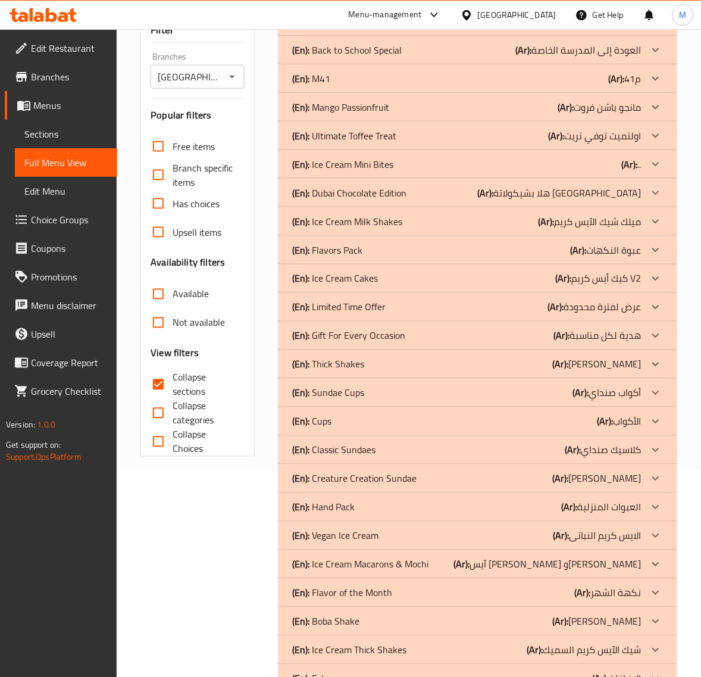
scroll to position [233, 0]
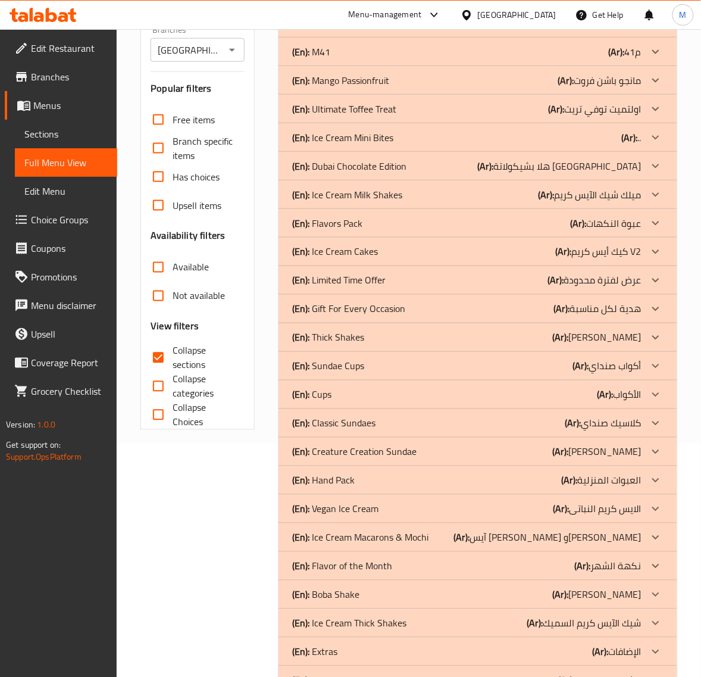
click at [385, 455] on p "(En): Creature Creation Sundae" at bounding box center [355, 452] width 124 height 14
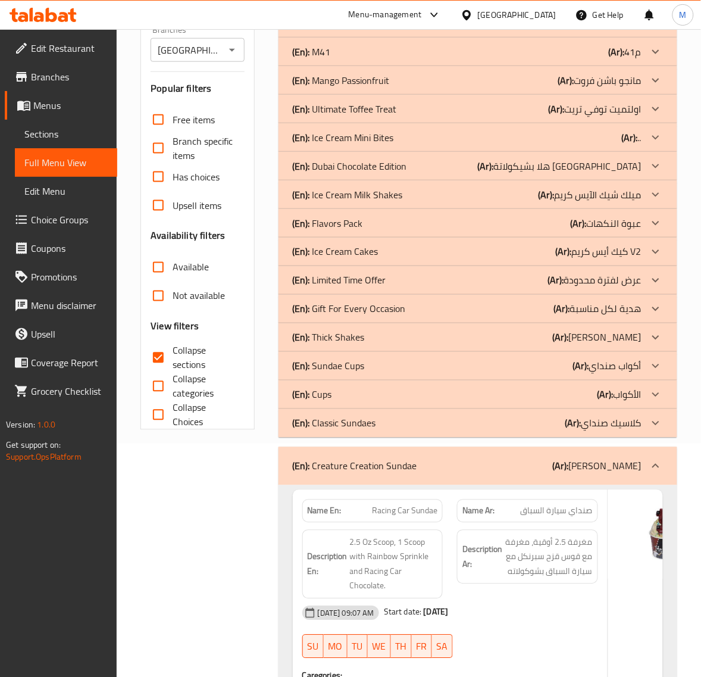
scroll to position [498, 0]
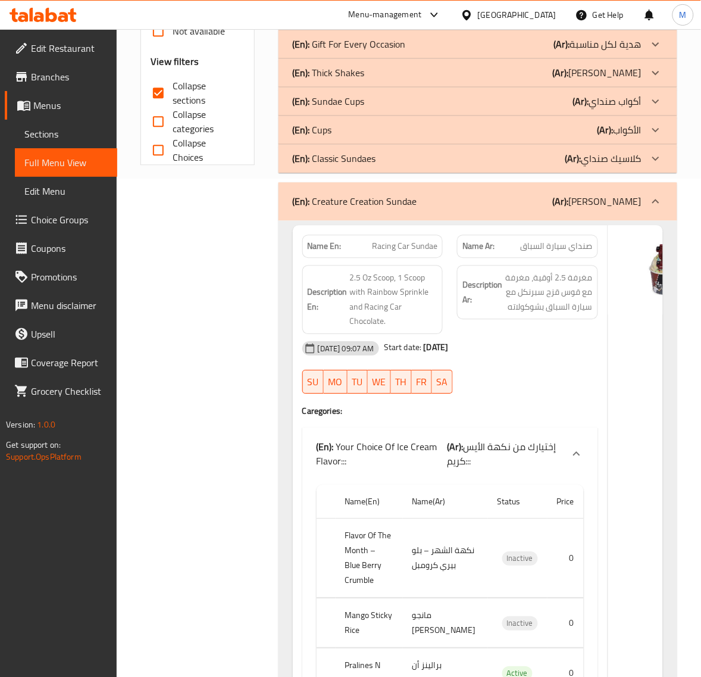
click at [526, 245] on span "صنداي سيارة السباق" at bounding box center [557, 246] width 72 height 13
copy span "صنداي سيارة السباق"
click at [372, 247] on span "Racing Car Sundae" at bounding box center [404, 246] width 65 height 13
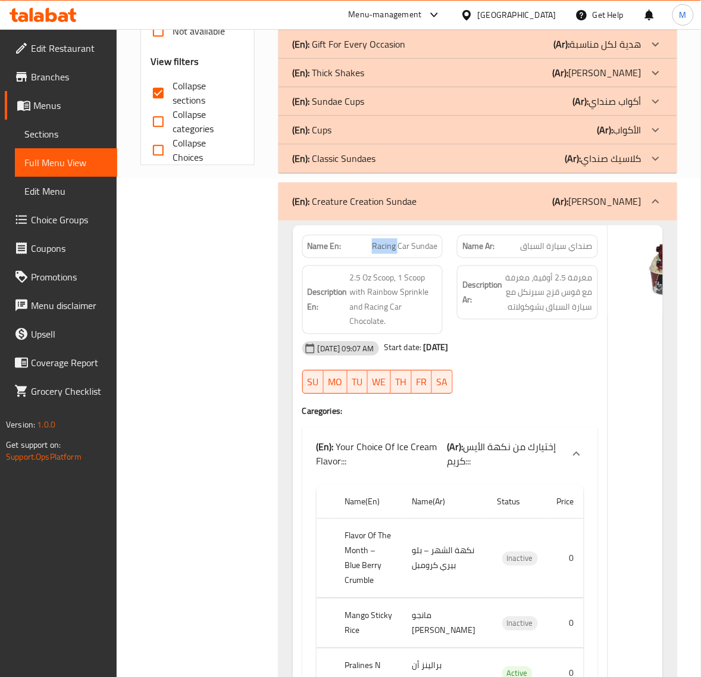
click at [372, 247] on span "Racing Car Sundae" at bounding box center [404, 246] width 65 height 13
copy span "Racing Car Sundae"
click at [393, 313] on span "2.5 Oz Scoop, 1 Scoop with Rainbow Sprinkle and Racing Car Chocolate." at bounding box center [394, 299] width 88 height 58
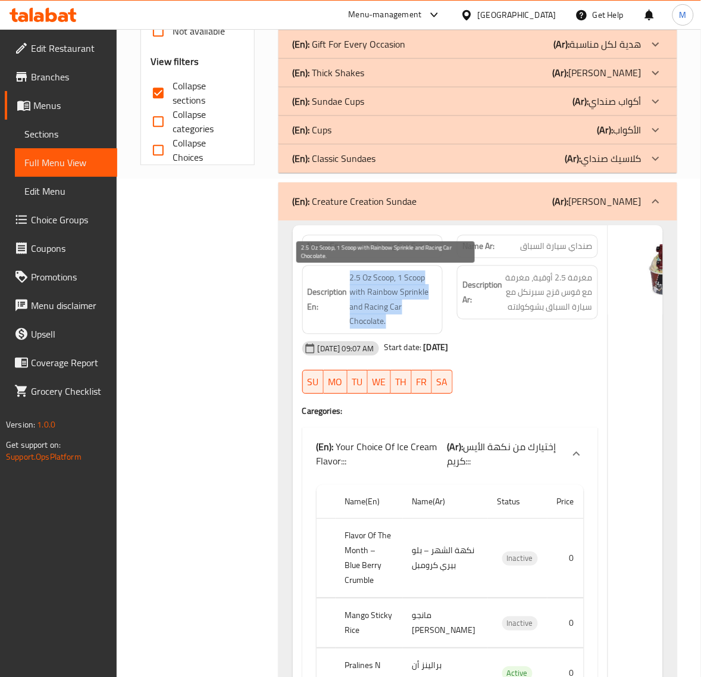
click at [393, 313] on span "2.5 Oz Scoop, 1 Scoop with Rainbow Sprinkle and Racing Car Chocolate." at bounding box center [394, 299] width 88 height 58
copy span "2.5 Oz Scoop, 1 Scoop with Rainbow Sprinkle and Racing Car Chocolate."
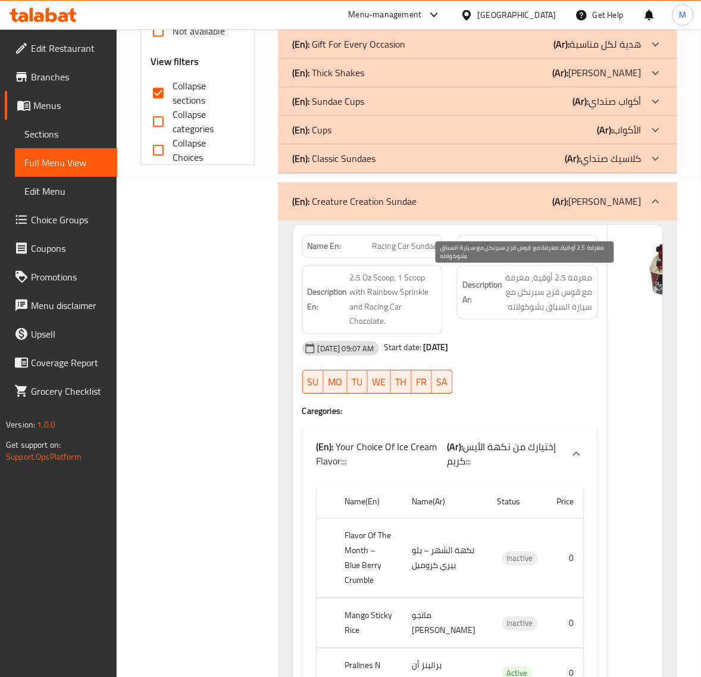
click at [545, 304] on span "مغرفة 2.5 أوقية، مغرفة مع قوس قزح سبرنكل مع سيارة السباق بشوكولاته" at bounding box center [549, 292] width 88 height 44
copy div "مغرفة 2.5 أوقية، مغرفة مع قوس قزح سبرنكل مع سيارة السباق بشوكولاته"
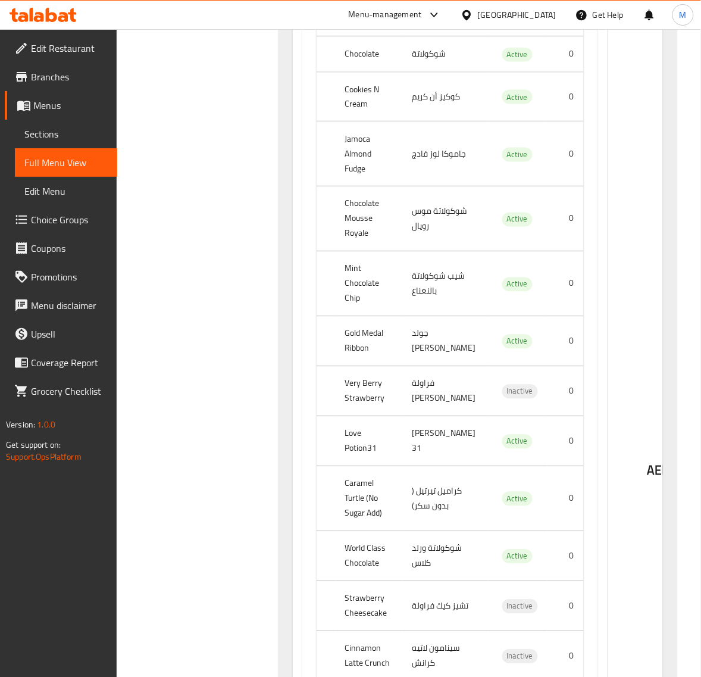
scroll to position [1391, 0]
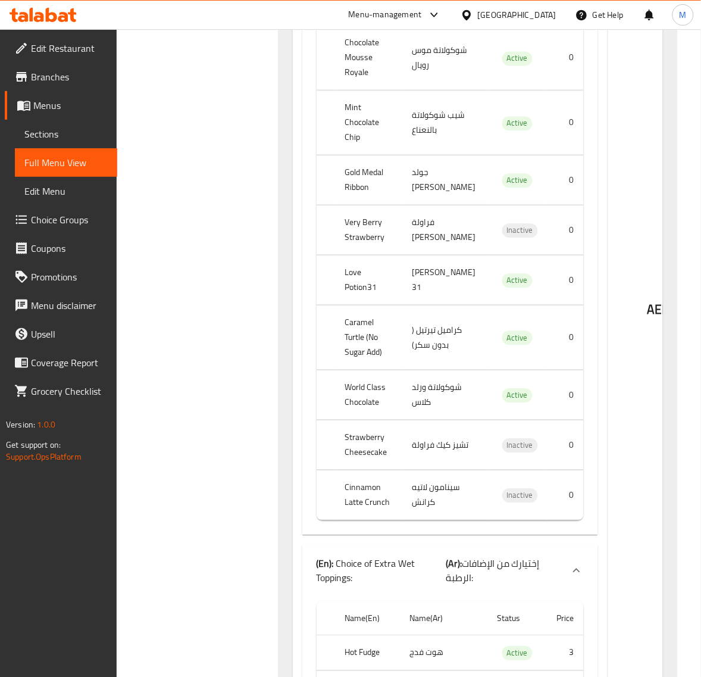
drag, startPoint x: 657, startPoint y: 355, endPoint x: 645, endPoint y: 355, distance: 11.9
click at [645, 355] on div "AED 18" at bounding box center [667, 279] width 119 height 1895
copy span "18"
click at [621, 421] on div "AED 18" at bounding box center [667, 279] width 119 height 1895
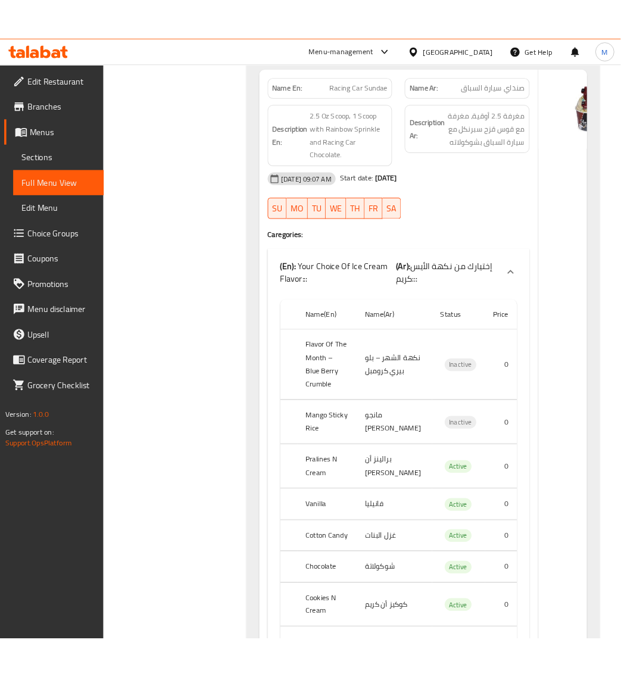
scroll to position [722, 0]
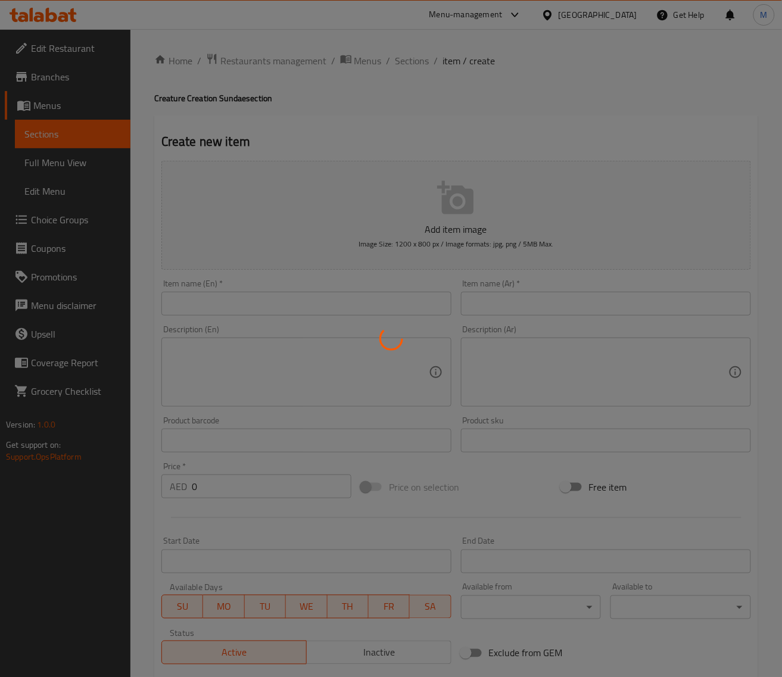
click at [57, 134] on div at bounding box center [391, 338] width 782 height 677
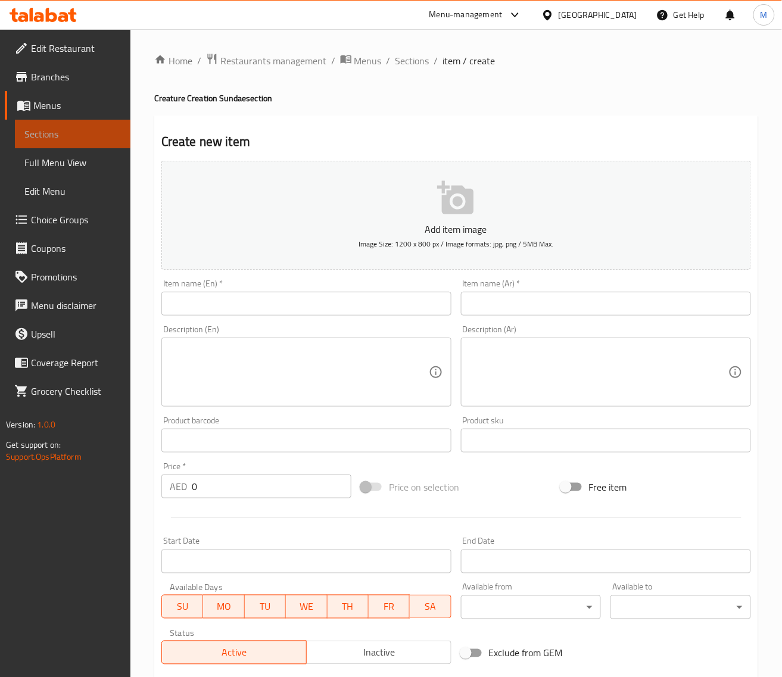
click at [57, 134] on span "Sections" at bounding box center [72, 134] width 96 height 14
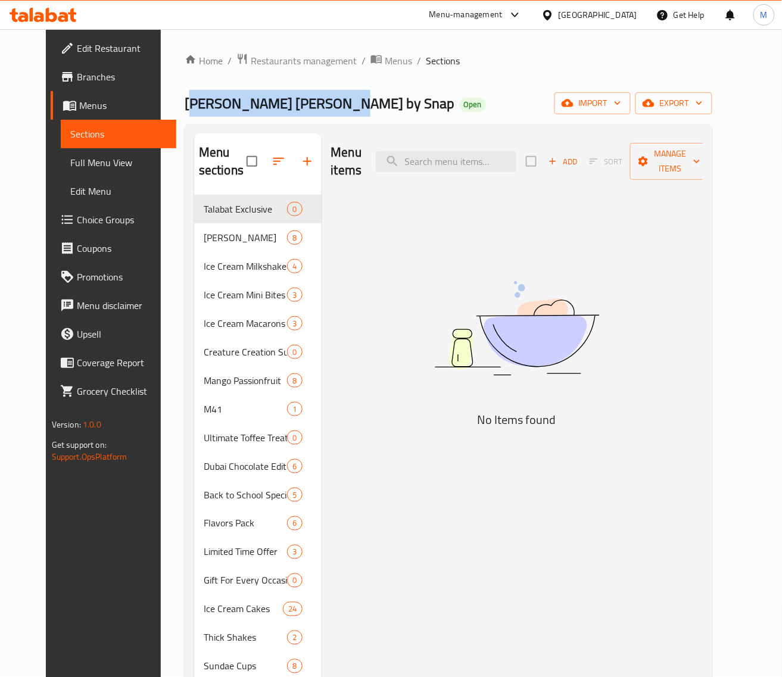
drag, startPoint x: 295, startPoint y: 101, endPoint x: 152, endPoint y: 100, distance: 142.3
click at [161, 100] on div "Home / Restaurants management / Menus / Sections [PERSON_NAME] [PERSON_NAME] by…" at bounding box center [448, 545] width 575 height 1032
copy span "[PERSON_NAME] [PERSON_NAME] by Snap"
click at [79, 107] on span "Menus" at bounding box center [123, 105] width 88 height 14
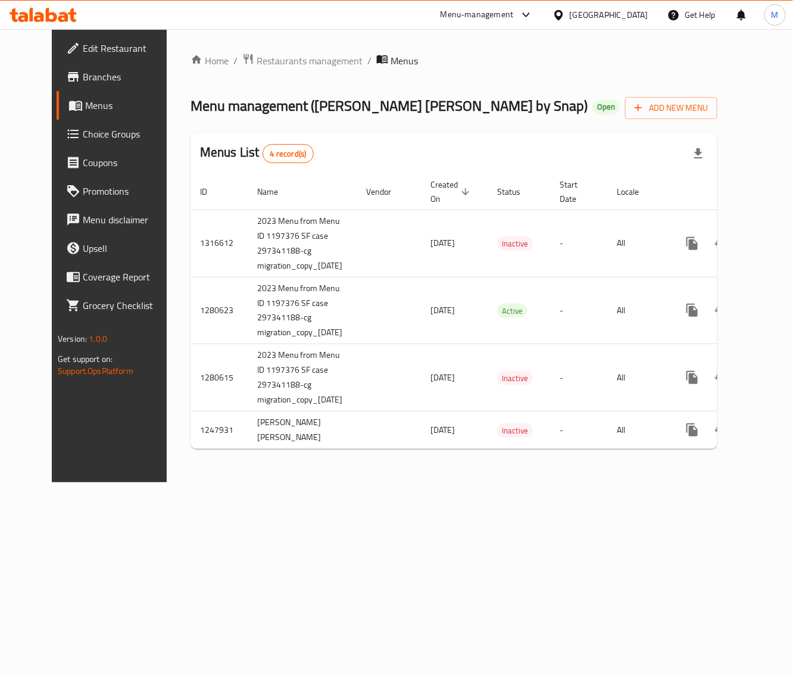
scroll to position [0, 17]
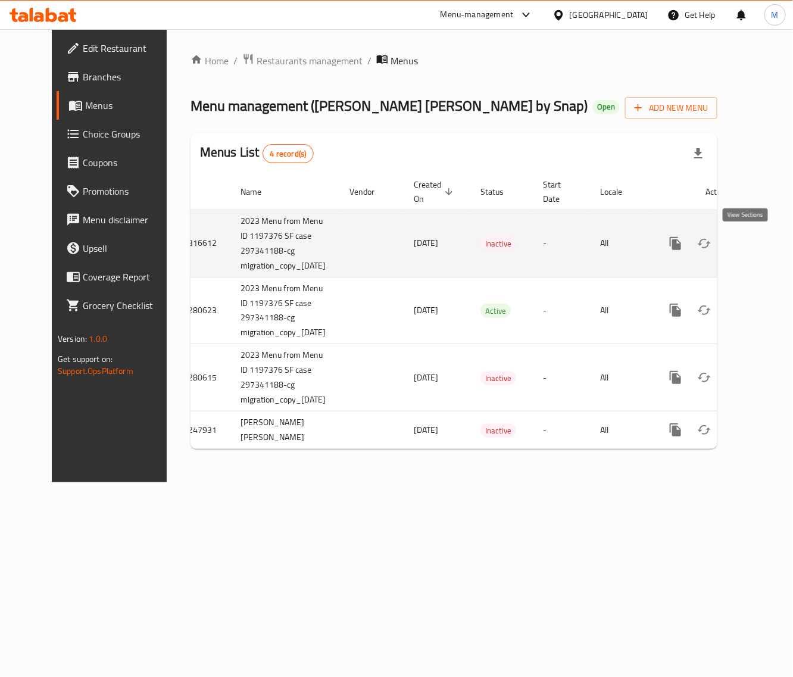
click at [754, 246] on icon "enhanced table" at bounding box center [761, 243] width 14 height 14
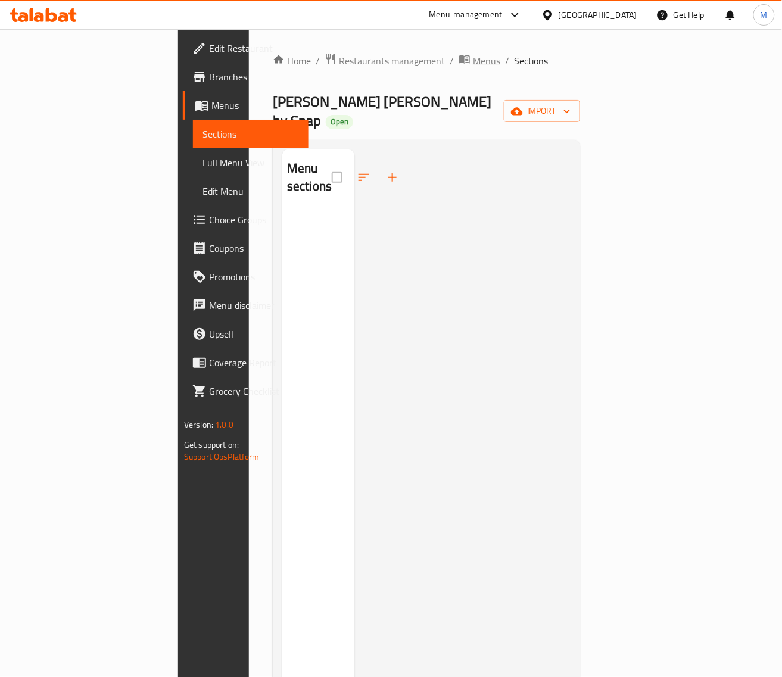
click at [473, 61] on span "Menus" at bounding box center [486, 61] width 27 height 14
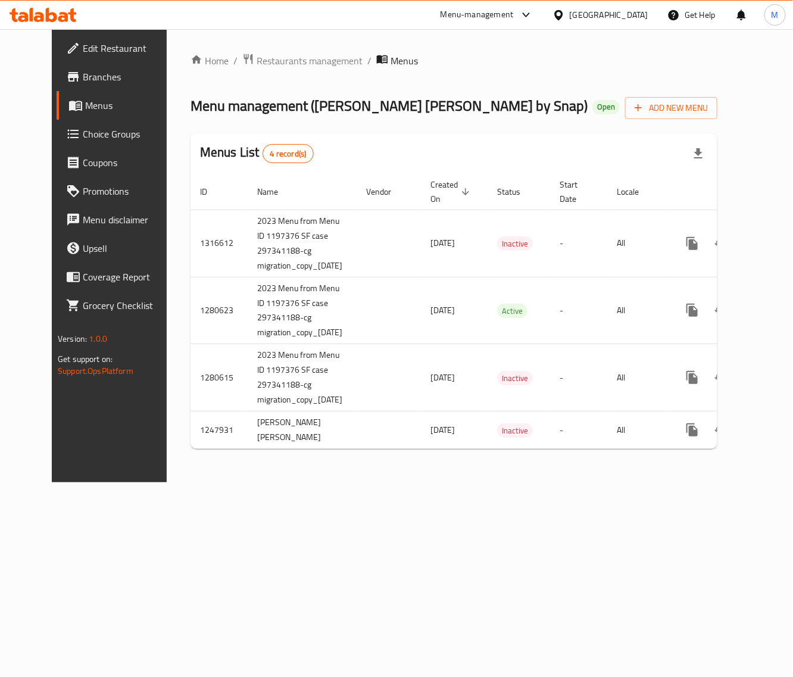
scroll to position [0, 17]
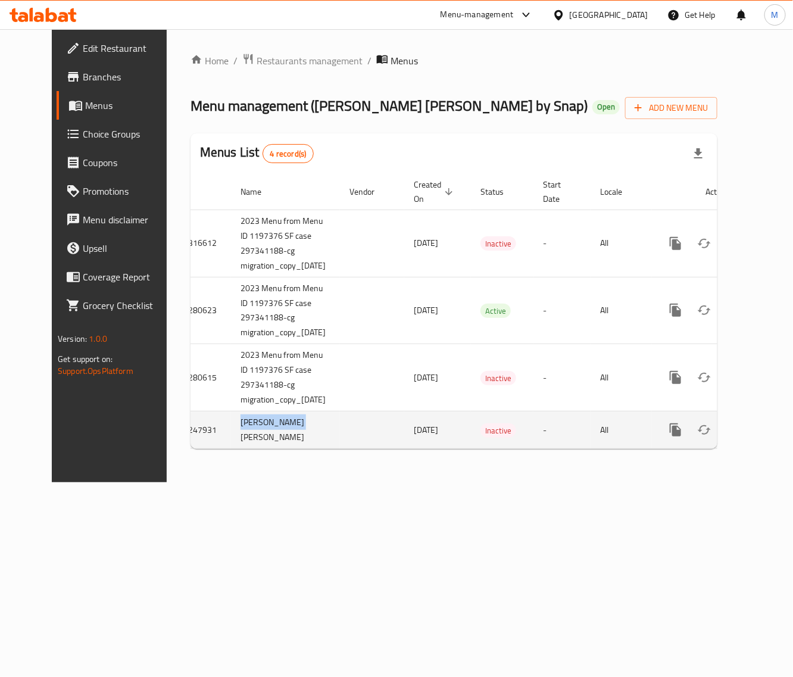
drag, startPoint x: 266, startPoint y: 445, endPoint x: 207, endPoint y: 445, distance: 59.5
click at [231, 445] on td "[PERSON_NAME] [PERSON_NAME]" at bounding box center [285, 430] width 109 height 38
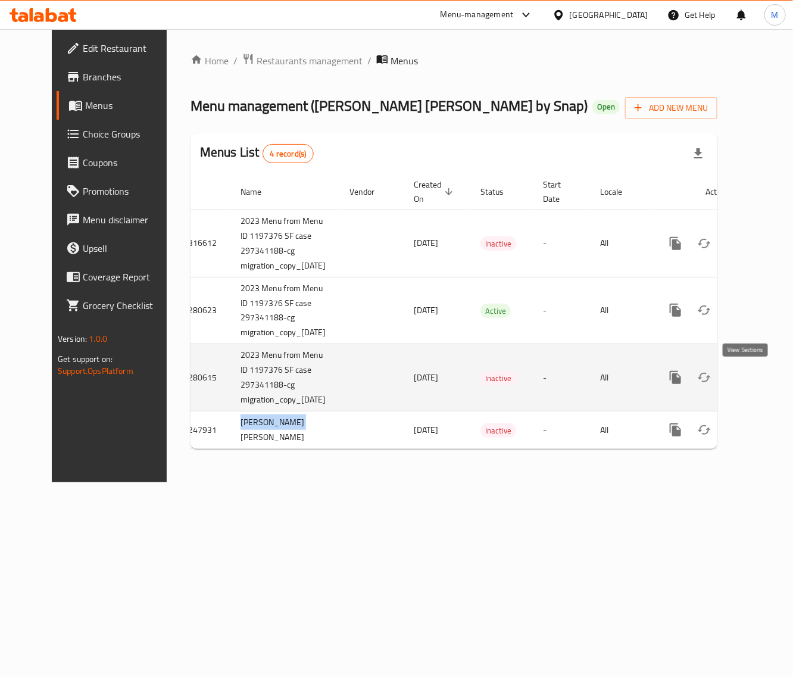
click at [754, 379] on icon "enhanced table" at bounding box center [761, 377] width 14 height 14
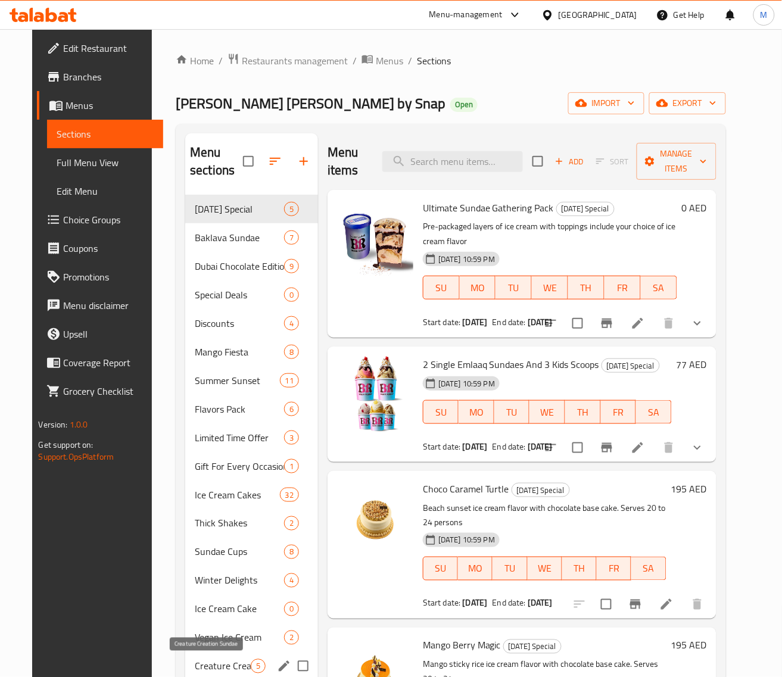
click at [216, 664] on span "Creature Creation Sundae" at bounding box center [223, 666] width 56 height 14
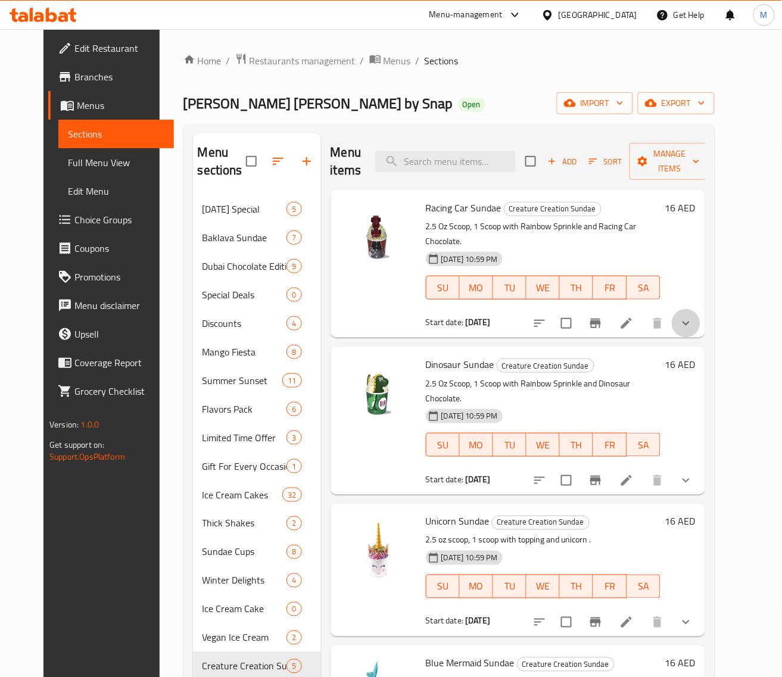
click at [700, 318] on button "show more" at bounding box center [686, 323] width 29 height 29
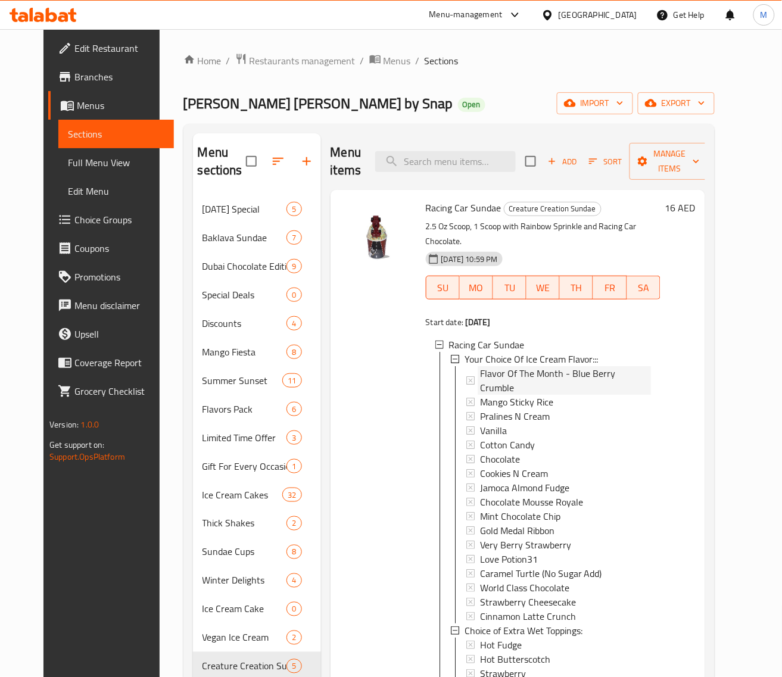
click at [574, 366] on span "Flavor Of The Month - Blue Berry Crumble" at bounding box center [565, 380] width 171 height 29
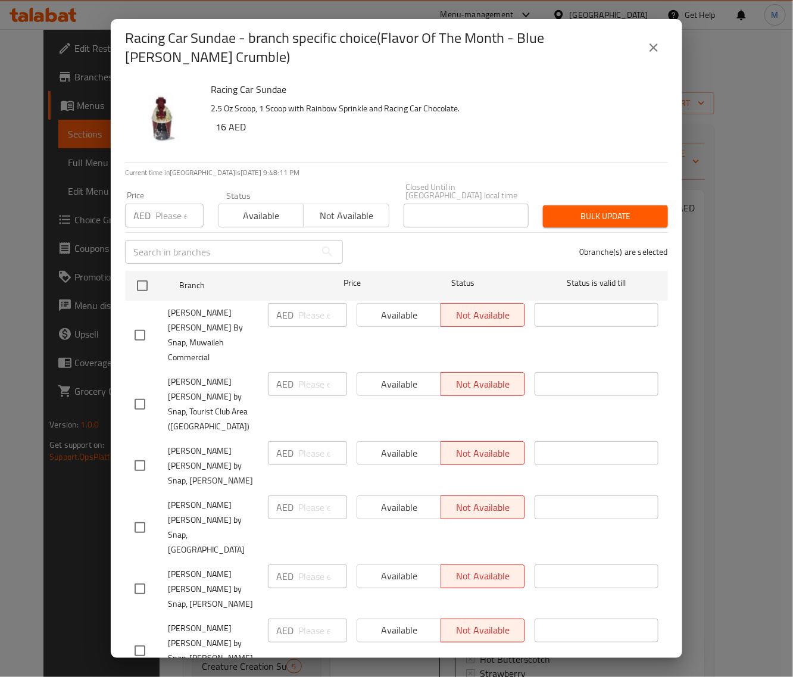
click at [650, 46] on icon "close" at bounding box center [653, 47] width 8 height 8
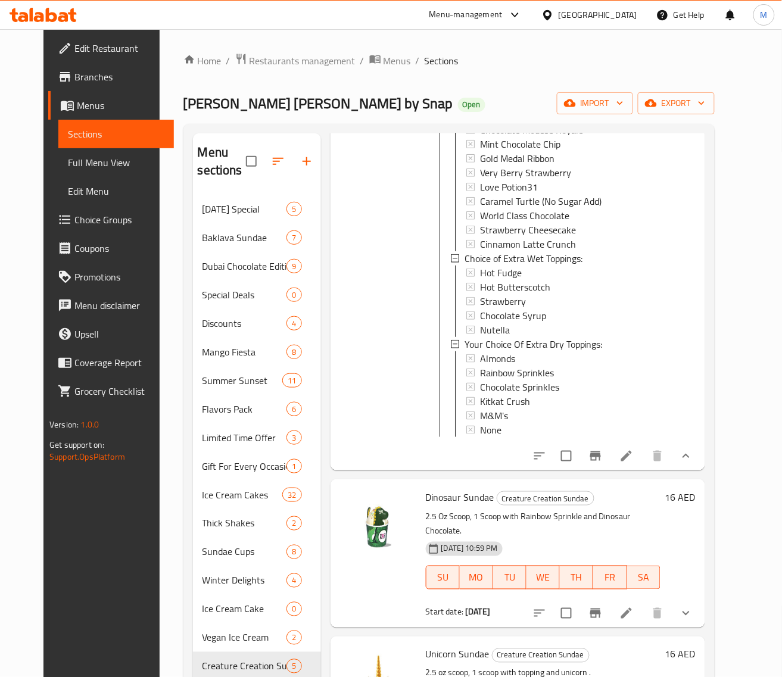
scroll to position [1, 0]
click at [643, 445] on li at bounding box center [626, 455] width 33 height 21
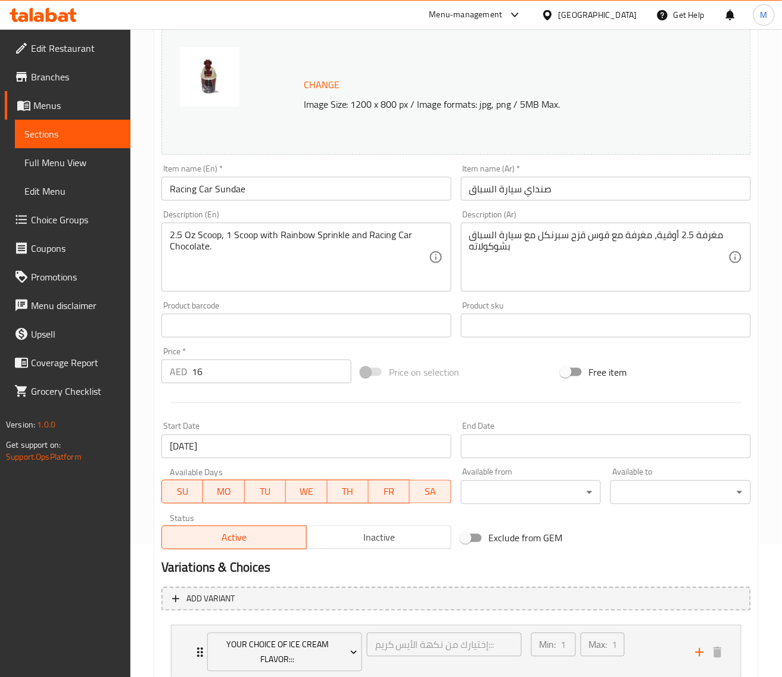
scroll to position [180, 0]
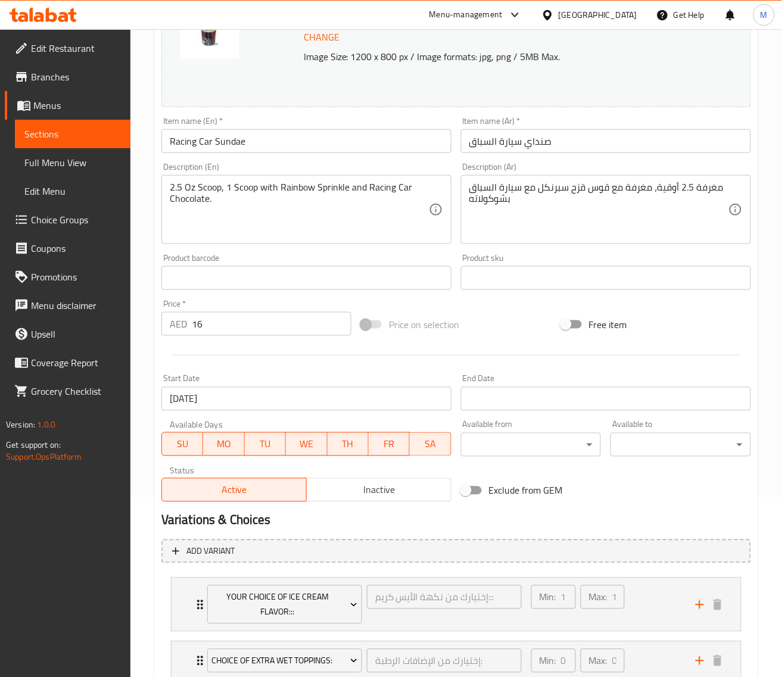
click at [240, 326] on input "16" at bounding box center [272, 324] width 160 height 24
paste input "8"
type input "18"
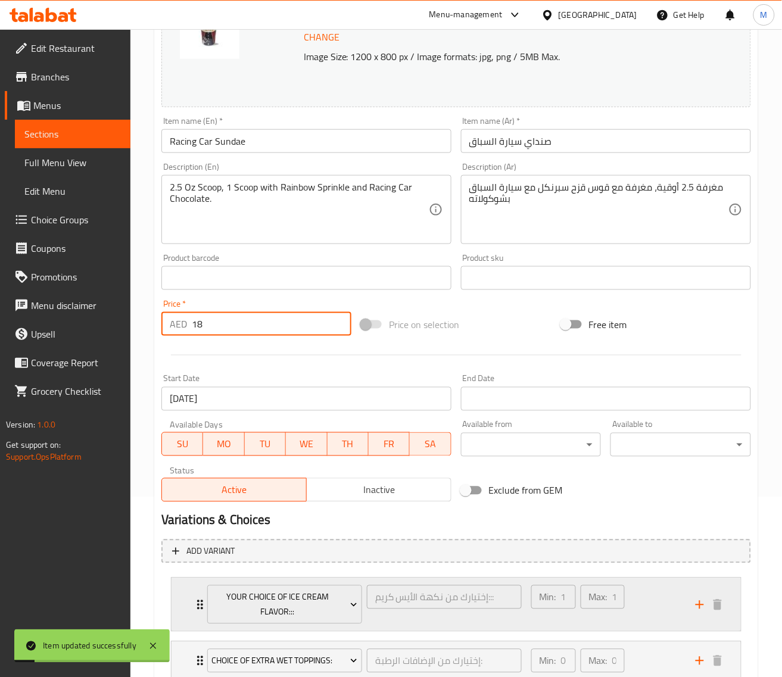
click at [657, 596] on div "Min: 1 ​ Max: 1 ​" at bounding box center [606, 604] width 164 height 53
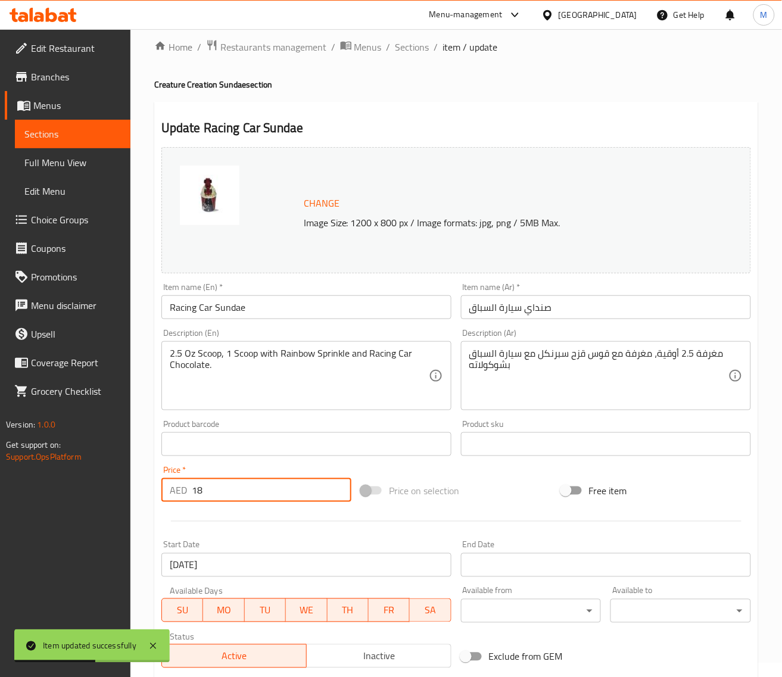
scroll to position [0, 0]
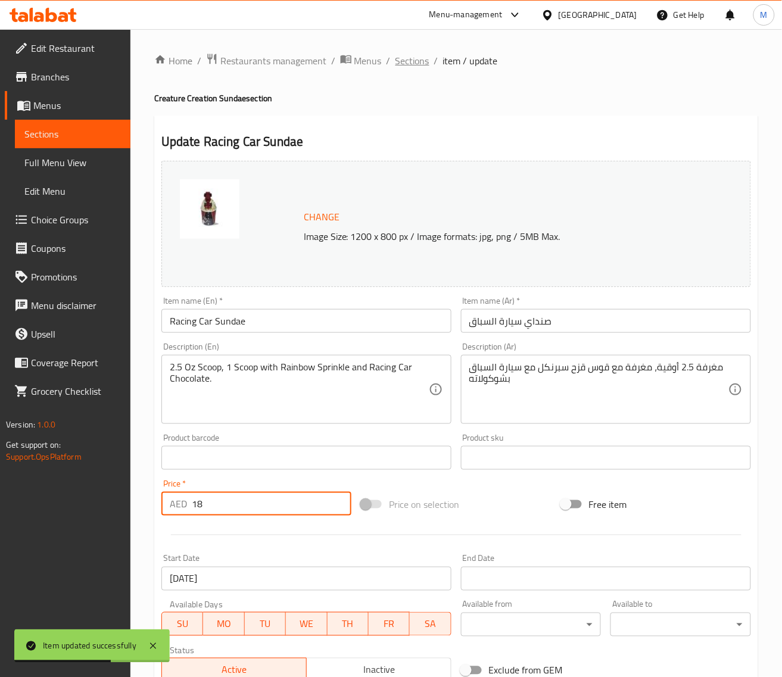
click at [418, 67] on span "Sections" at bounding box center [412, 61] width 34 height 14
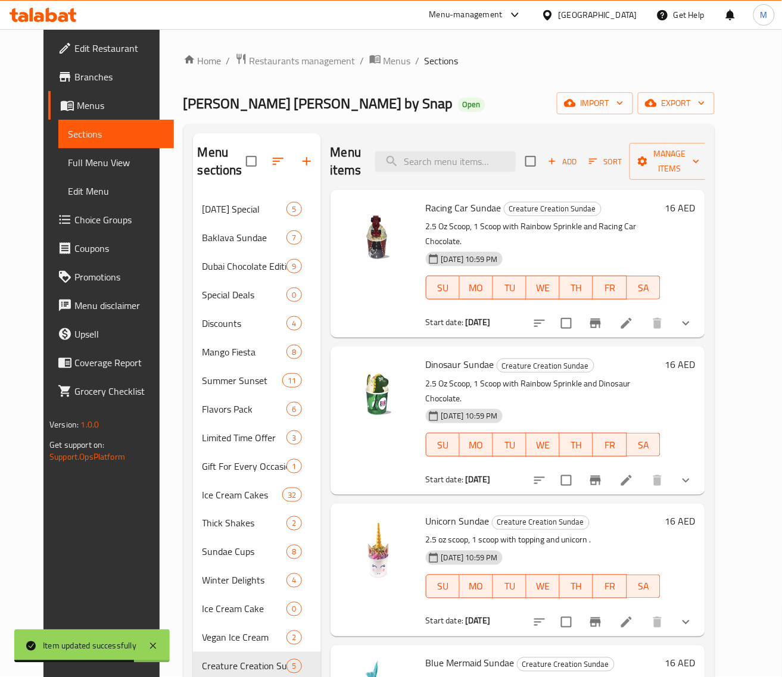
click at [693, 316] on icon "show more" at bounding box center [686, 323] width 14 height 14
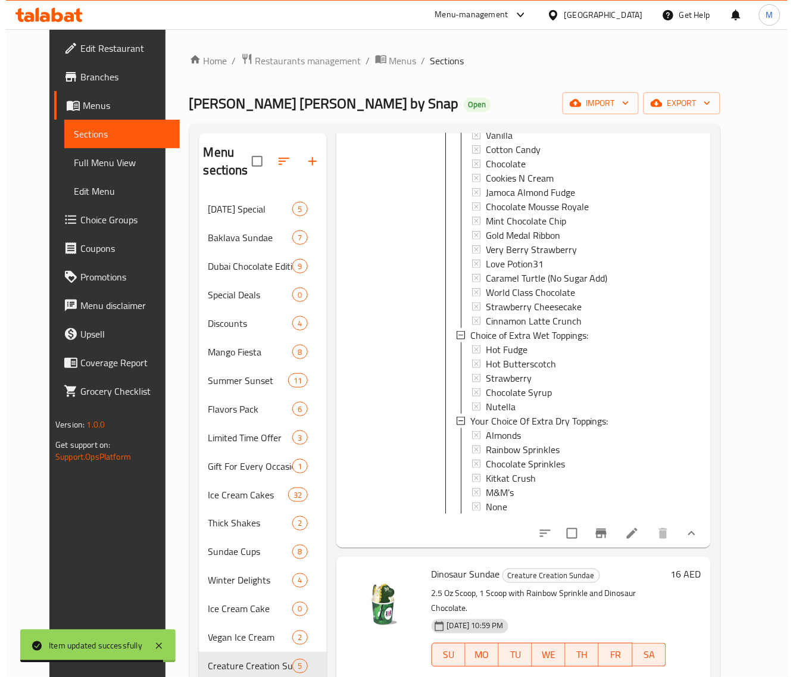
scroll to position [298, 0]
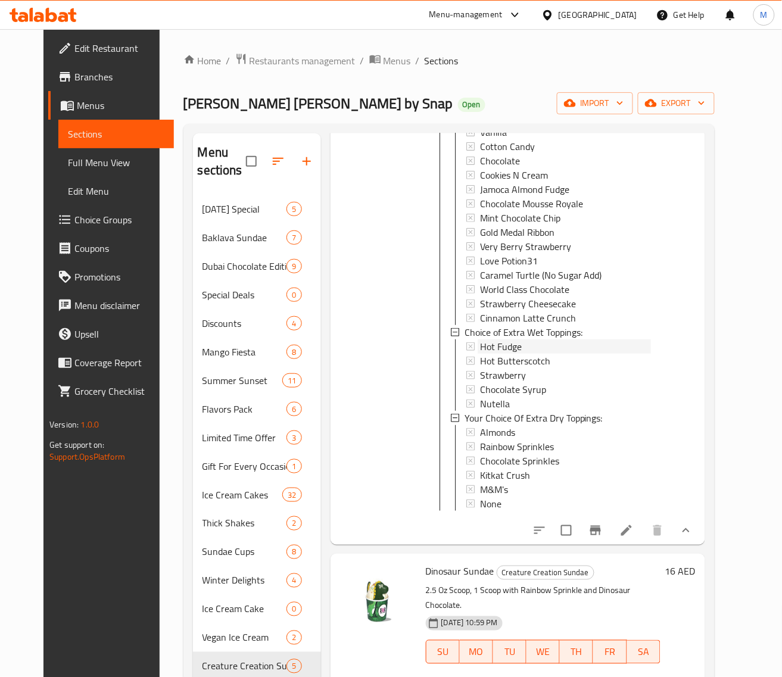
click at [519, 339] on div "Hot Fudge" at bounding box center [565, 346] width 171 height 14
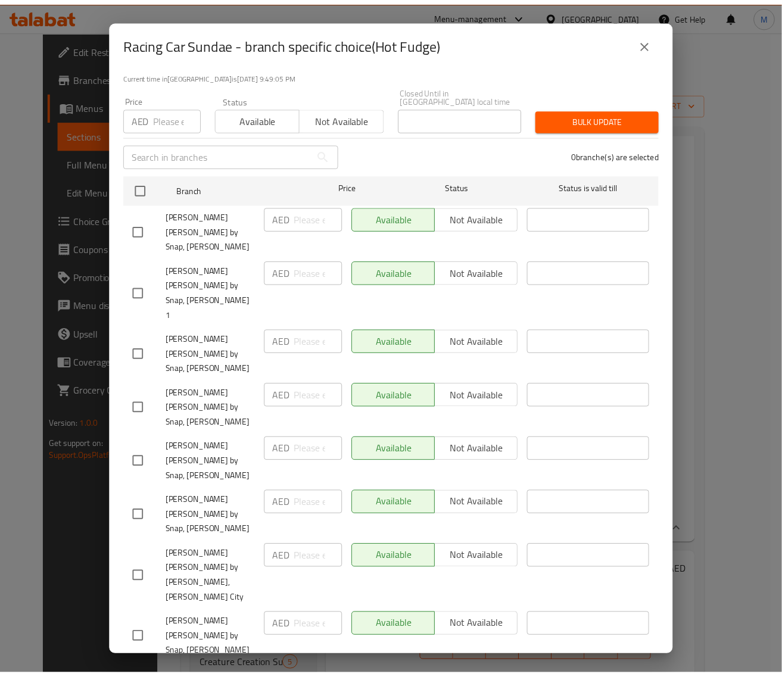
scroll to position [372, 0]
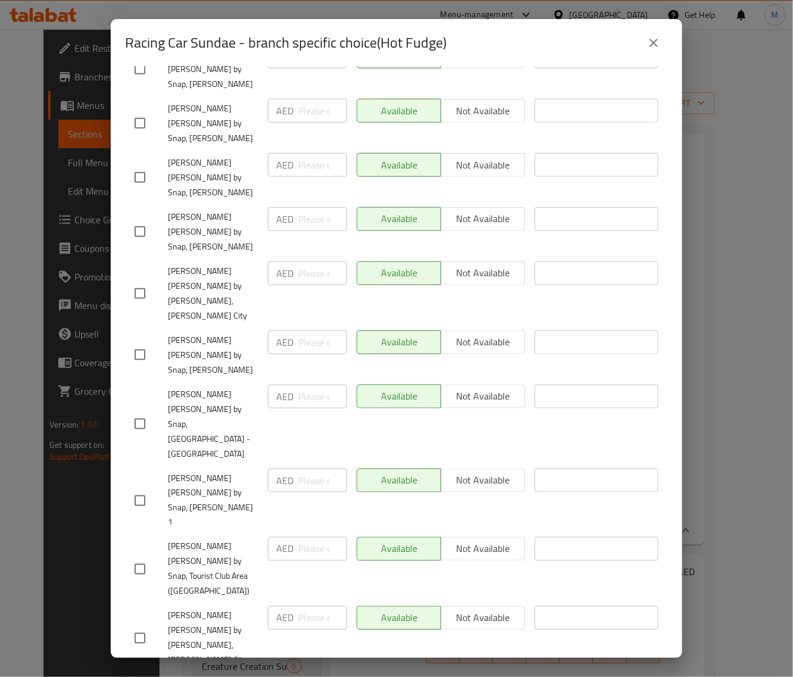
click at [647, 42] on icon "close" at bounding box center [654, 43] width 14 height 14
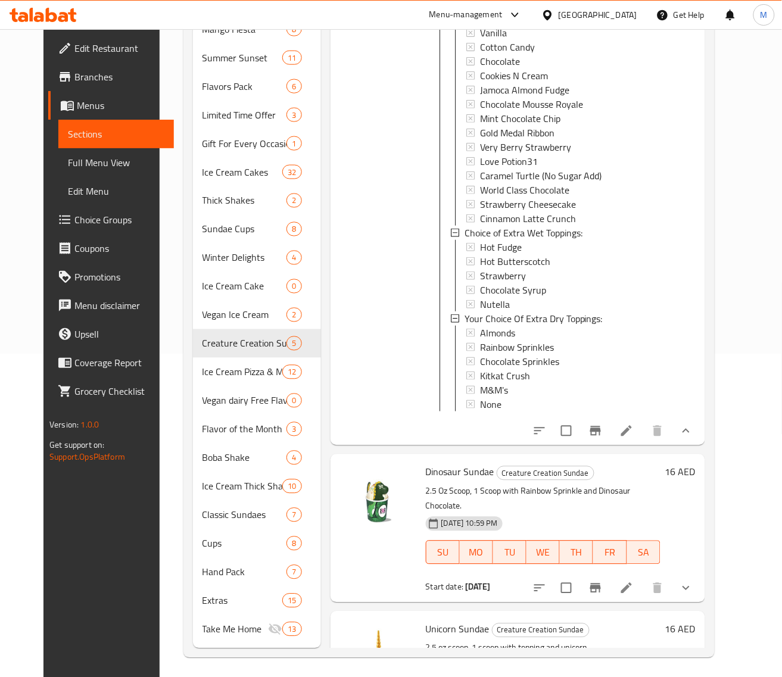
scroll to position [326, 0]
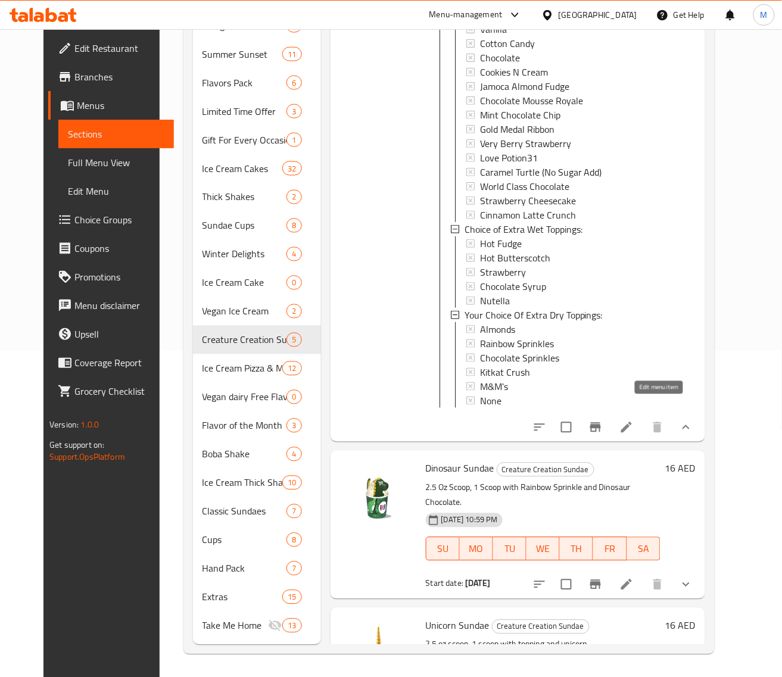
click at [633, 420] on icon at bounding box center [626, 427] width 14 height 14
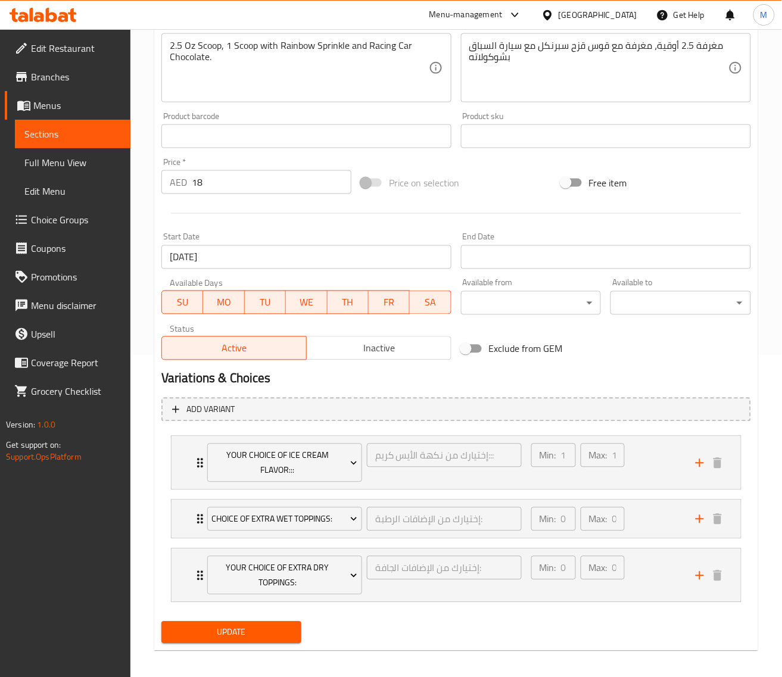
scroll to position [329, 0]
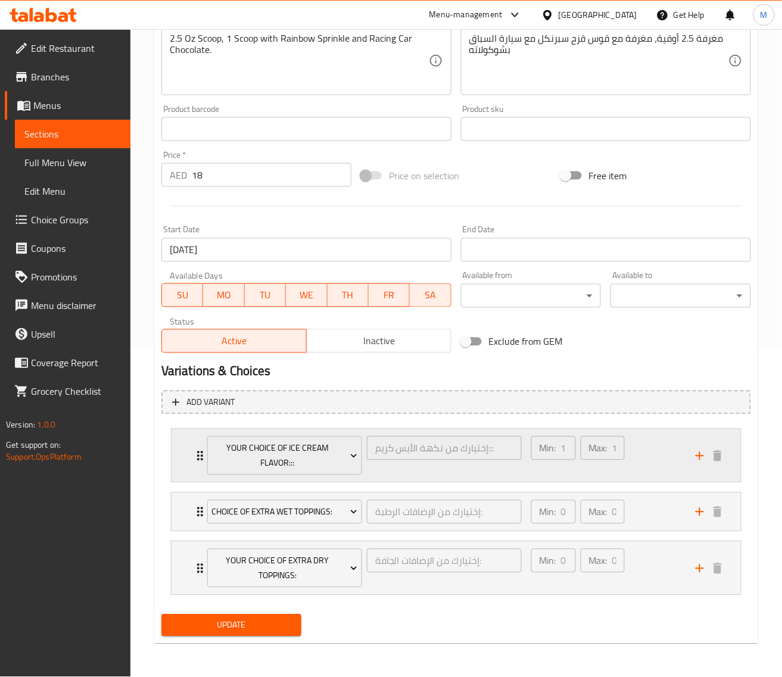
click at [647, 439] on div "Min: 1 ​ Max: 1 ​" at bounding box center [606, 455] width 164 height 53
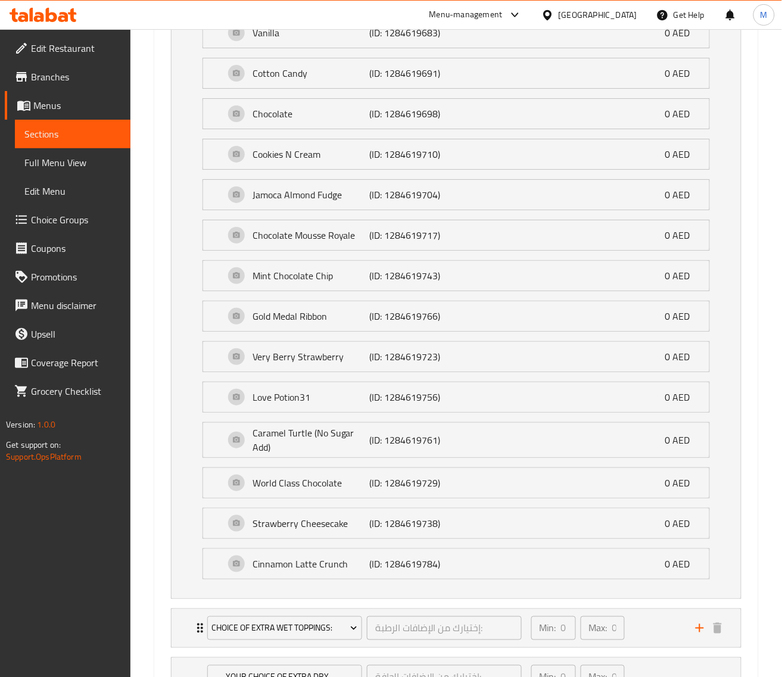
scroll to position [1055, 0]
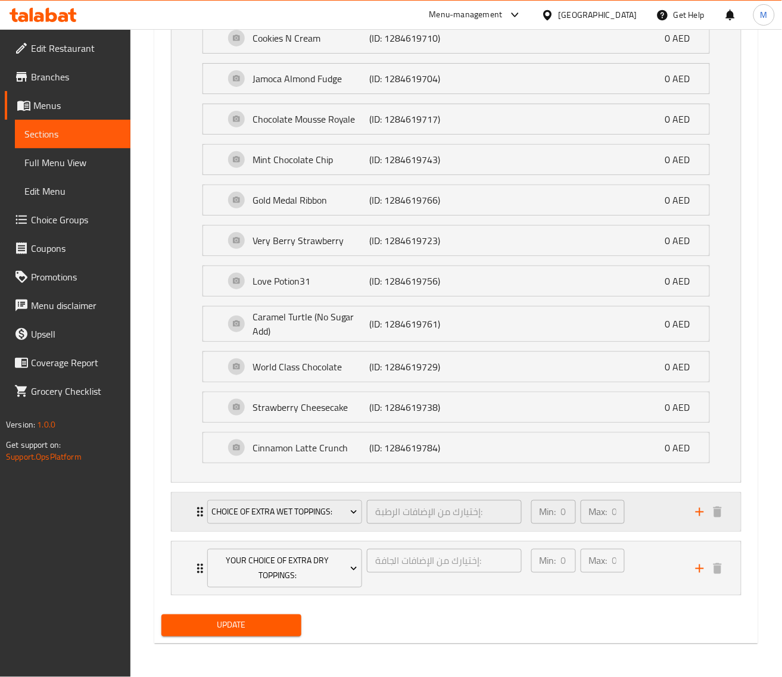
click at [664, 503] on div "Min: 0 ​ Max: 0 ​" at bounding box center [606, 512] width 164 height 38
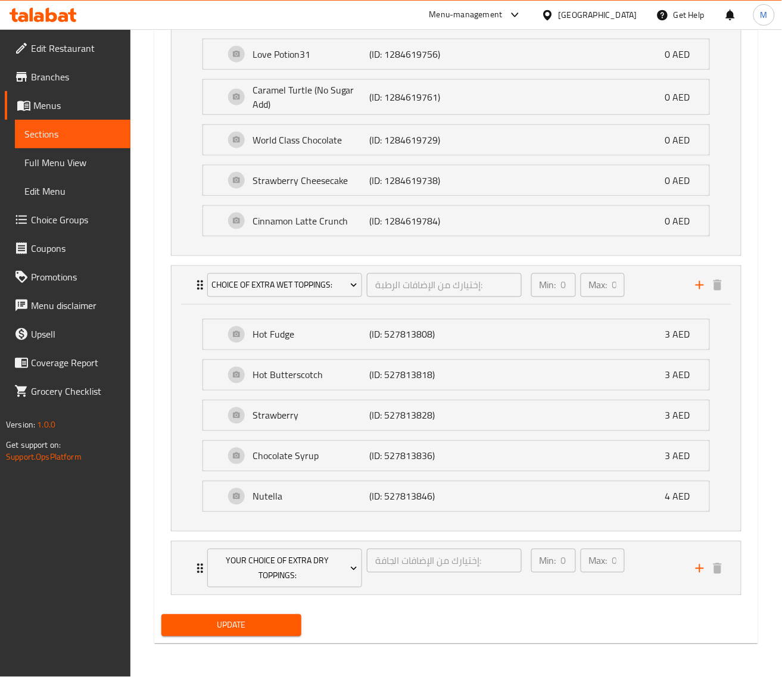
scroll to position [1284, 0]
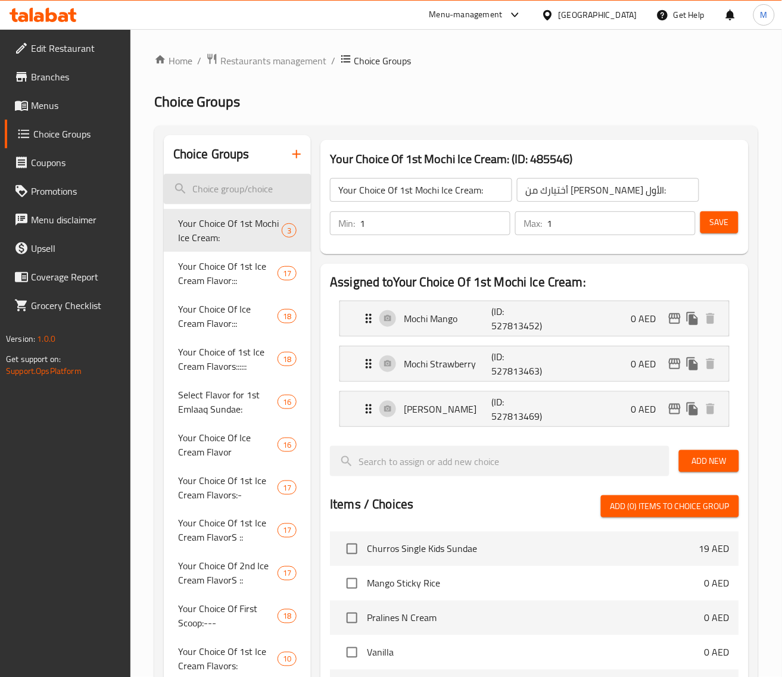
click at [233, 193] on input "search" at bounding box center [238, 189] width 148 height 30
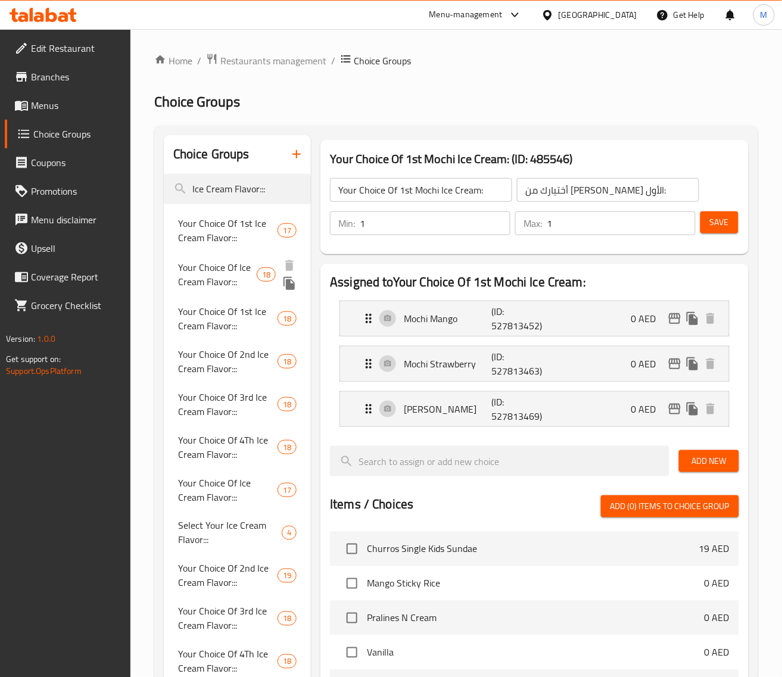
type input "Ice Cream Flavor:::"
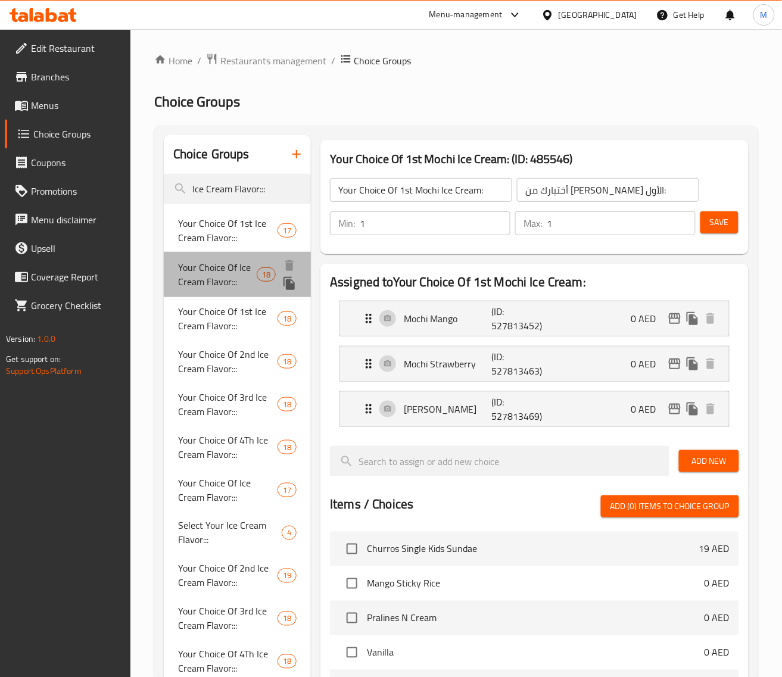
click at [194, 280] on span "Your Choice Of Ice Cream Flavor:::" at bounding box center [217, 274] width 79 height 29
type input "Your Choice Of Ice Cream Flavor:::"
type input "إختيارك من نكهة الأيس كريم:::"
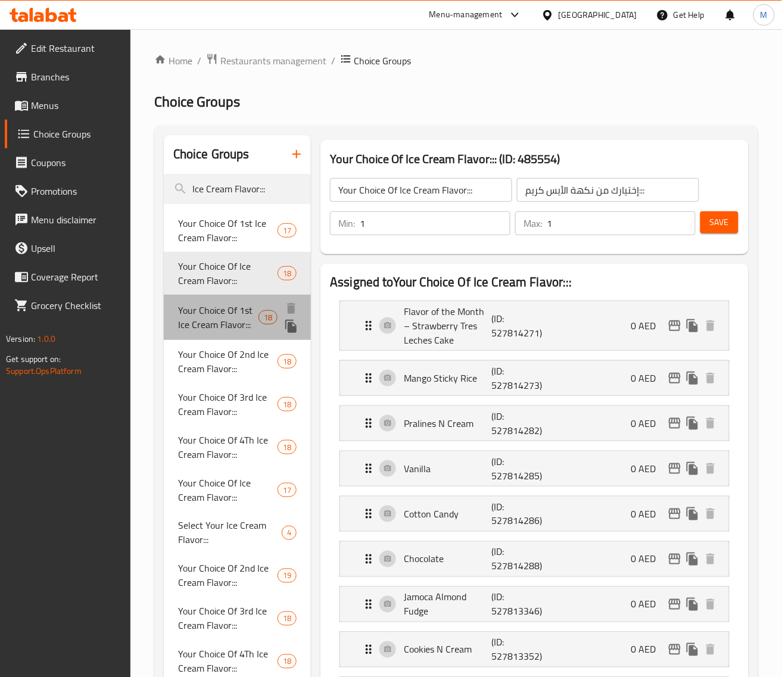
click at [228, 326] on span "Your Choice Of 1st Ice Cream Flavor:::" at bounding box center [218, 317] width 80 height 29
type input "Your Choice Of 1st Ice Cream Flavor:::"
type input "إختيارك من نكهة ال[PERSON_NAME]:::"
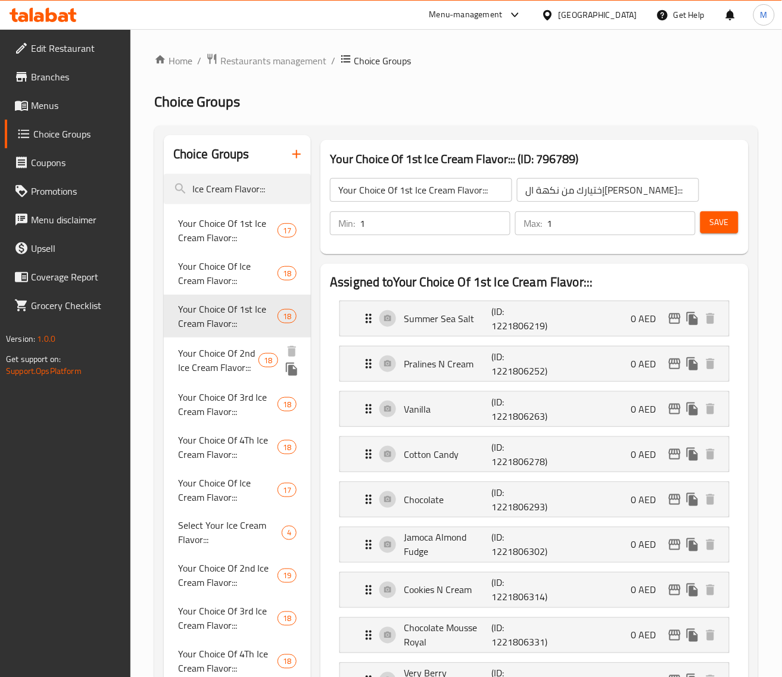
click at [225, 349] on span "Your Choice Of 2nd Ice Cream Flavor:::" at bounding box center [218, 360] width 80 height 29
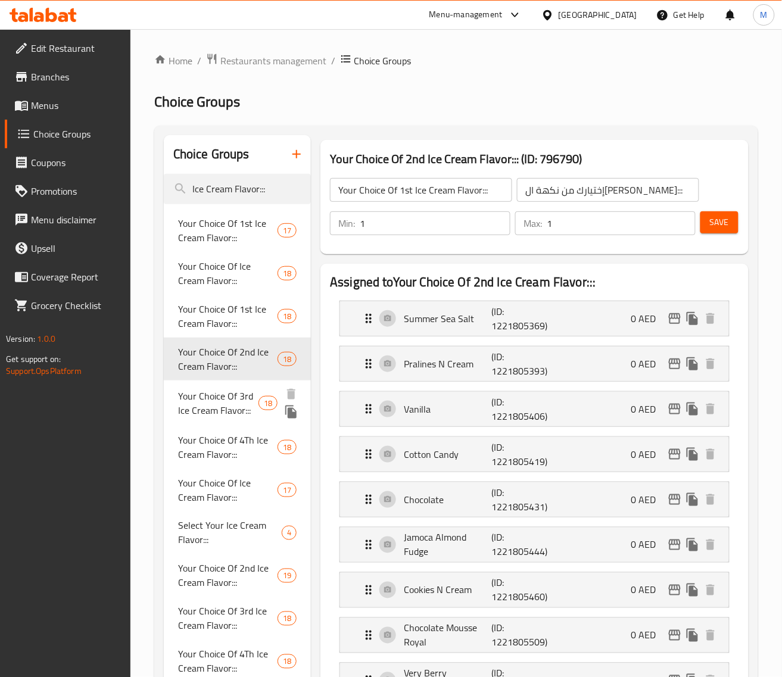
type input "Your Choice Of 2nd Ice Cream Flavor:::"
type input "إختيارك من نكهة الأيس كريم الثانية:::"
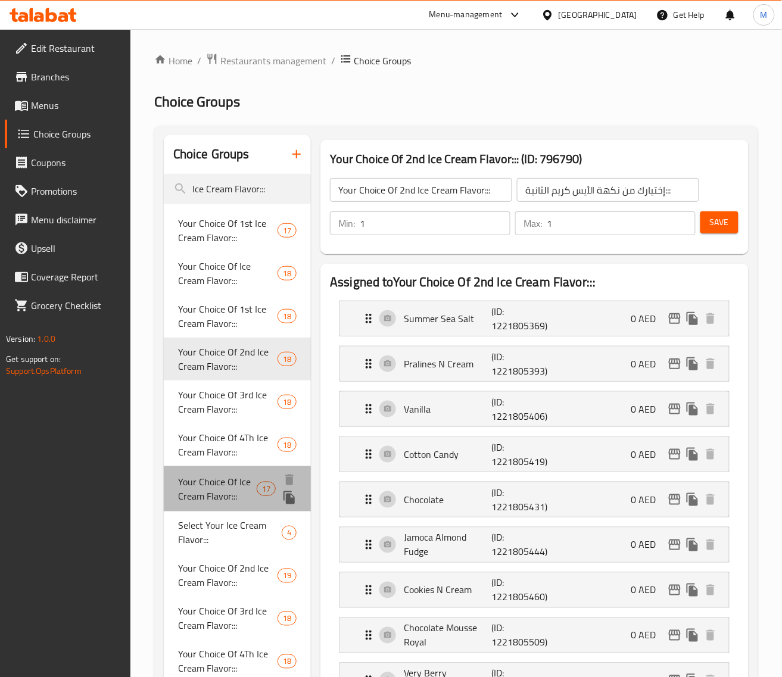
click at [216, 496] on span "Your Choice Of Ice Cream Flavor:::" at bounding box center [217, 488] width 79 height 29
type input "Your Choice Of Ice Cream Flavor:::"
type input "إختيارك من نكهة الأيس كريم:::"
